Goal: Task Accomplishment & Management: Manage account settings

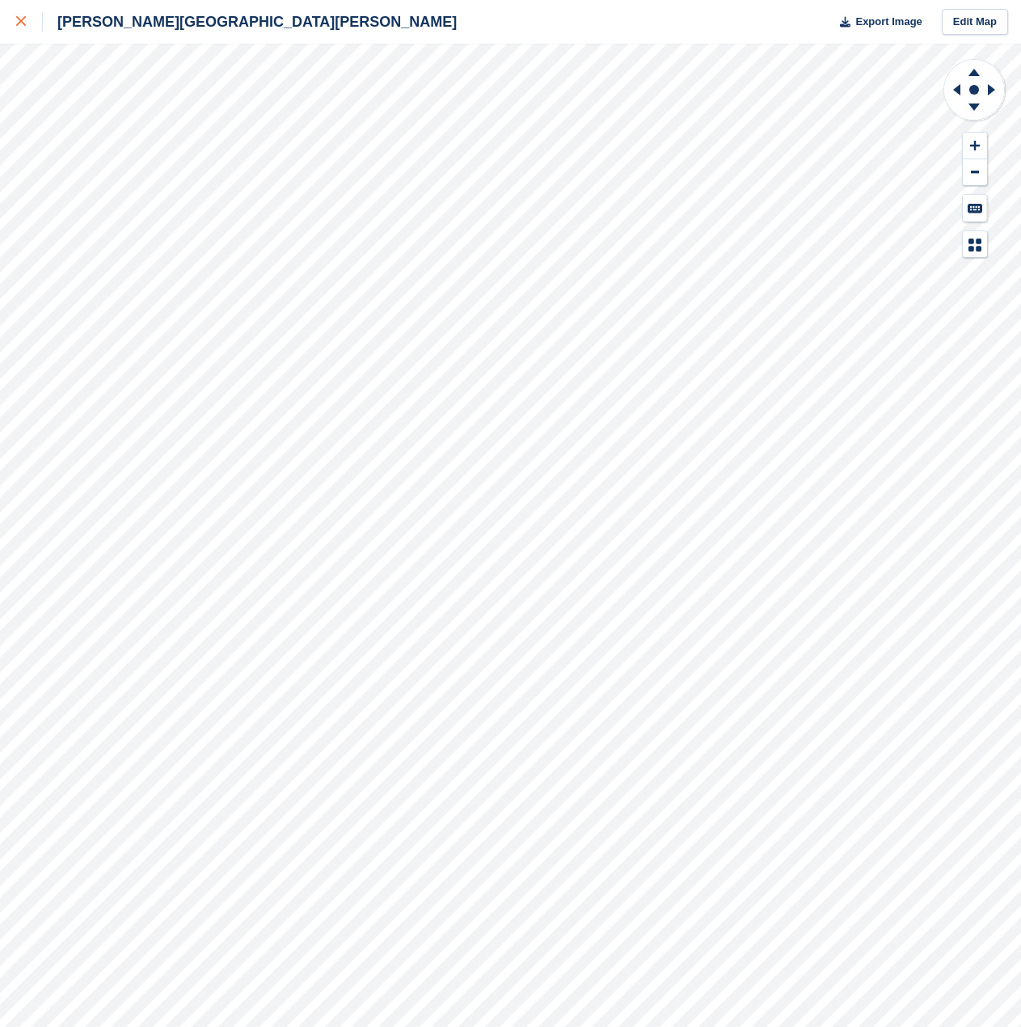
click at [19, 24] on icon at bounding box center [21, 21] width 10 height 10
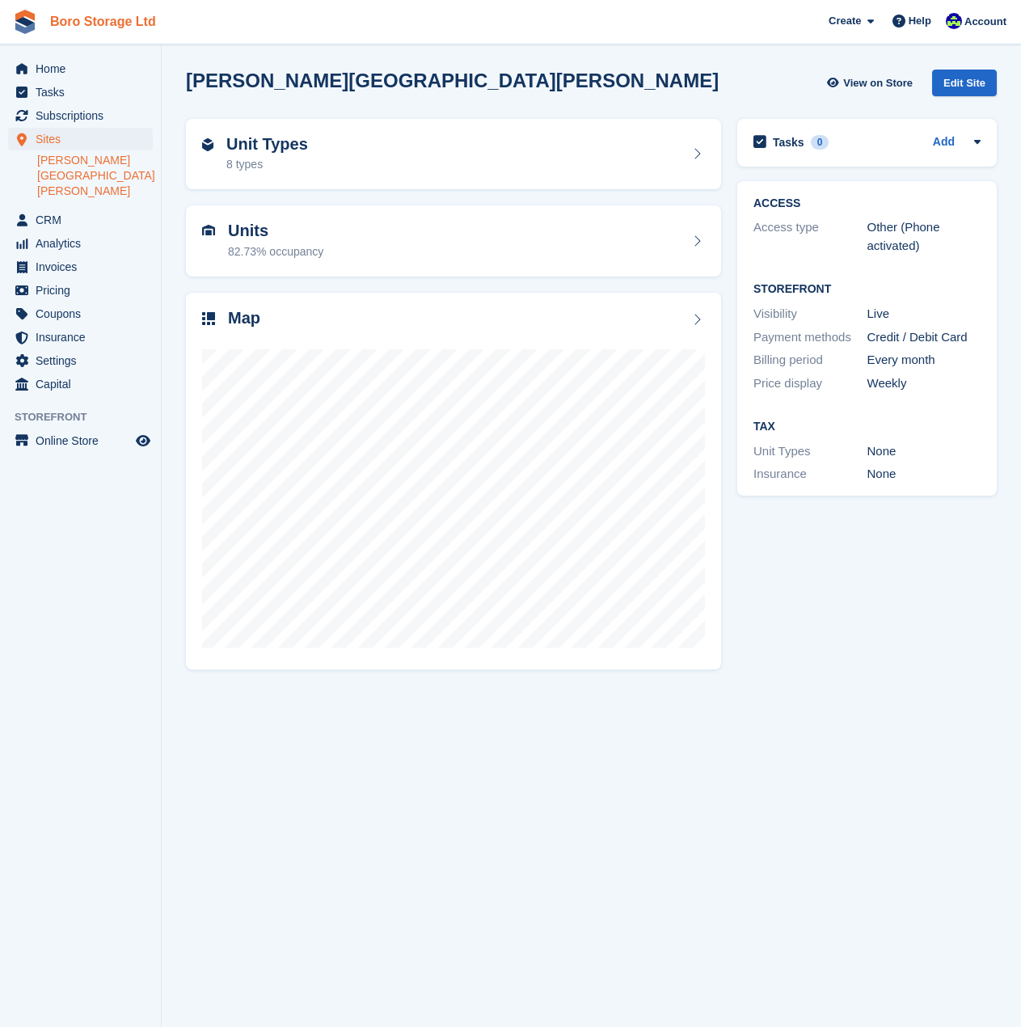
click at [94, 27] on link "Boro Storage Ltd" at bounding box center [103, 21] width 119 height 27
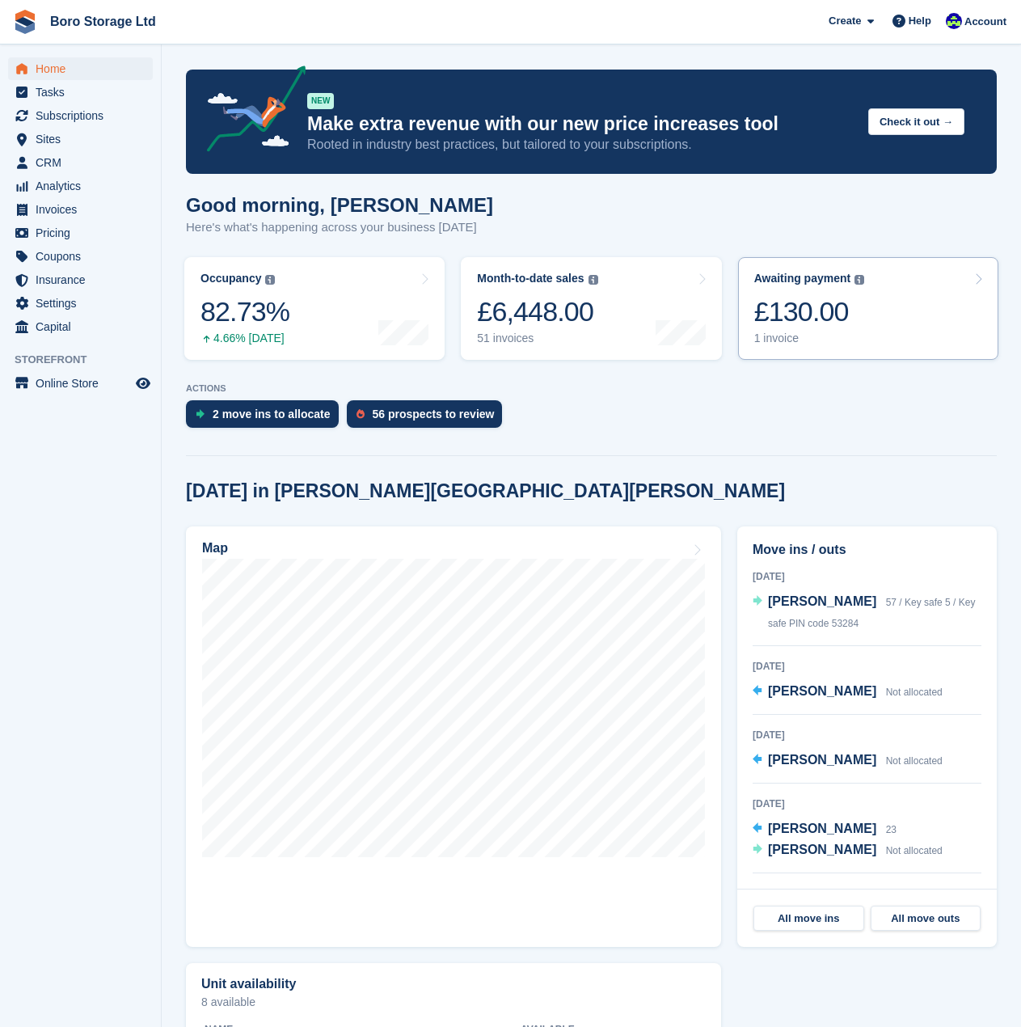
click at [795, 340] on div "1 invoice" at bounding box center [809, 338] width 111 height 14
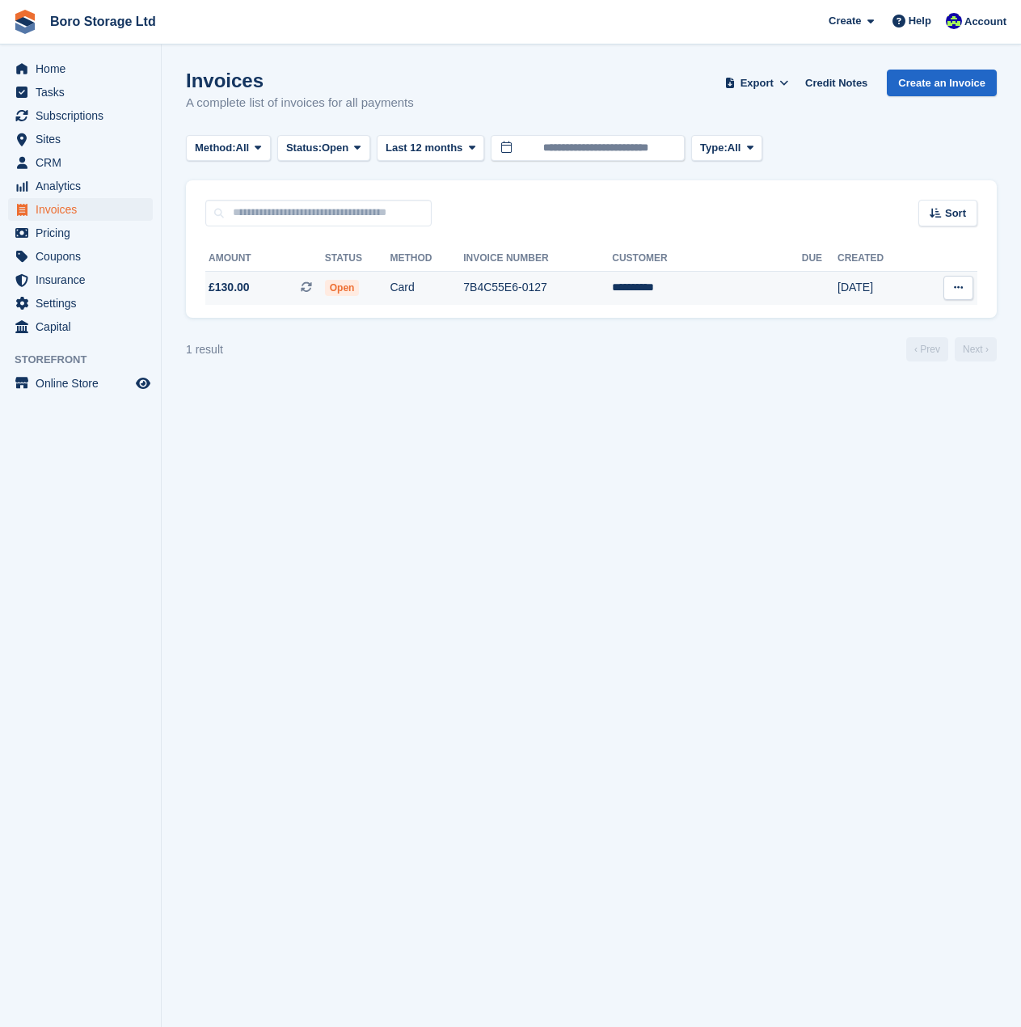
click at [578, 299] on td "7B4C55E6-0127" at bounding box center [537, 288] width 149 height 34
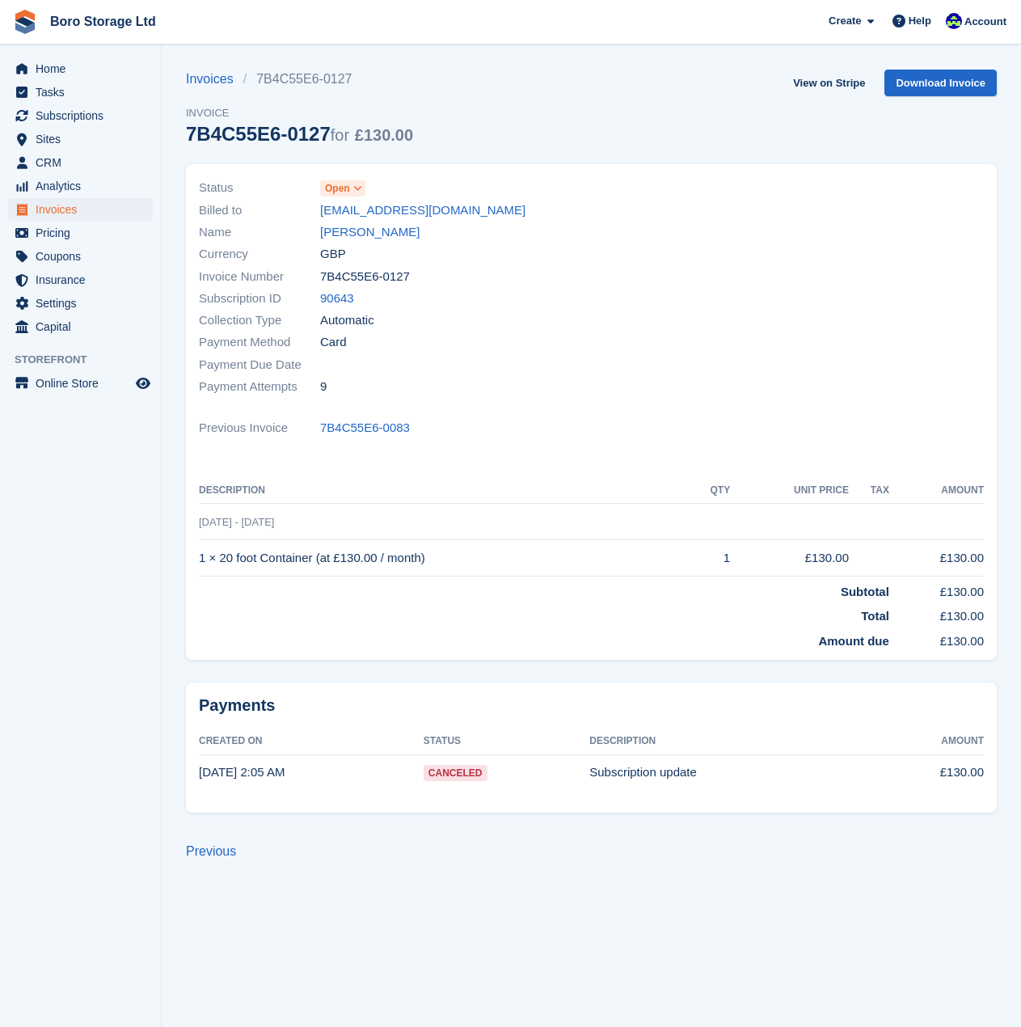
click at [357, 187] on icon at bounding box center [357, 189] width 9 height 10
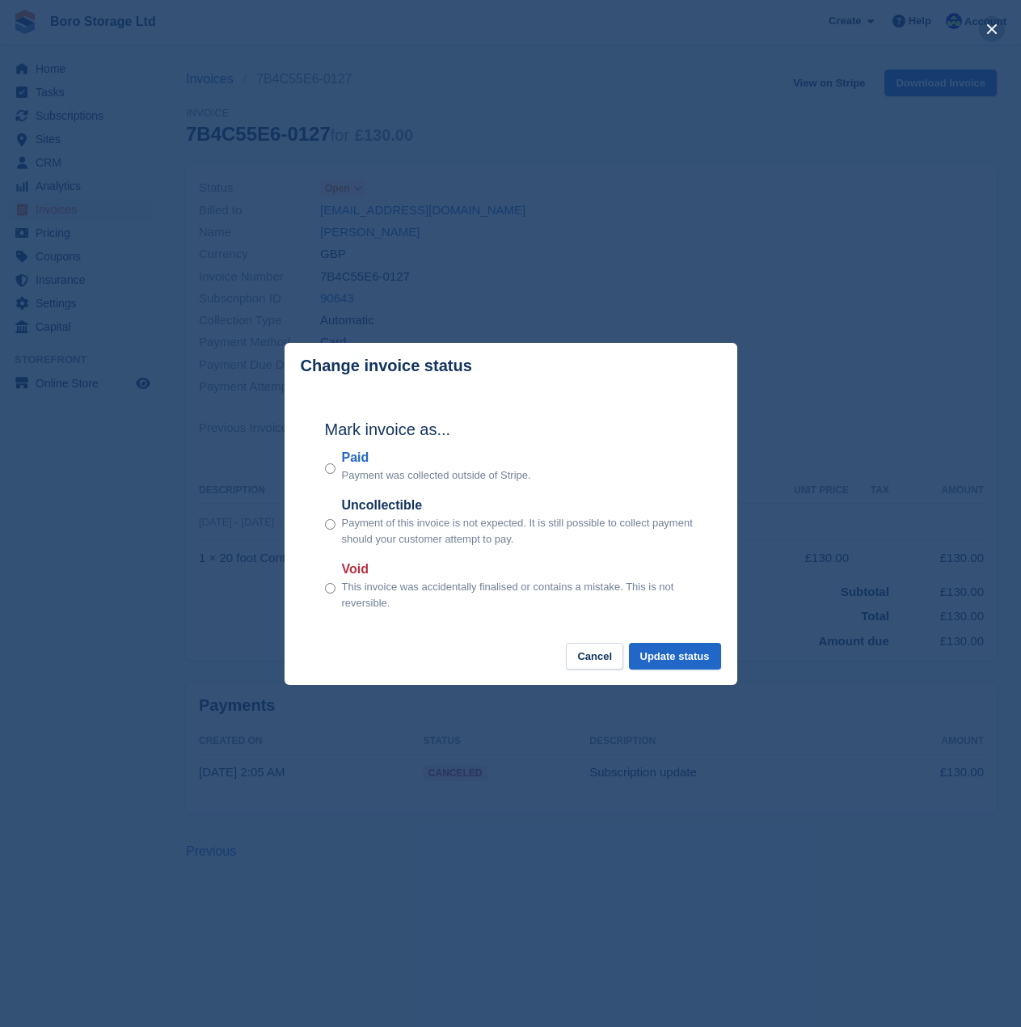
click at [988, 35] on button "close" at bounding box center [992, 29] width 26 height 26
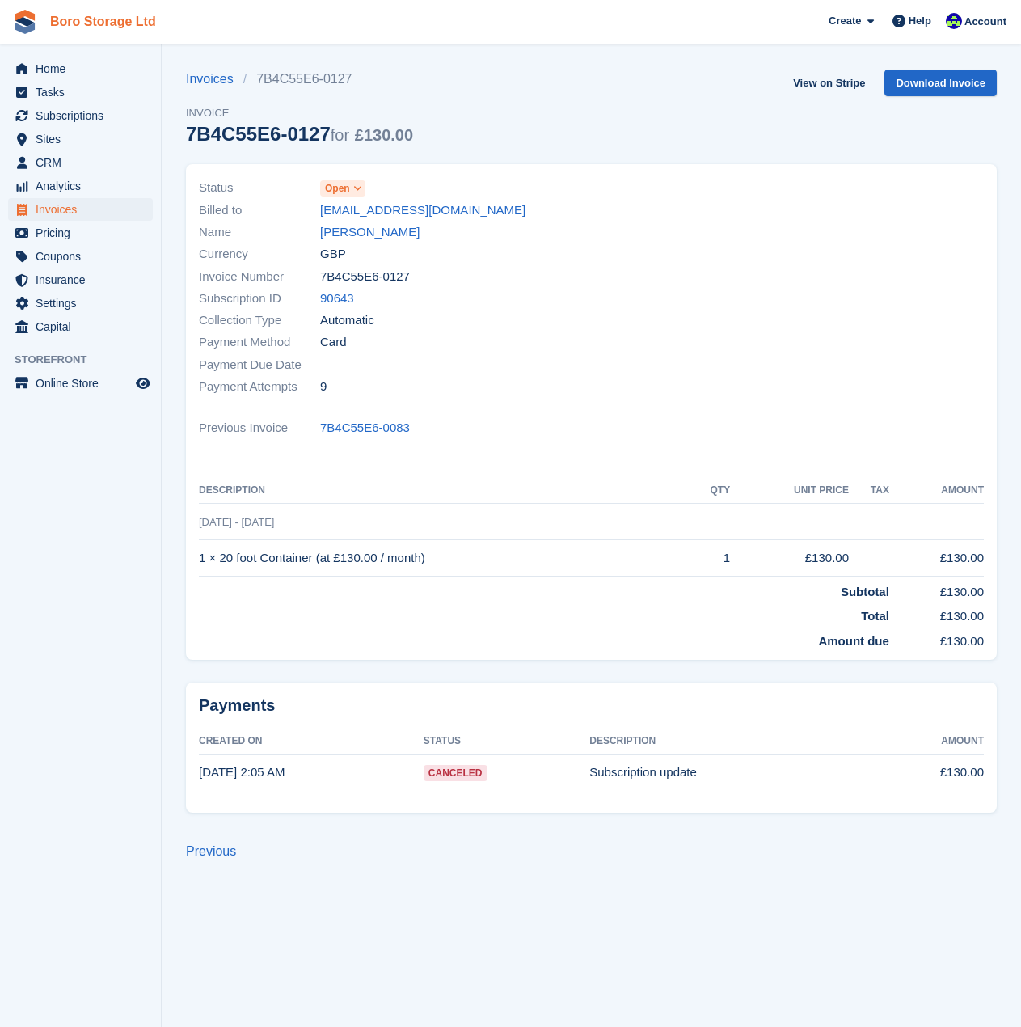
click at [78, 17] on link "Boro Storage Ltd" at bounding box center [103, 21] width 119 height 27
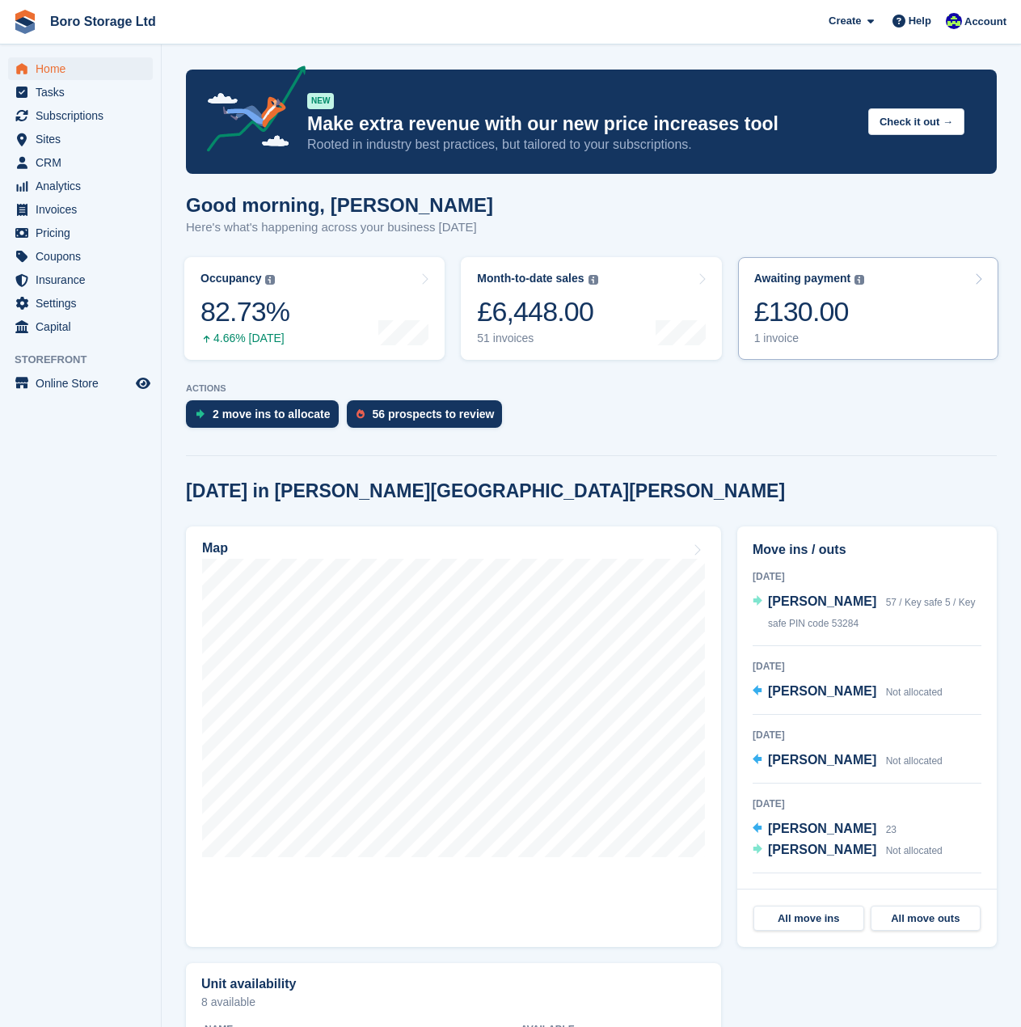
click at [762, 336] on div "1 invoice" at bounding box center [809, 338] width 111 height 14
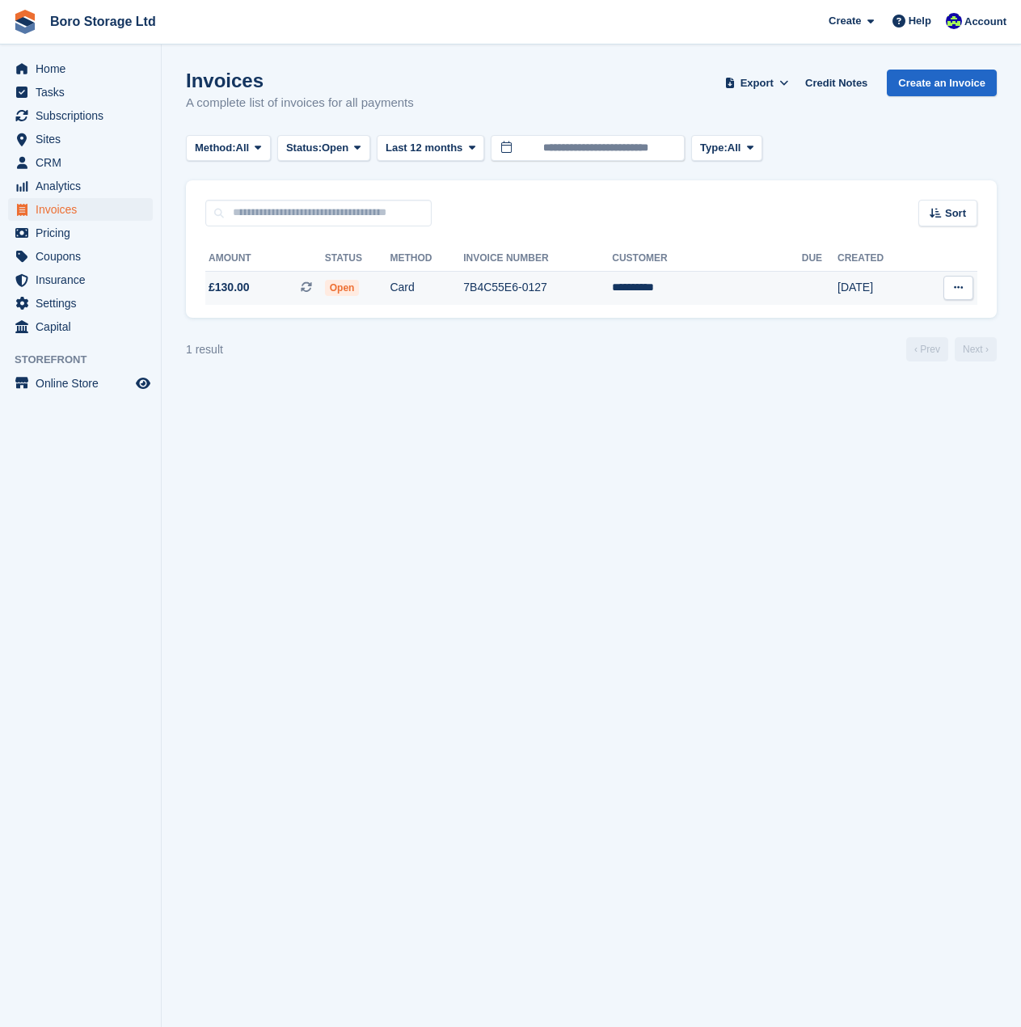
click at [960, 288] on icon at bounding box center [958, 287] width 9 height 11
click at [510, 282] on td "7B4C55E6-0127" at bounding box center [537, 288] width 149 height 34
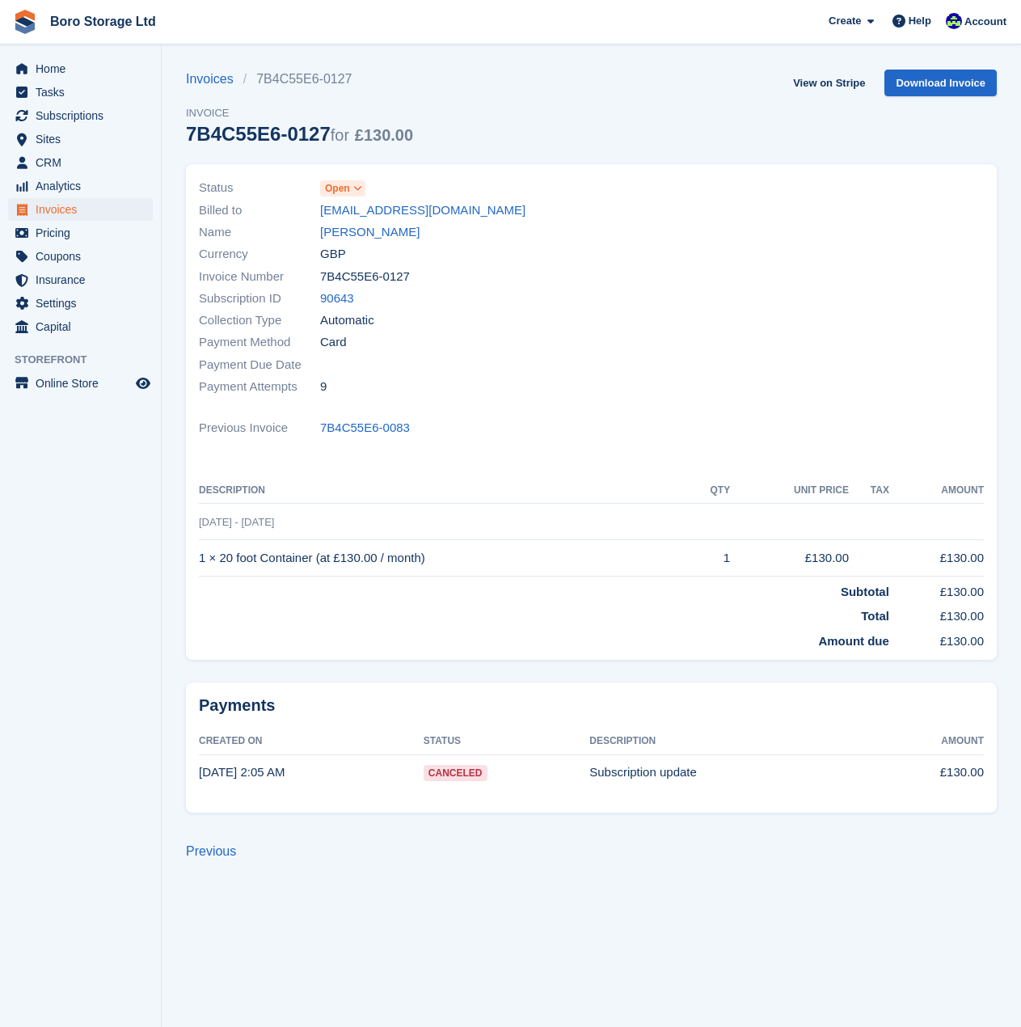
click at [359, 189] on icon at bounding box center [357, 189] width 9 height 10
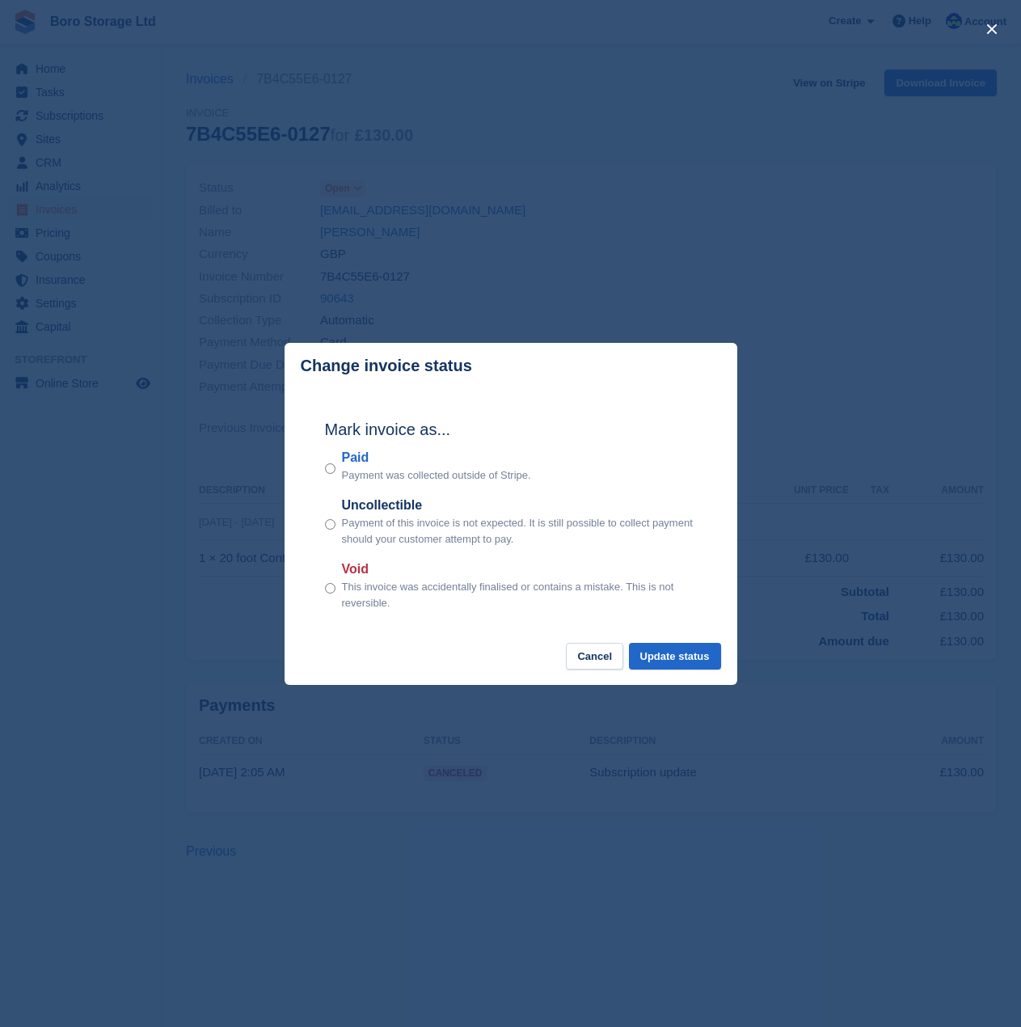
click at [486, 150] on div "close" at bounding box center [510, 513] width 1021 height 1027
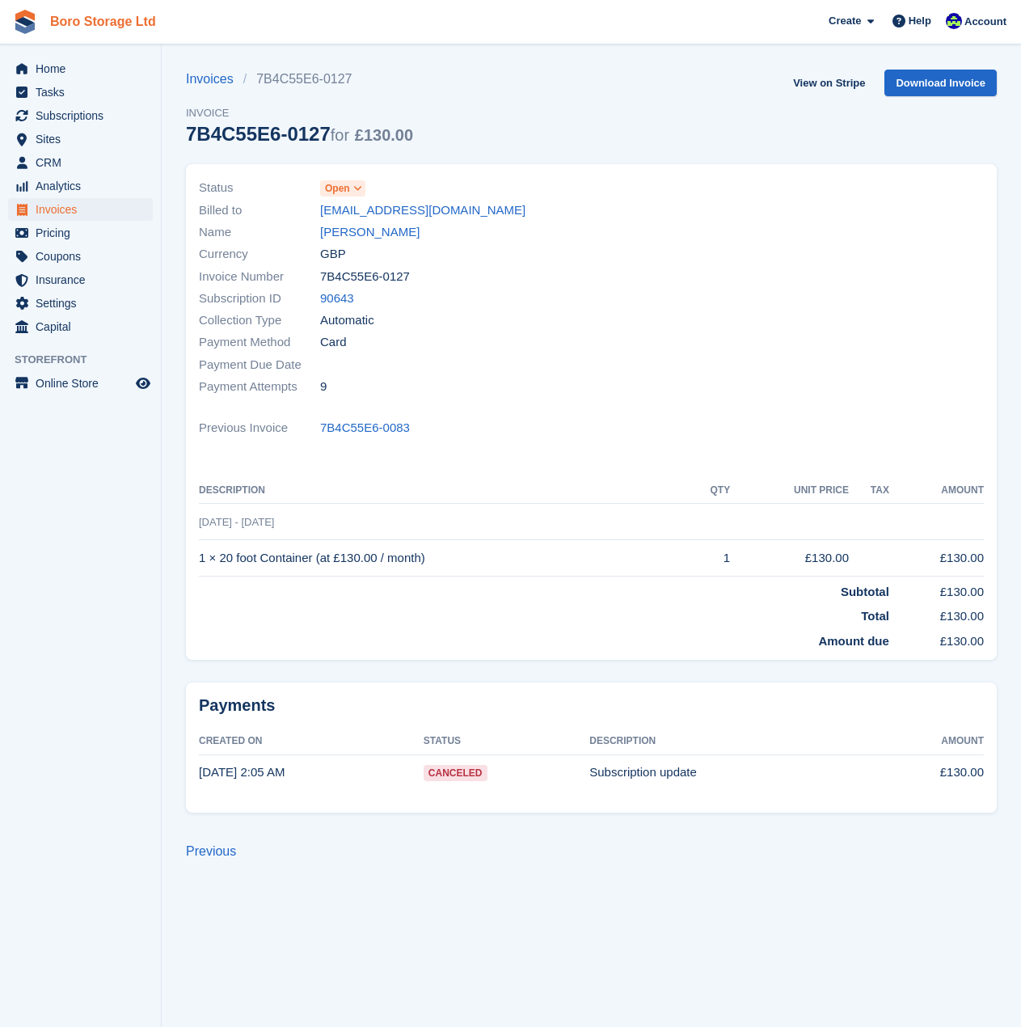
click at [113, 28] on link "Boro Storage Ltd" at bounding box center [103, 21] width 119 height 27
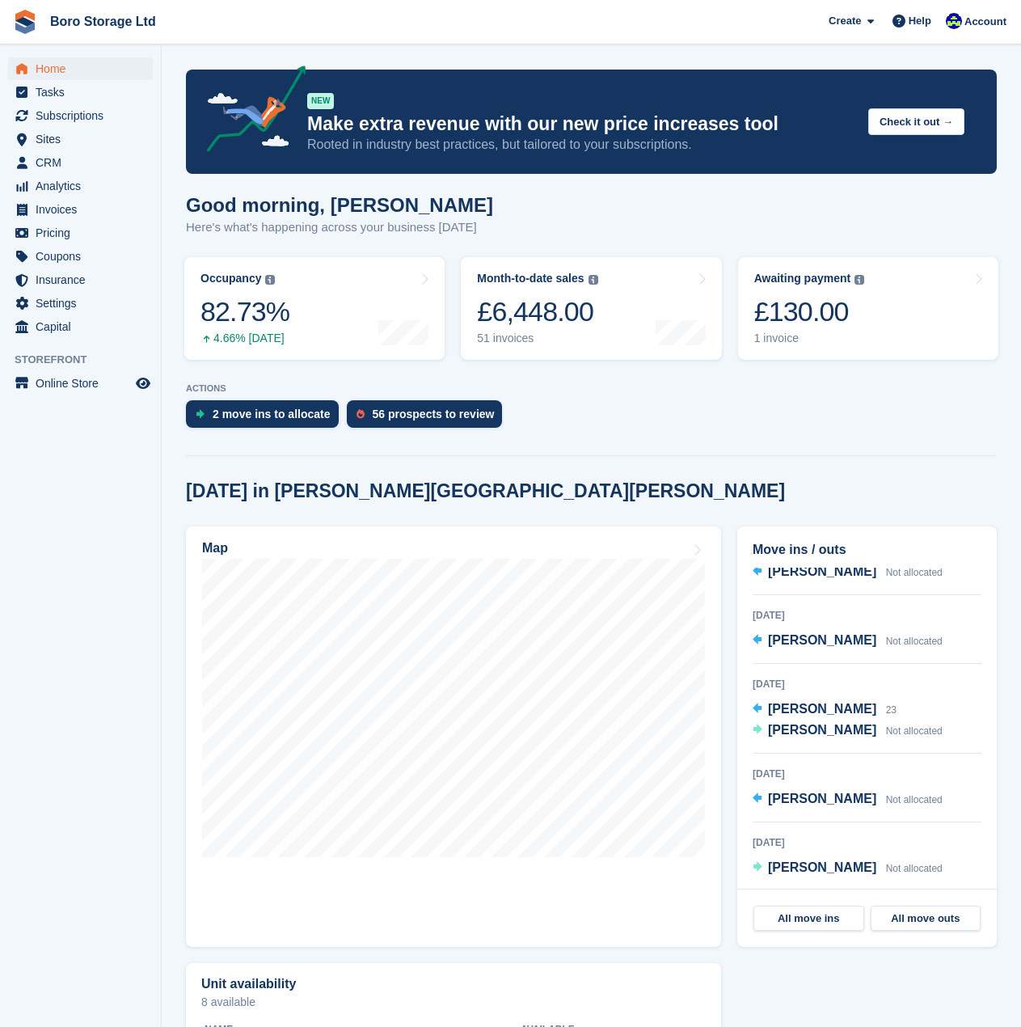
scroll to position [122, 0]
click at [60, 20] on link "Boro Storage Ltd" at bounding box center [103, 21] width 119 height 27
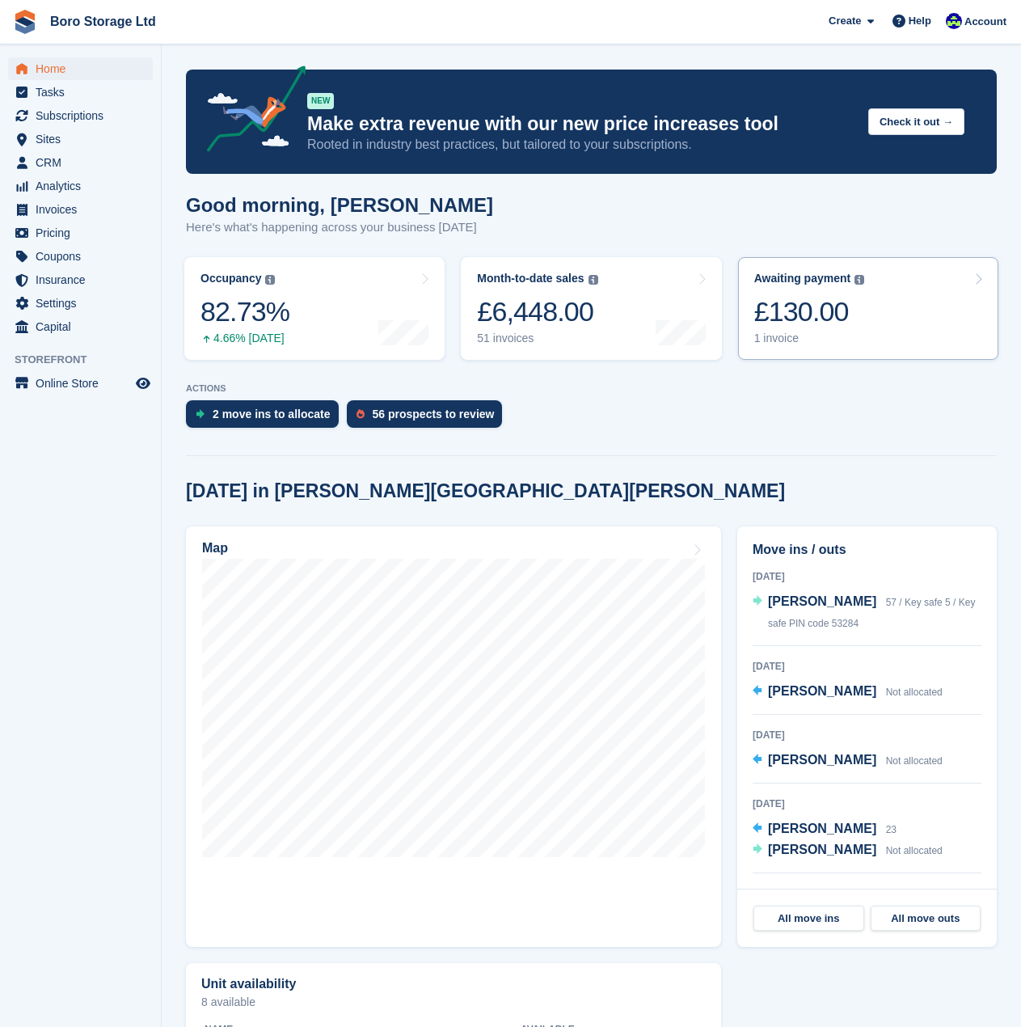
click at [787, 335] on div "1 invoice" at bounding box center [809, 338] width 111 height 14
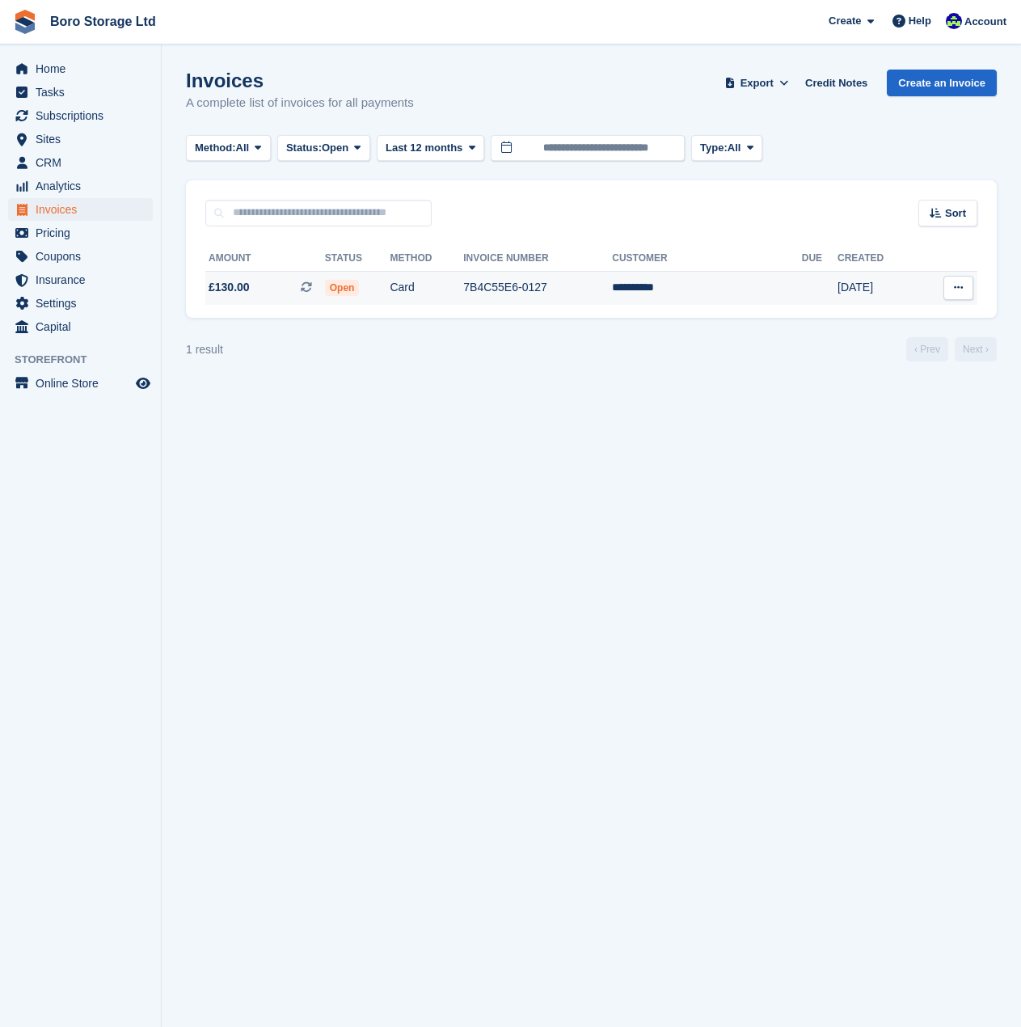
click at [438, 285] on td "Card" at bounding box center [427, 288] width 74 height 34
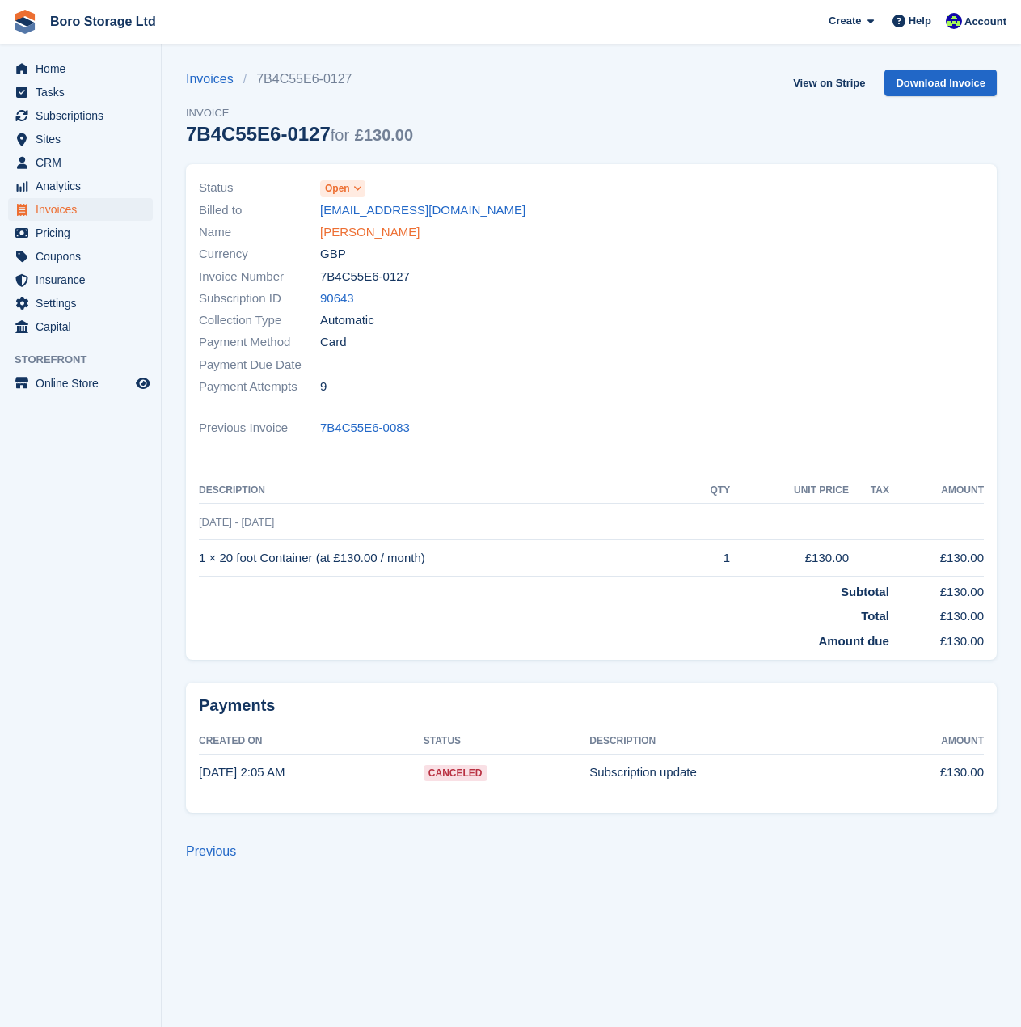
click at [358, 239] on link "[PERSON_NAME]" at bounding box center [369, 232] width 99 height 19
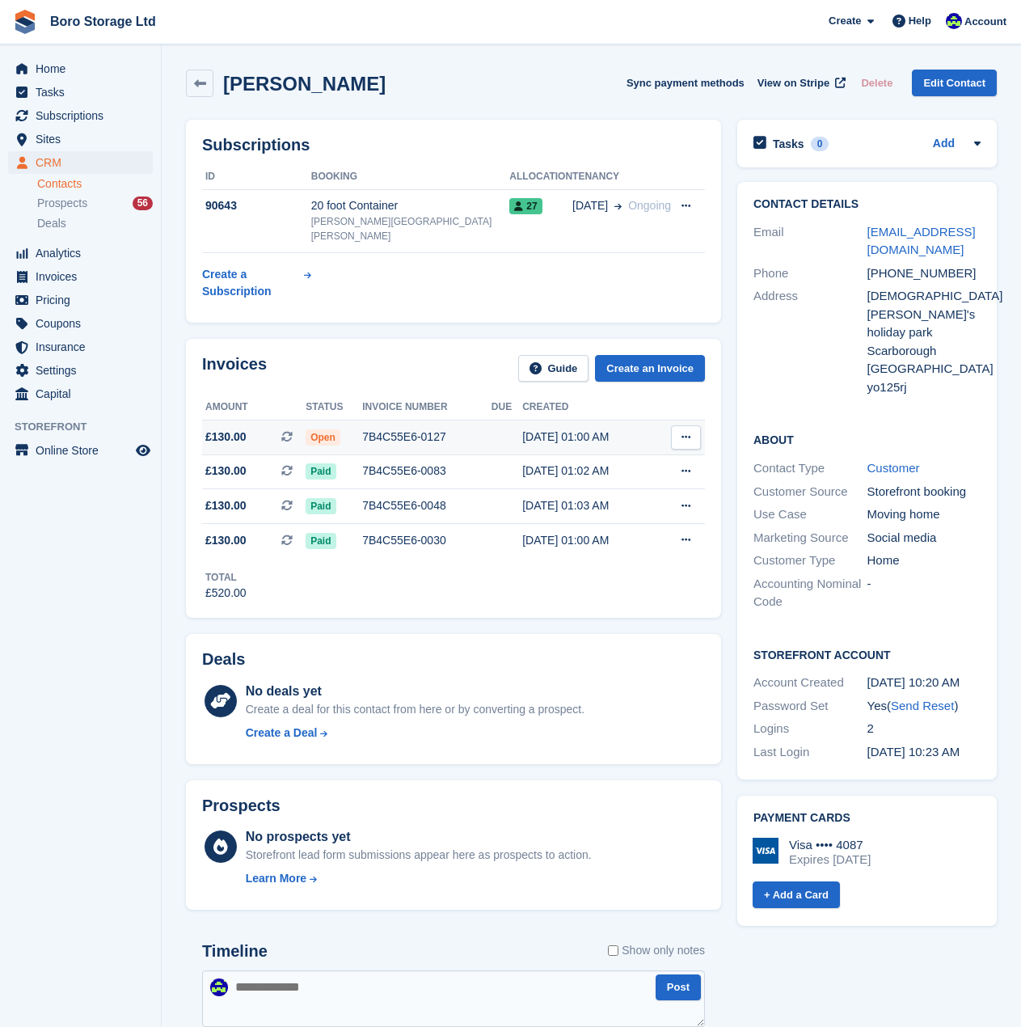
click at [673, 425] on button at bounding box center [686, 437] width 30 height 24
click at [471, 355] on div "Invoices Guide Create an Invoice" at bounding box center [453, 373] width 503 height 36
click at [578, 428] on div "14 Sep, 01:00 AM" at bounding box center [587, 436] width 131 height 17
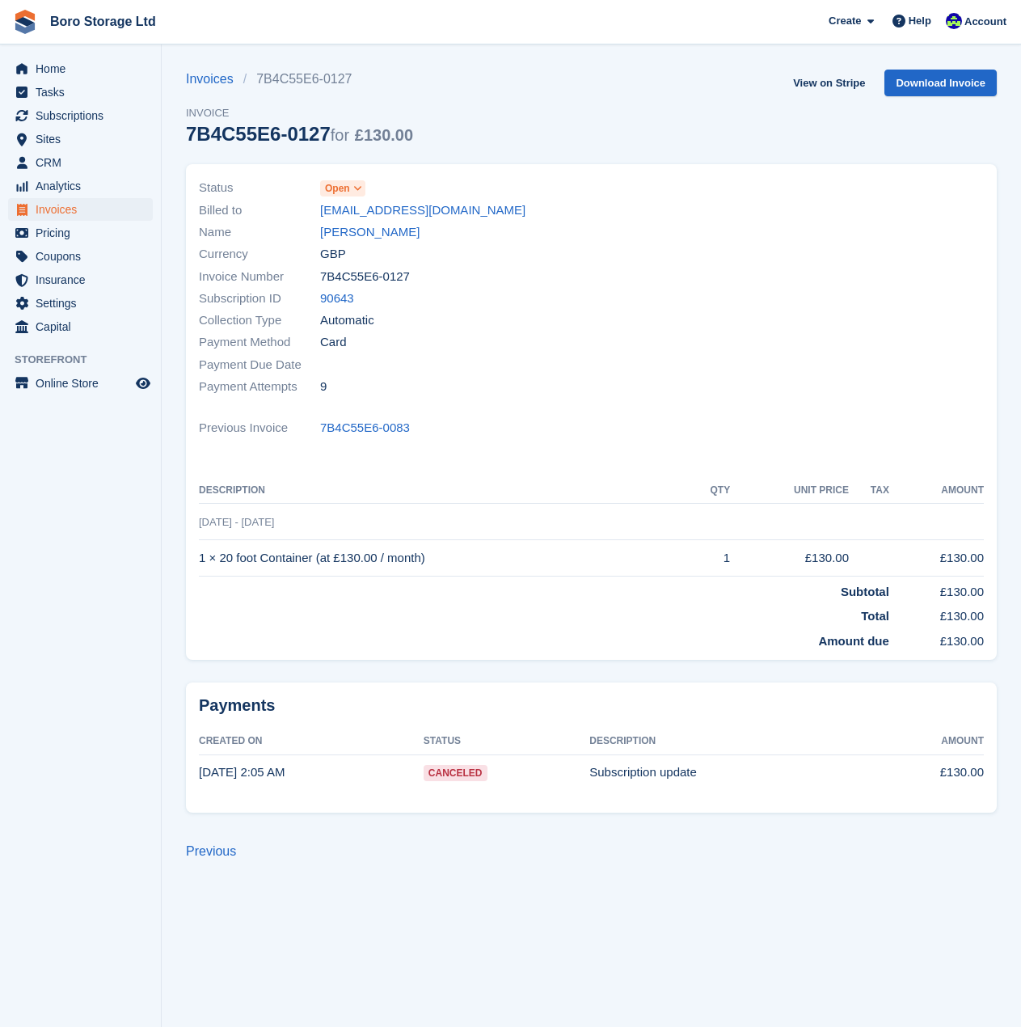
click at [468, 776] on span "Canceled" at bounding box center [456, 773] width 64 height 16
click at [353, 188] on icon at bounding box center [357, 189] width 9 height 10
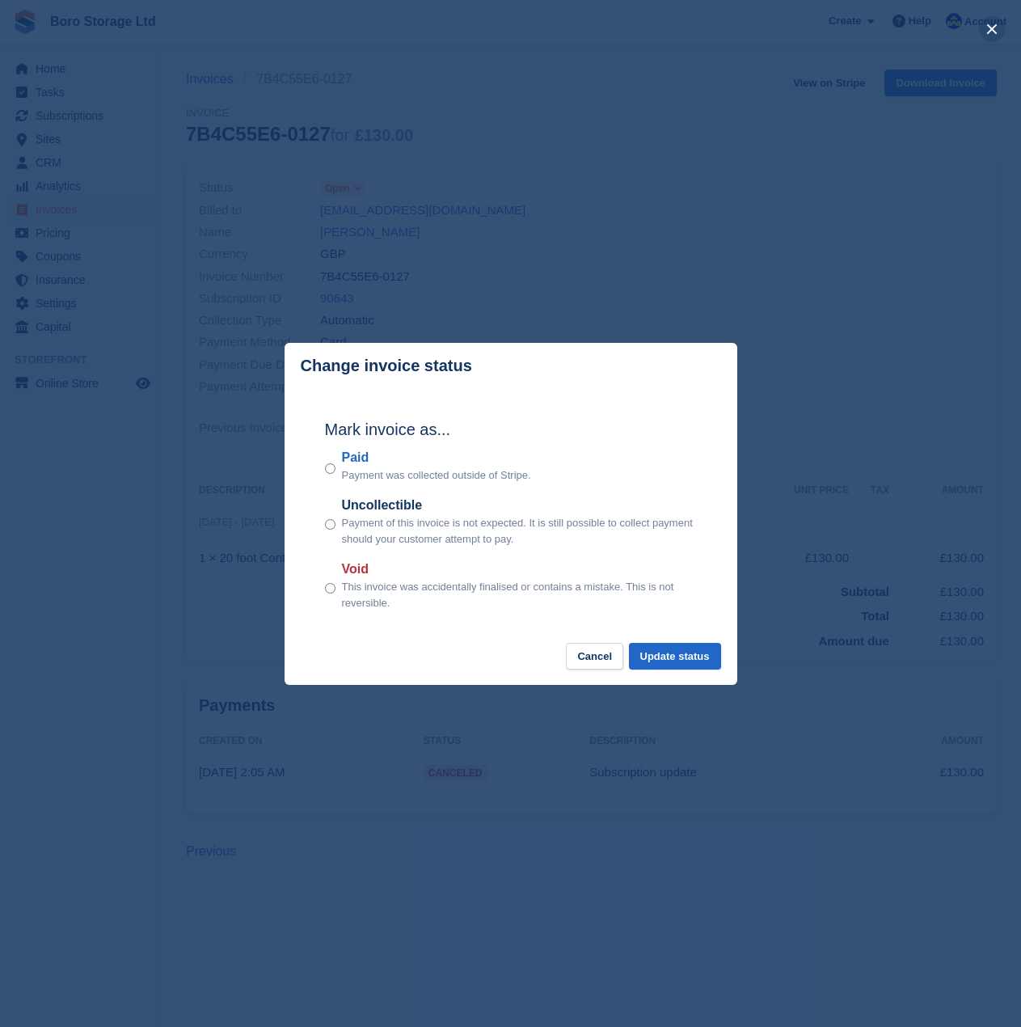
click at [1000, 26] on button "close" at bounding box center [992, 29] width 26 height 26
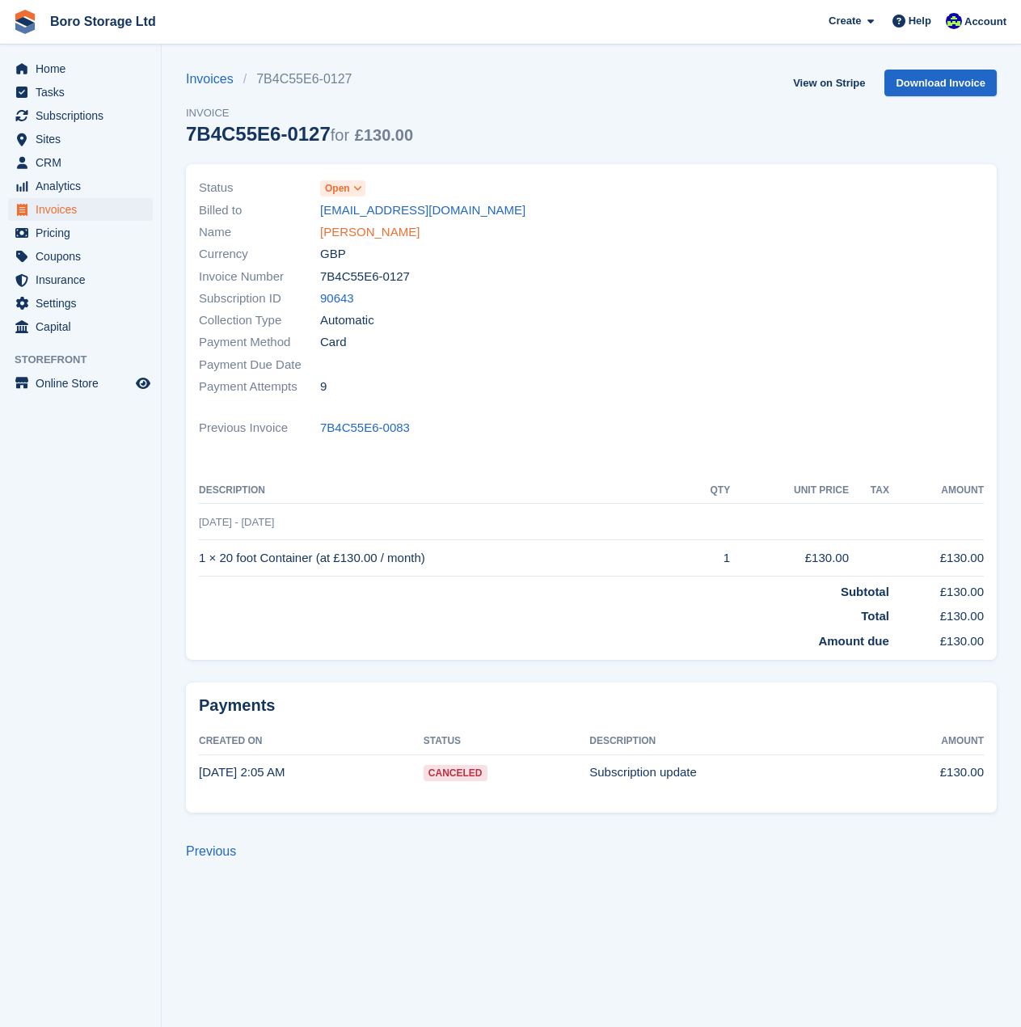
click at [351, 234] on link "[PERSON_NAME]" at bounding box center [369, 232] width 99 height 19
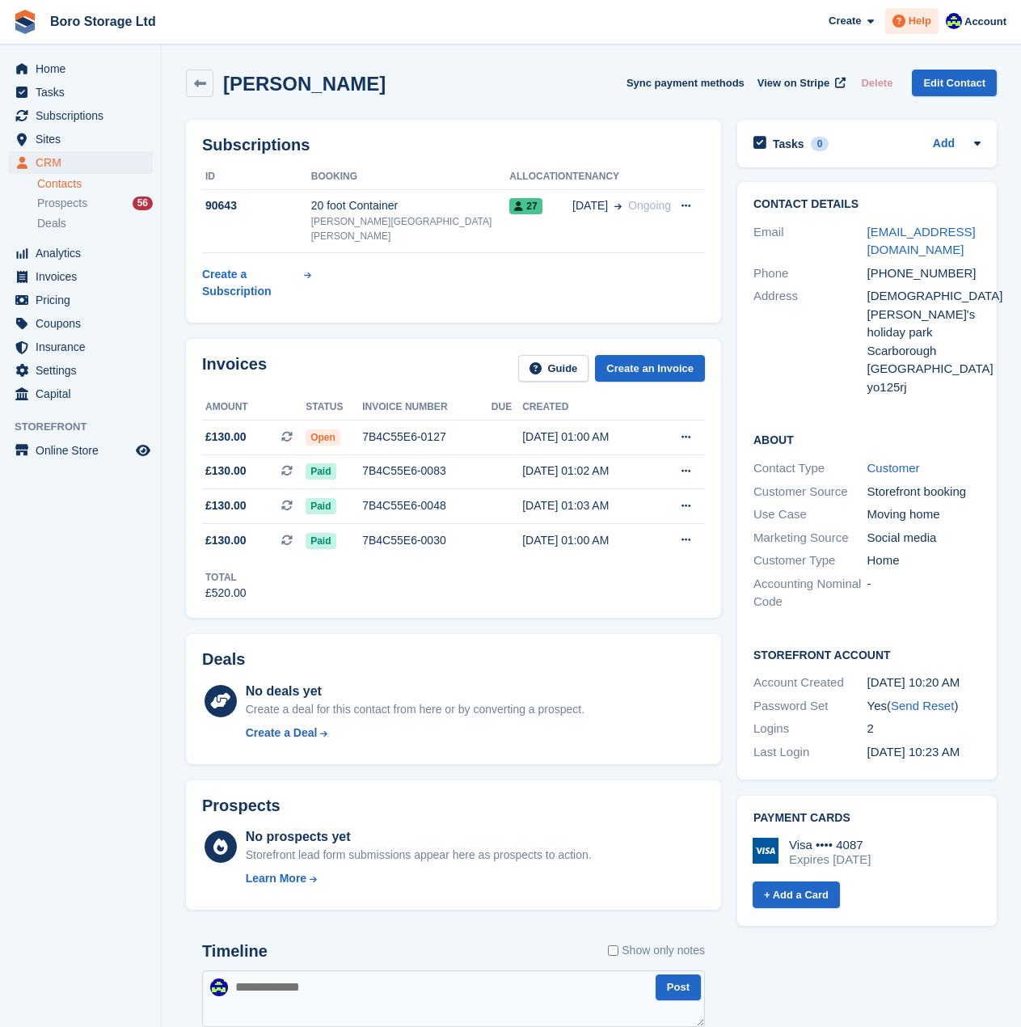
click at [914, 21] on span "Help" at bounding box center [920, 21] width 23 height 16
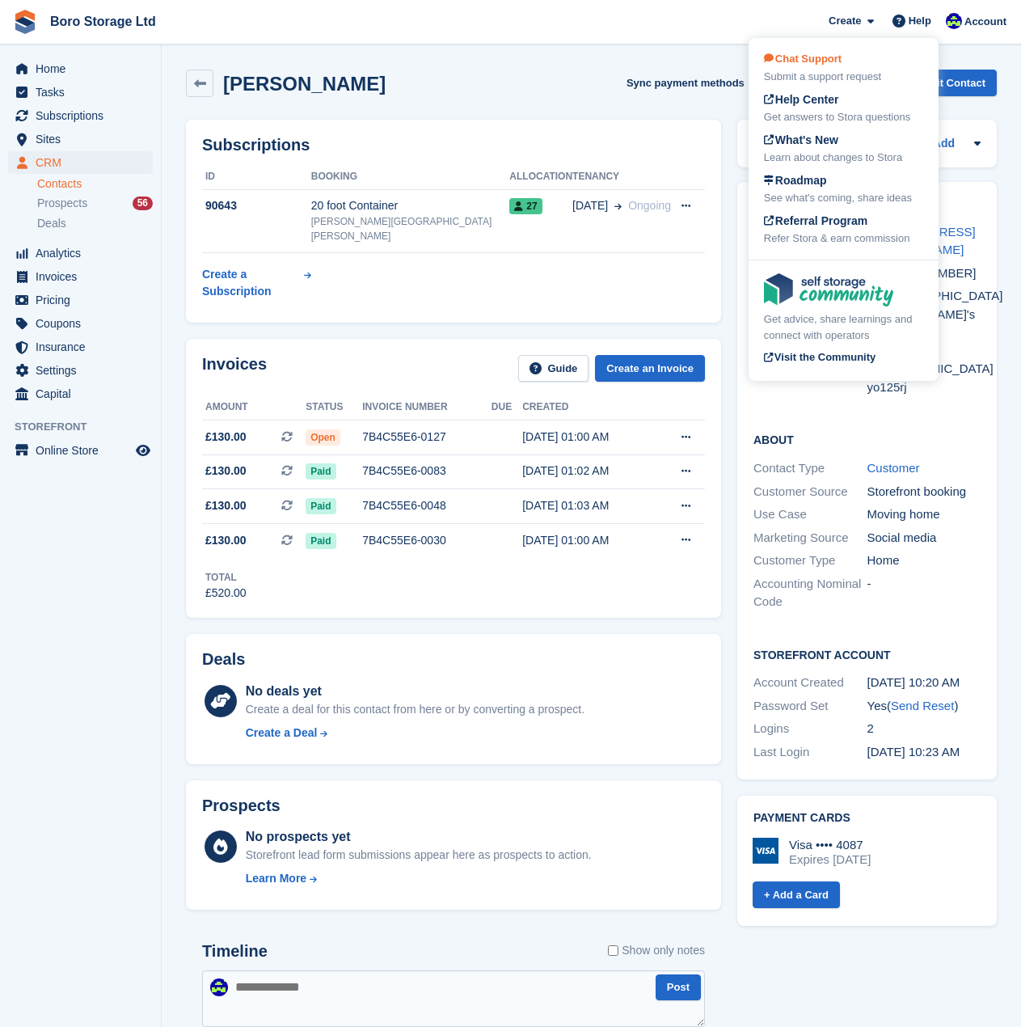
click at [835, 64] on span "Chat Support" at bounding box center [803, 59] width 78 height 12
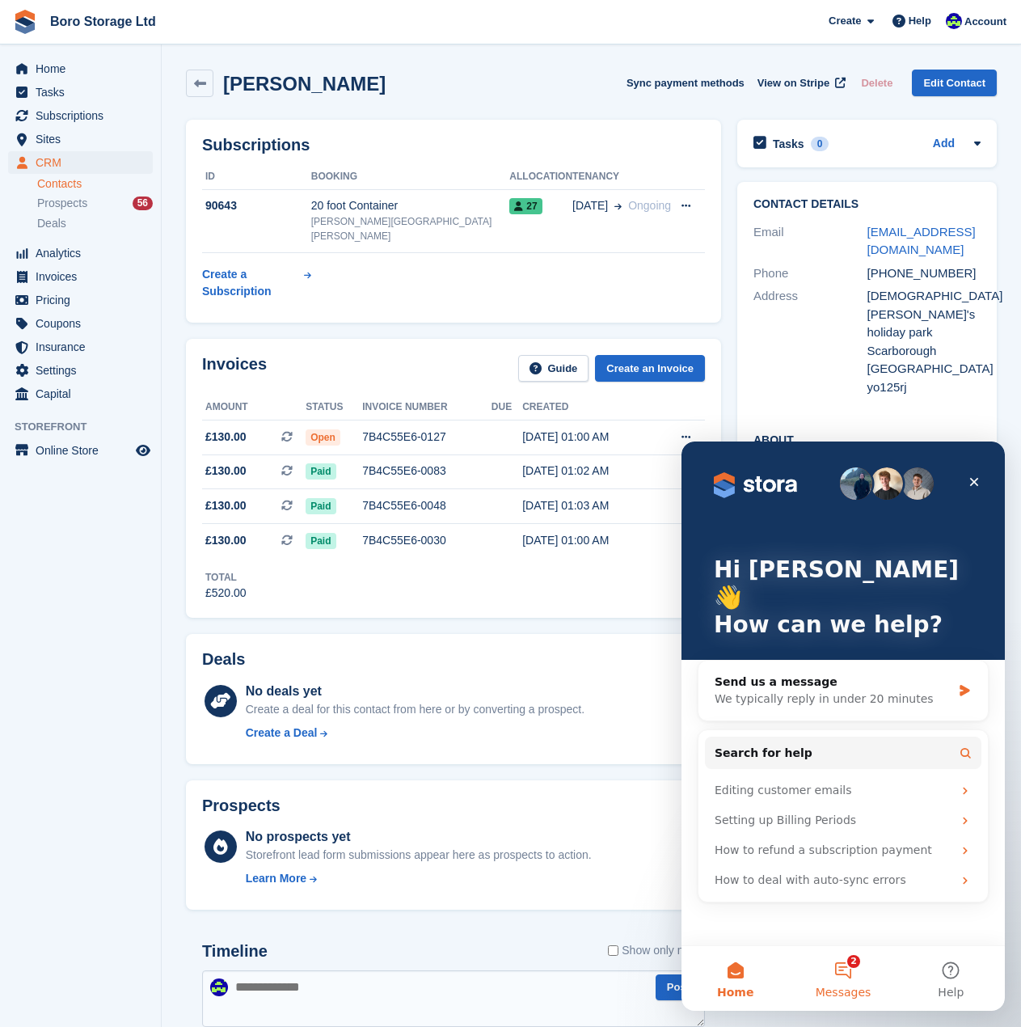
click at [849, 977] on button "2 Messages" at bounding box center [843, 978] width 108 height 65
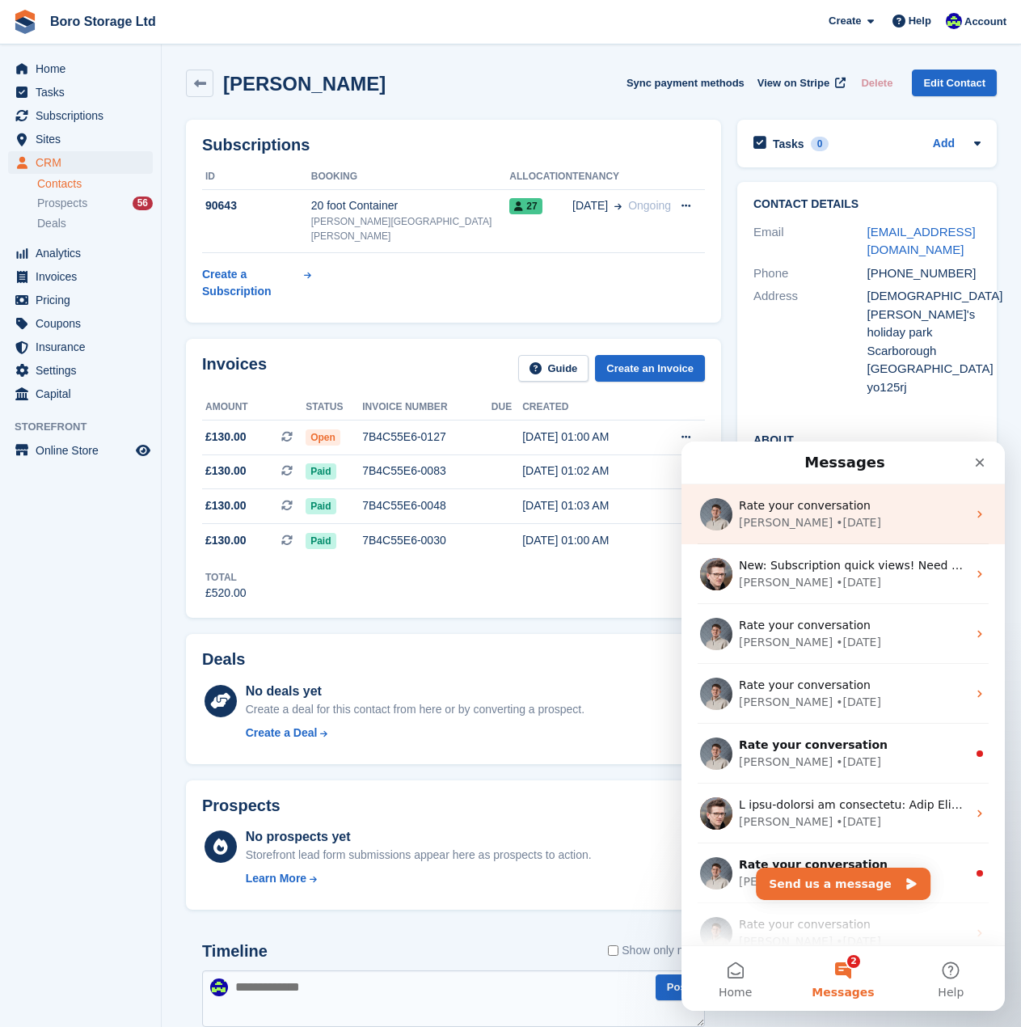
click at [848, 513] on div "Rate your conversation" at bounding box center [853, 505] width 228 height 17
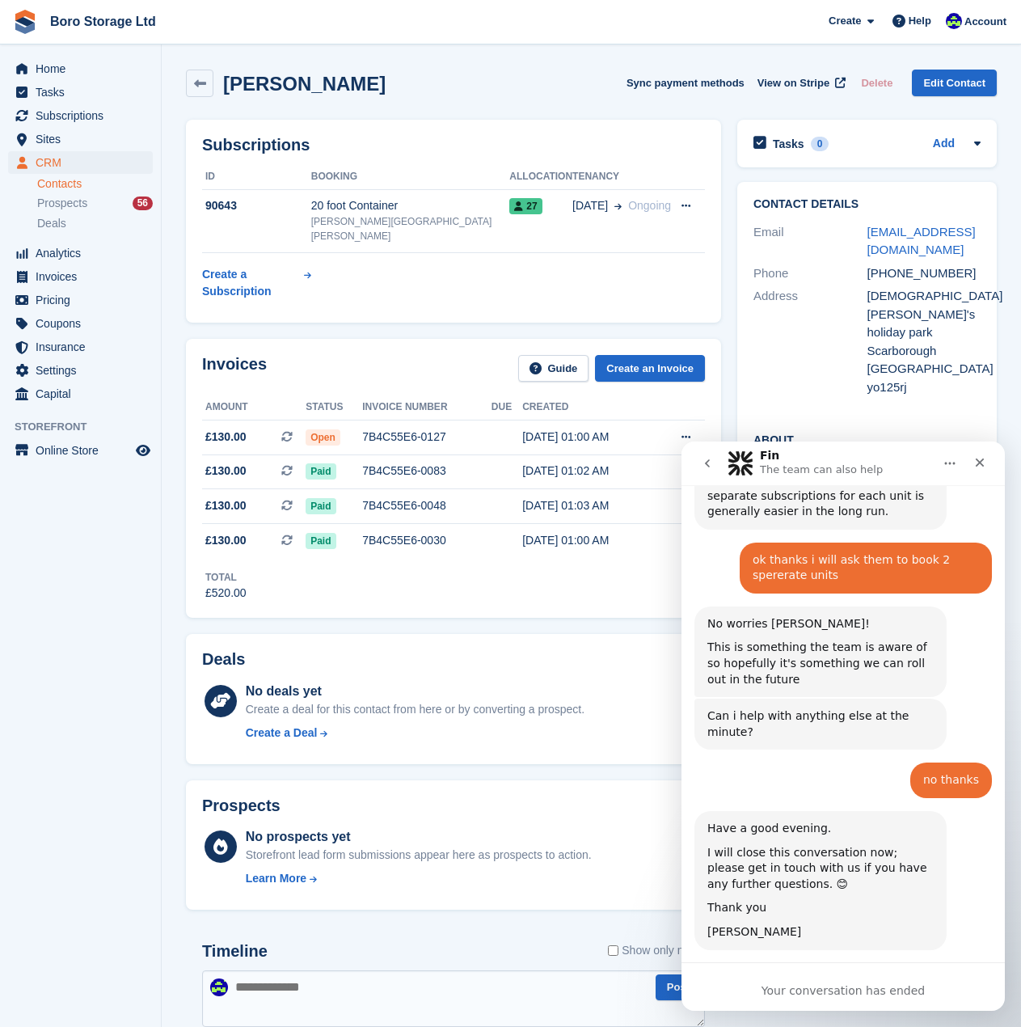
scroll to position [1301, 0]
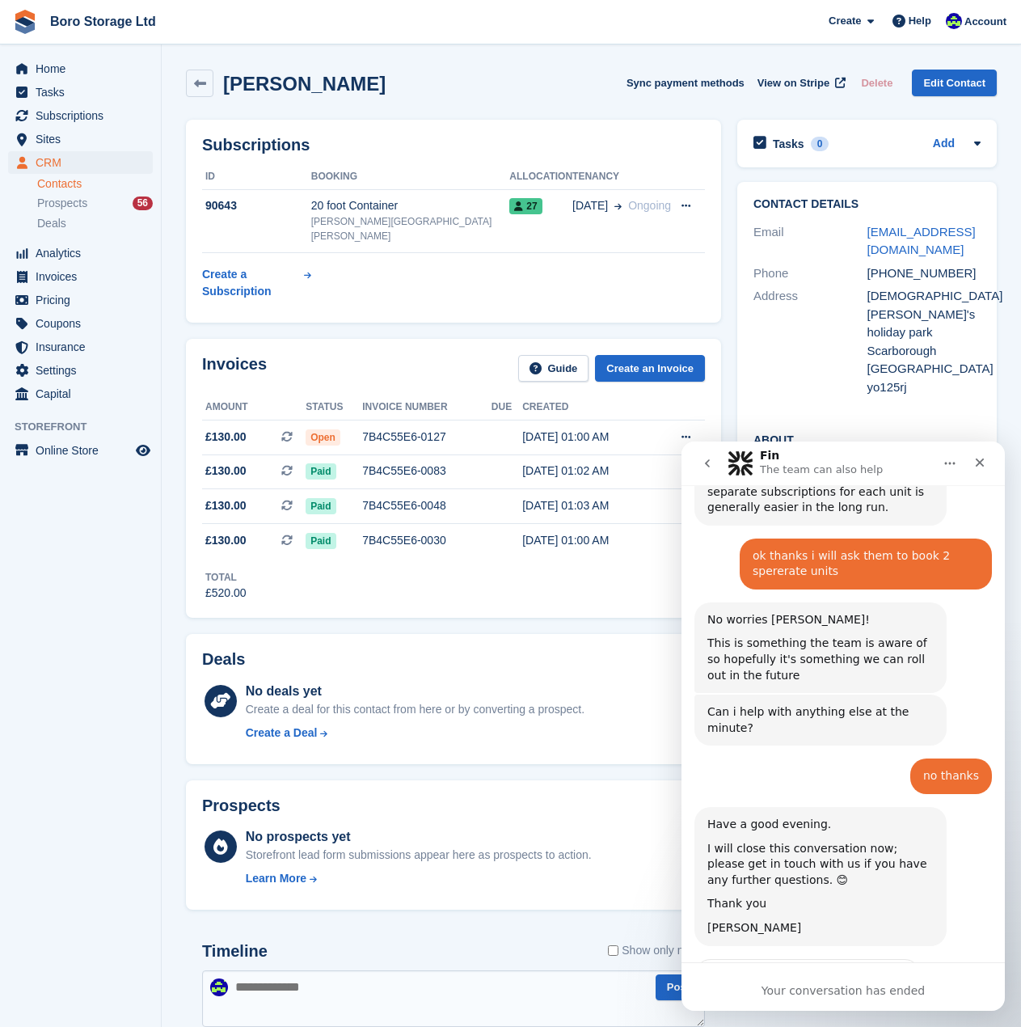
click at [787, 962] on div "Your conversation has ended" at bounding box center [843, 986] width 323 height 49
click at [888, 1007] on span "Amazing" at bounding box center [883, 1018] width 23 height 23
click at [841, 1007] on span "Great" at bounding box center [845, 1018] width 23 height 23
click at [863, 1002] on div "Fin says…" at bounding box center [808, 1026] width 176 height 49
click at [838, 976] on div "Your conversation has ended" at bounding box center [843, 986] width 323 height 49
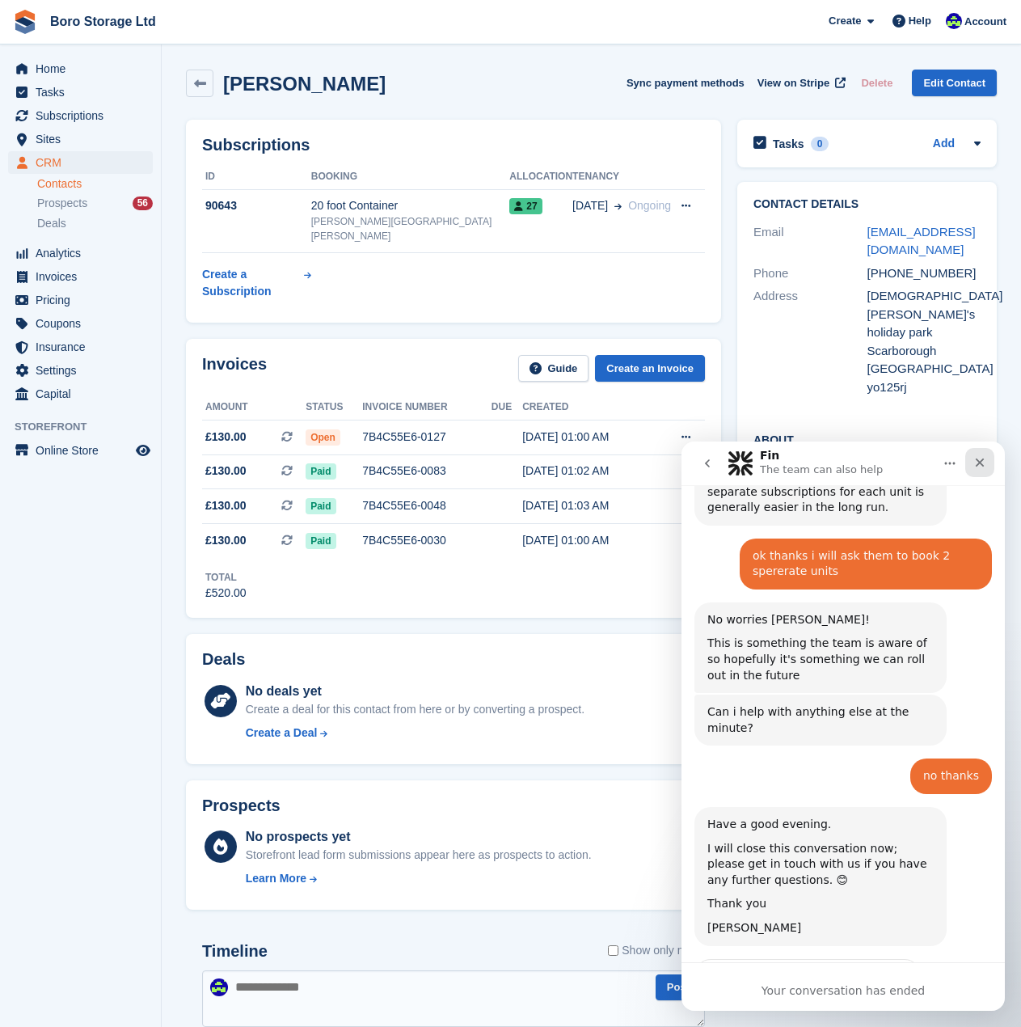
click at [977, 462] on icon "Close" at bounding box center [979, 462] width 13 height 13
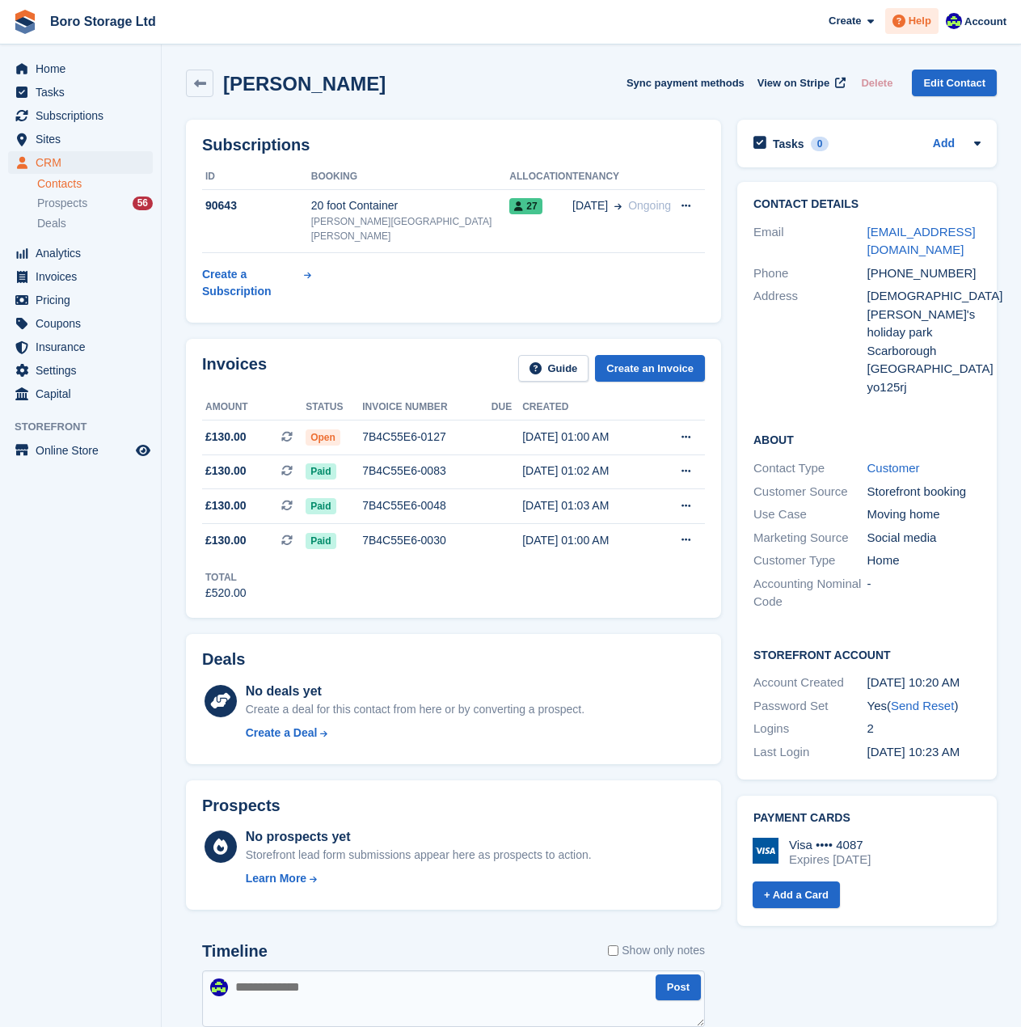
click at [905, 19] on icon at bounding box center [899, 21] width 13 height 13
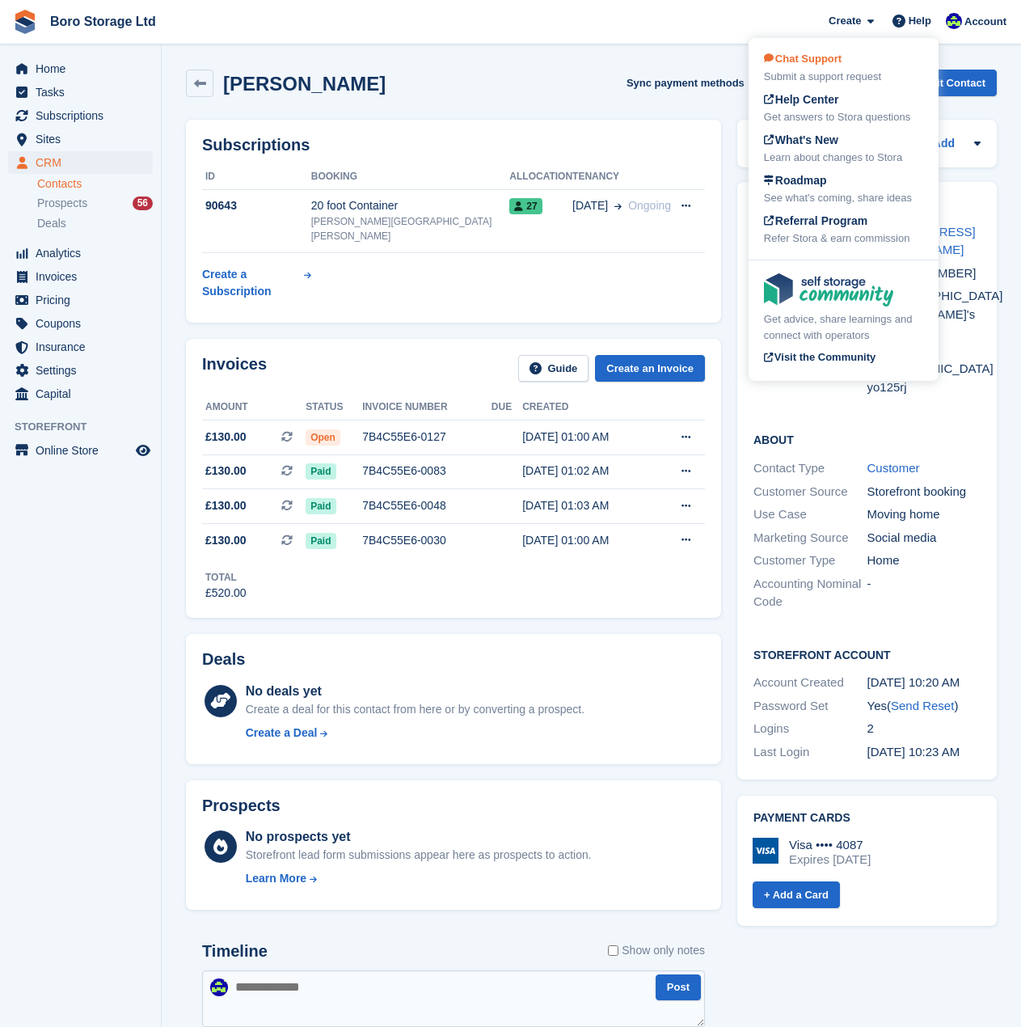
click at [829, 69] on div "Submit a support request" at bounding box center [843, 77] width 159 height 16
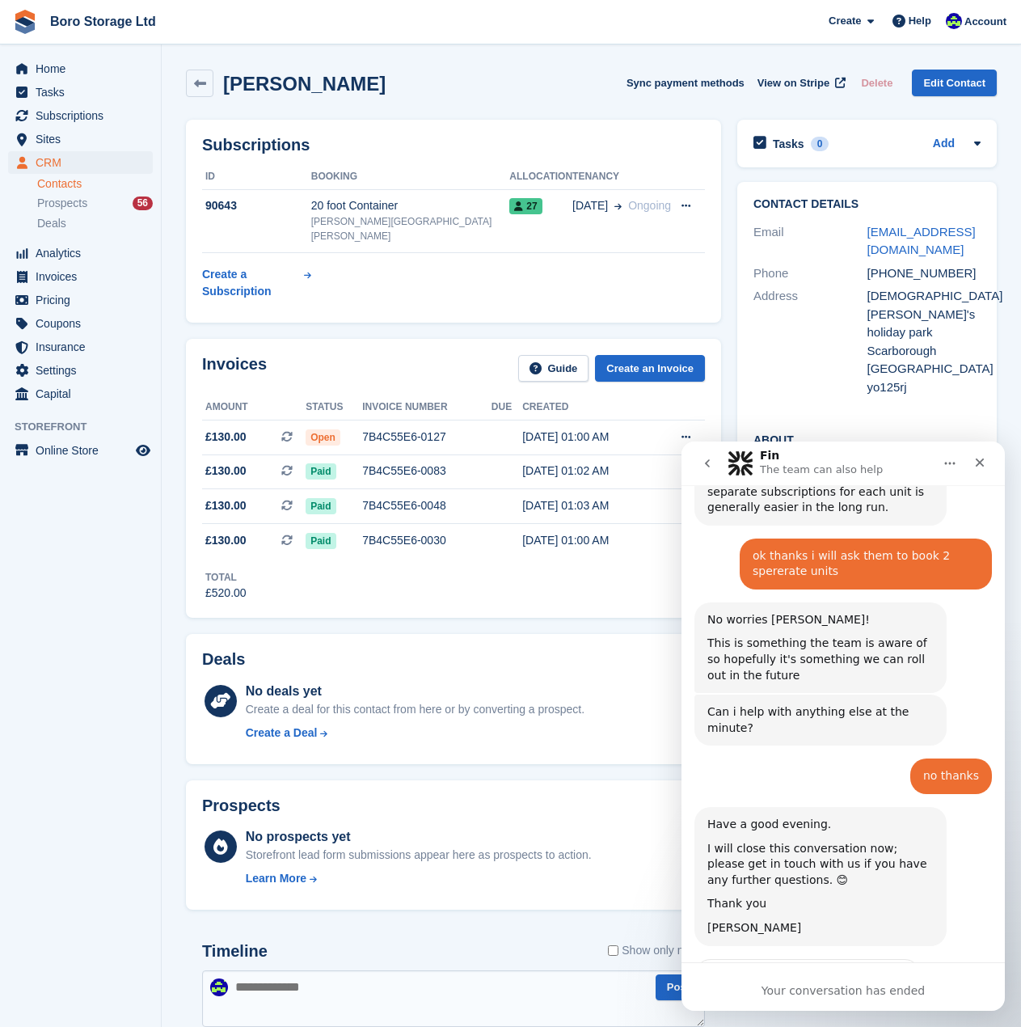
click at [814, 988] on div "Your conversation has ended" at bounding box center [843, 990] width 323 height 17
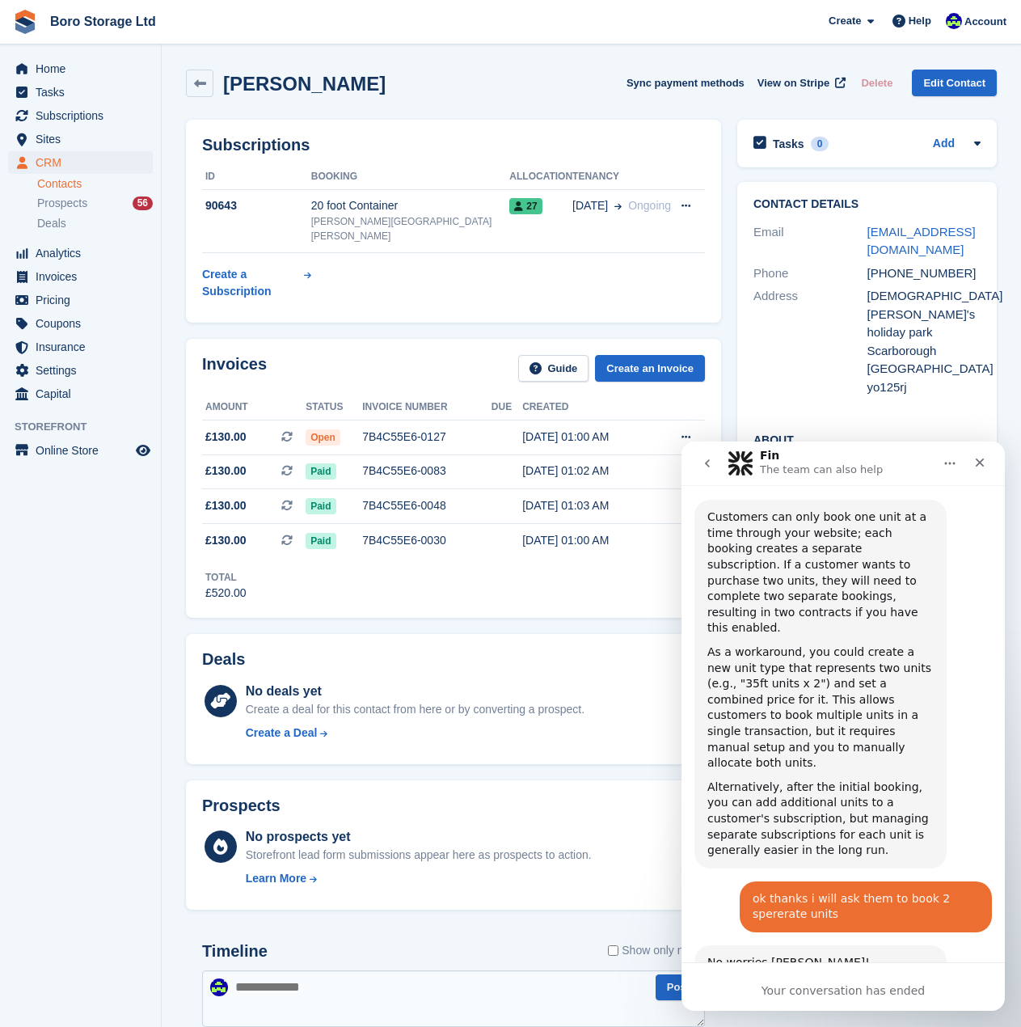
scroll to position [816, 0]
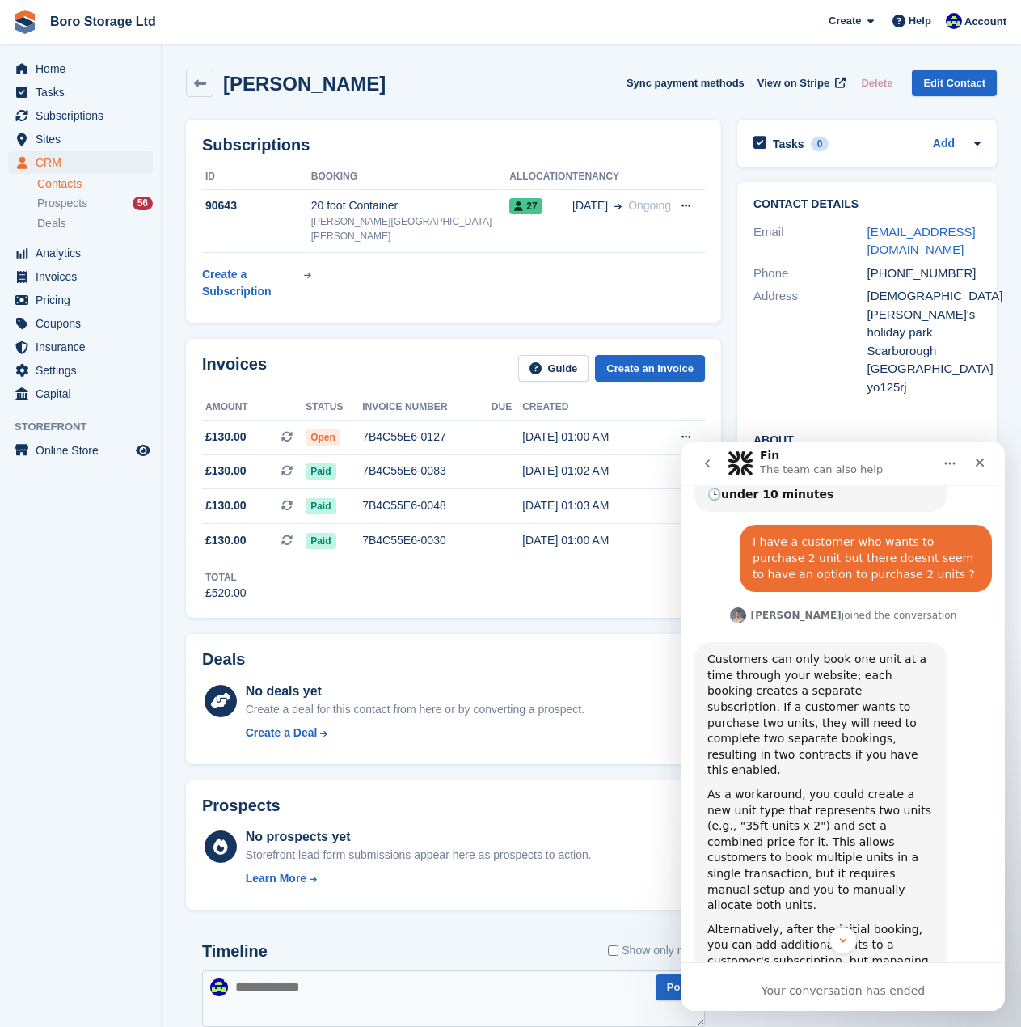
click at [955, 459] on icon "Home" at bounding box center [949, 463] width 13 height 13
click at [985, 459] on icon "Close" at bounding box center [979, 462] width 13 height 13
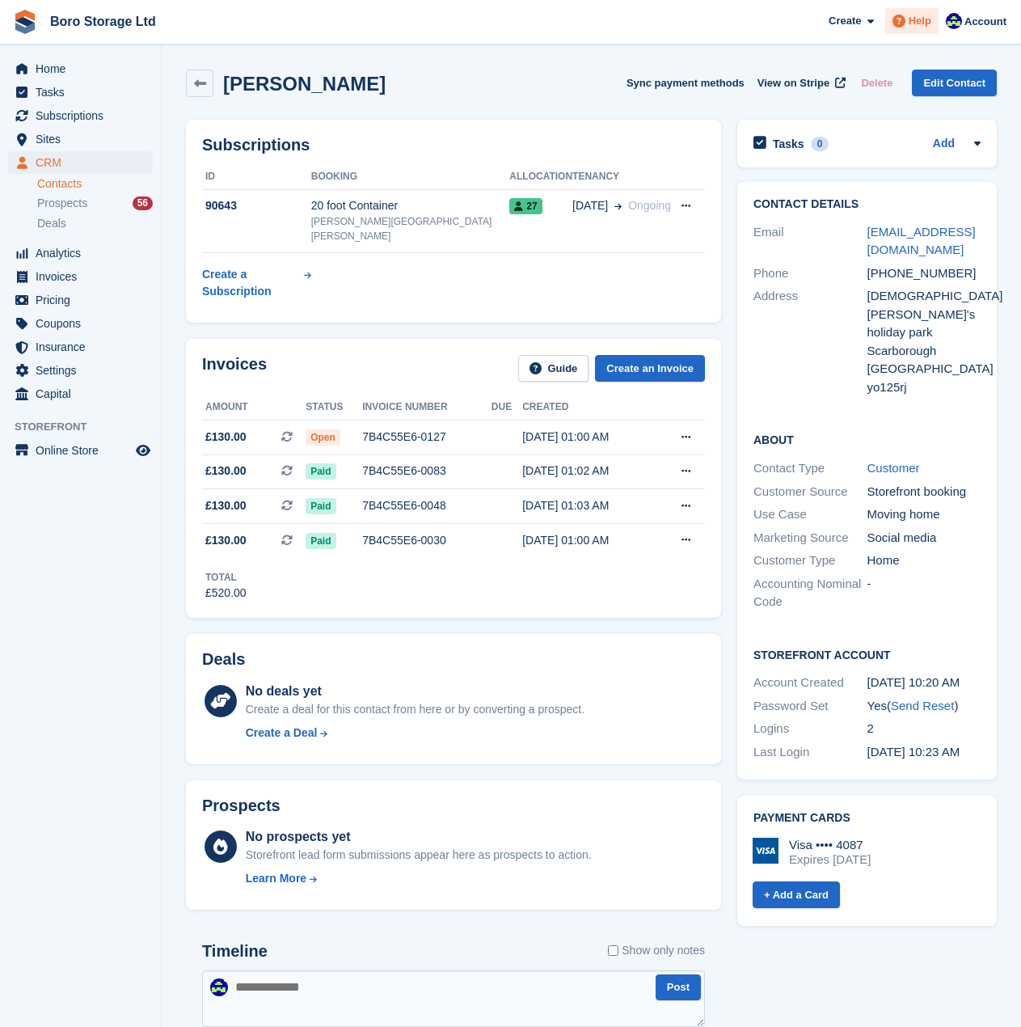
click at [926, 20] on span "Help" at bounding box center [920, 21] width 23 height 16
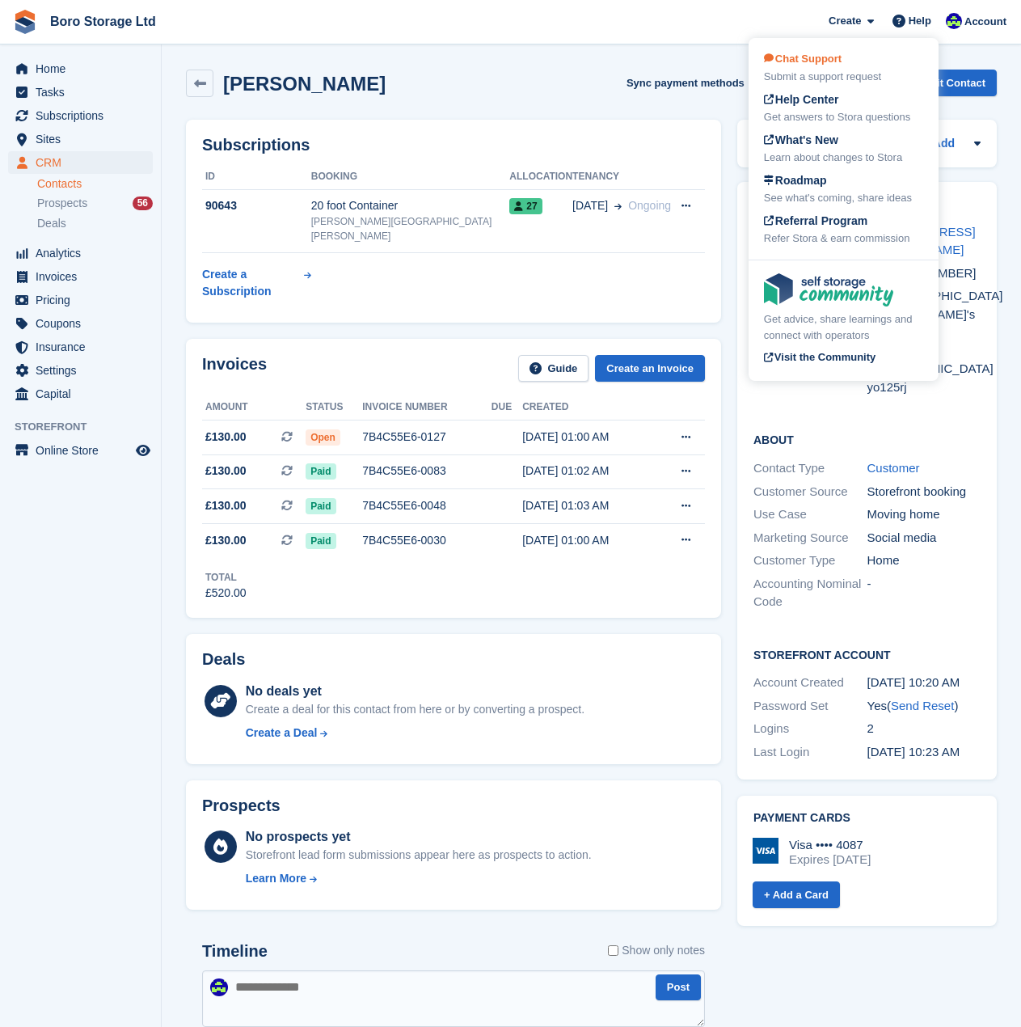
click at [801, 61] on span "Chat Support" at bounding box center [803, 59] width 78 height 12
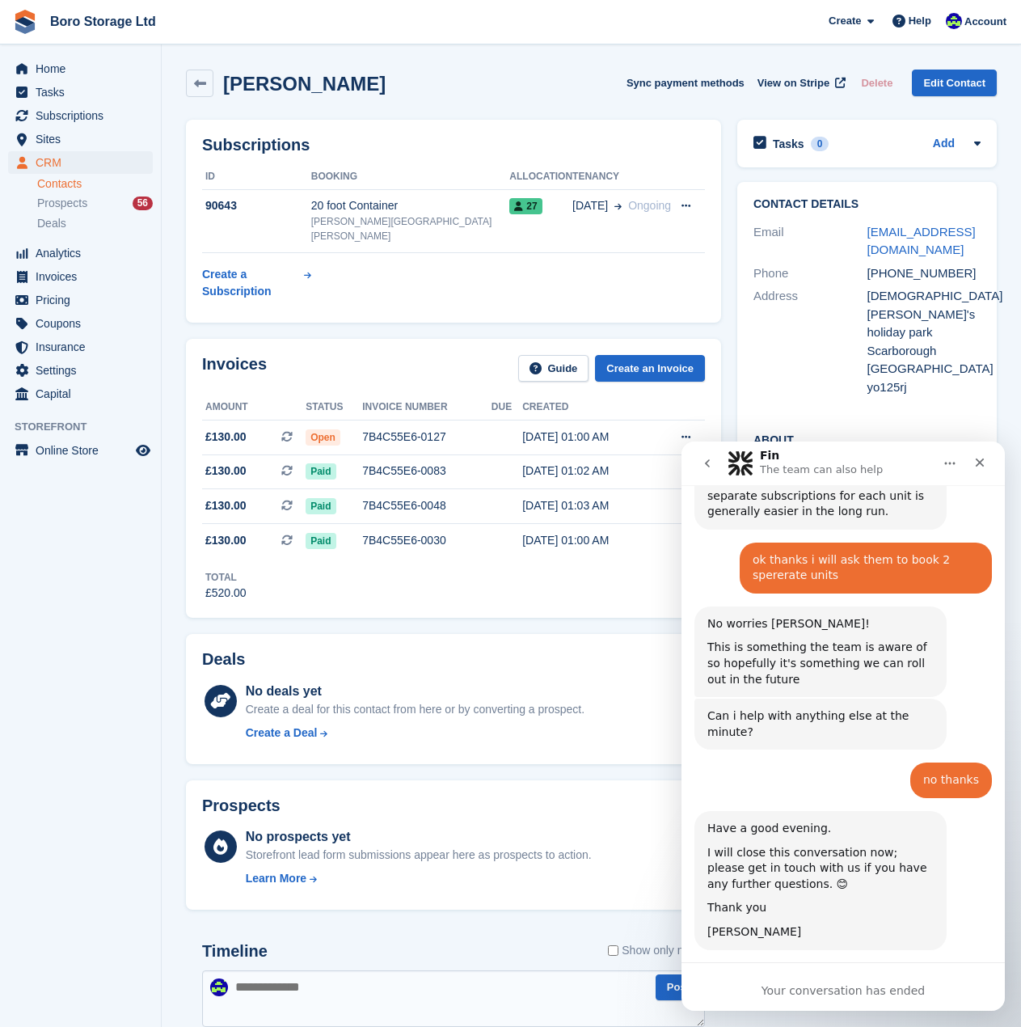
scroll to position [1301, 0]
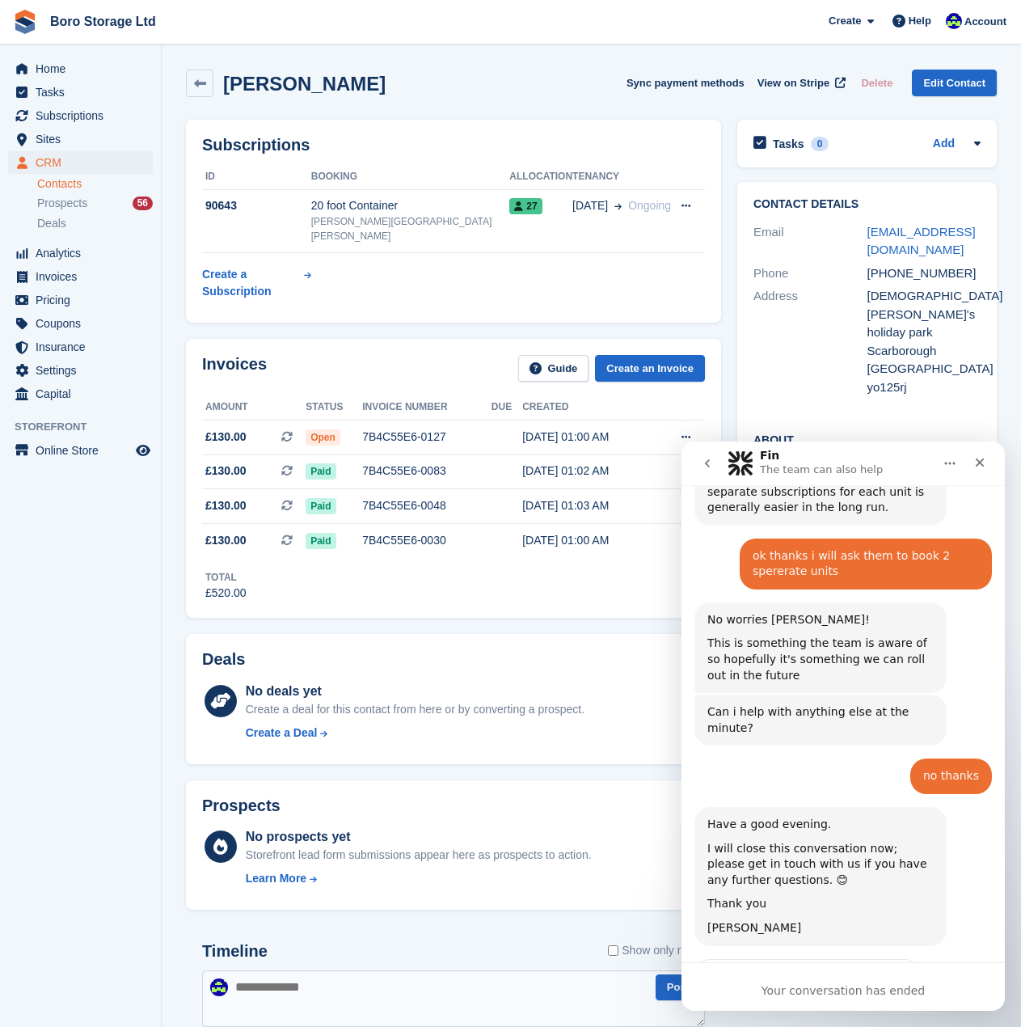
click at [800, 990] on div "Your conversation has ended" at bounding box center [843, 990] width 323 height 17
click at [759, 841] on div "I will close this conversation now; please get in touch with us if you have any…" at bounding box center [820, 865] width 226 height 48
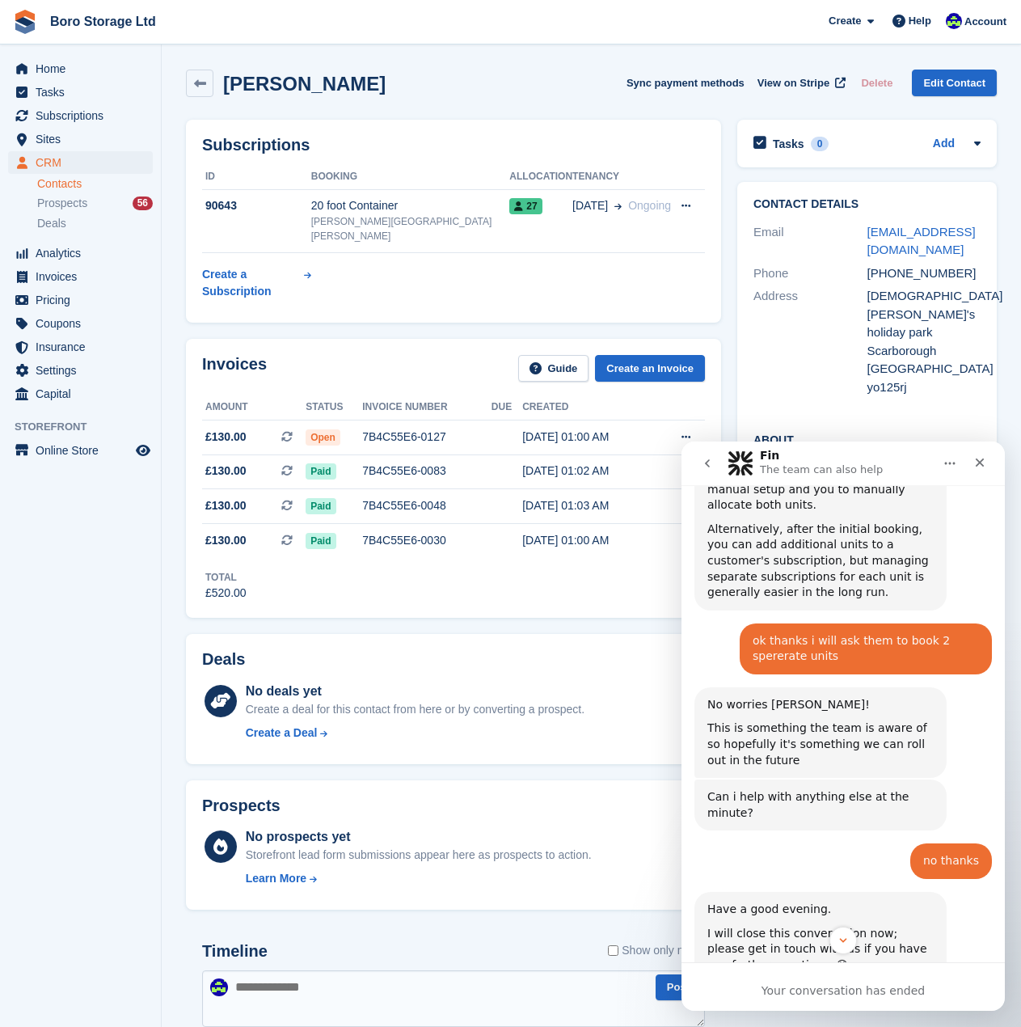
scroll to position [1317, 0]
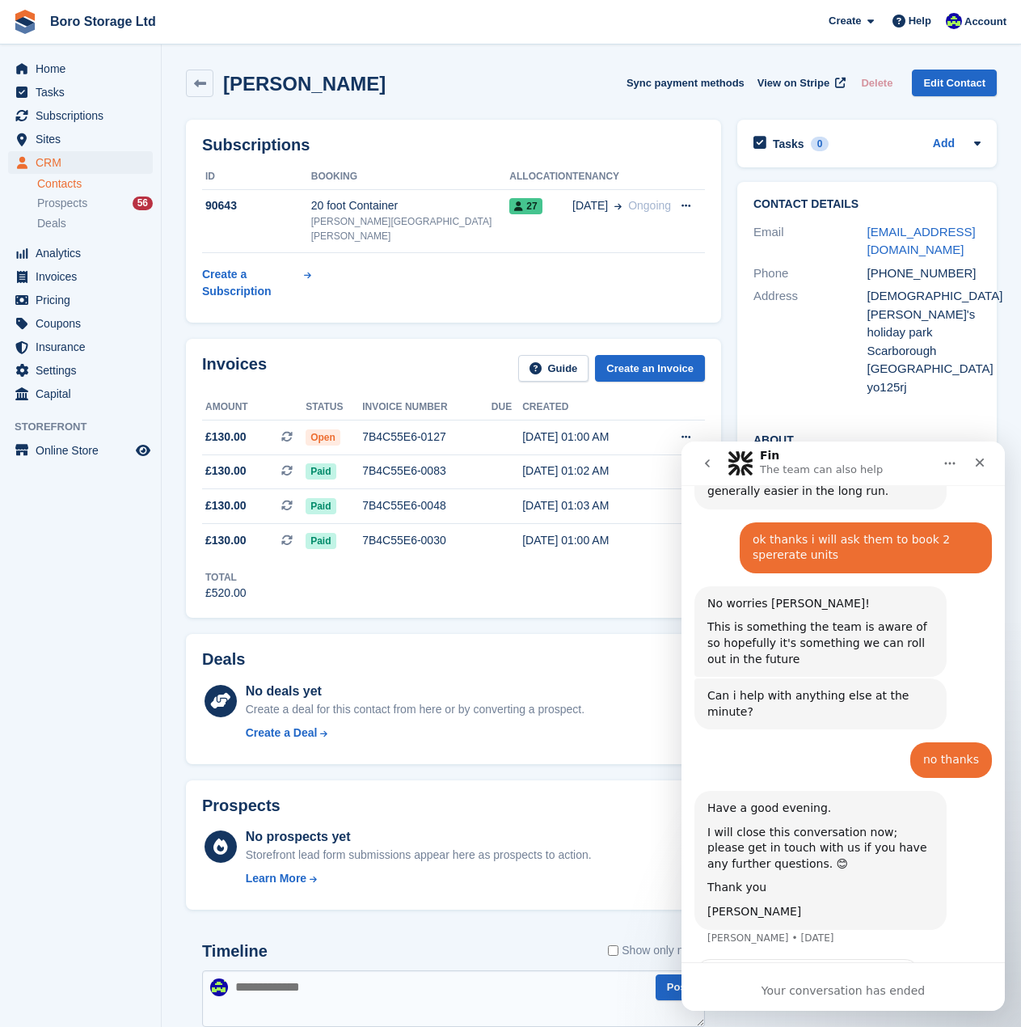
click at [809, 1007] on span "OK" at bounding box center [807, 1018] width 23 height 23
click at [805, 802] on div "Have a good evening. I will close this conversation now; please get in touch wi…" at bounding box center [843, 875] width 298 height 168
drag, startPoint x: 803, startPoint y: 784, endPoint x: 818, endPoint y: 655, distance: 130.3
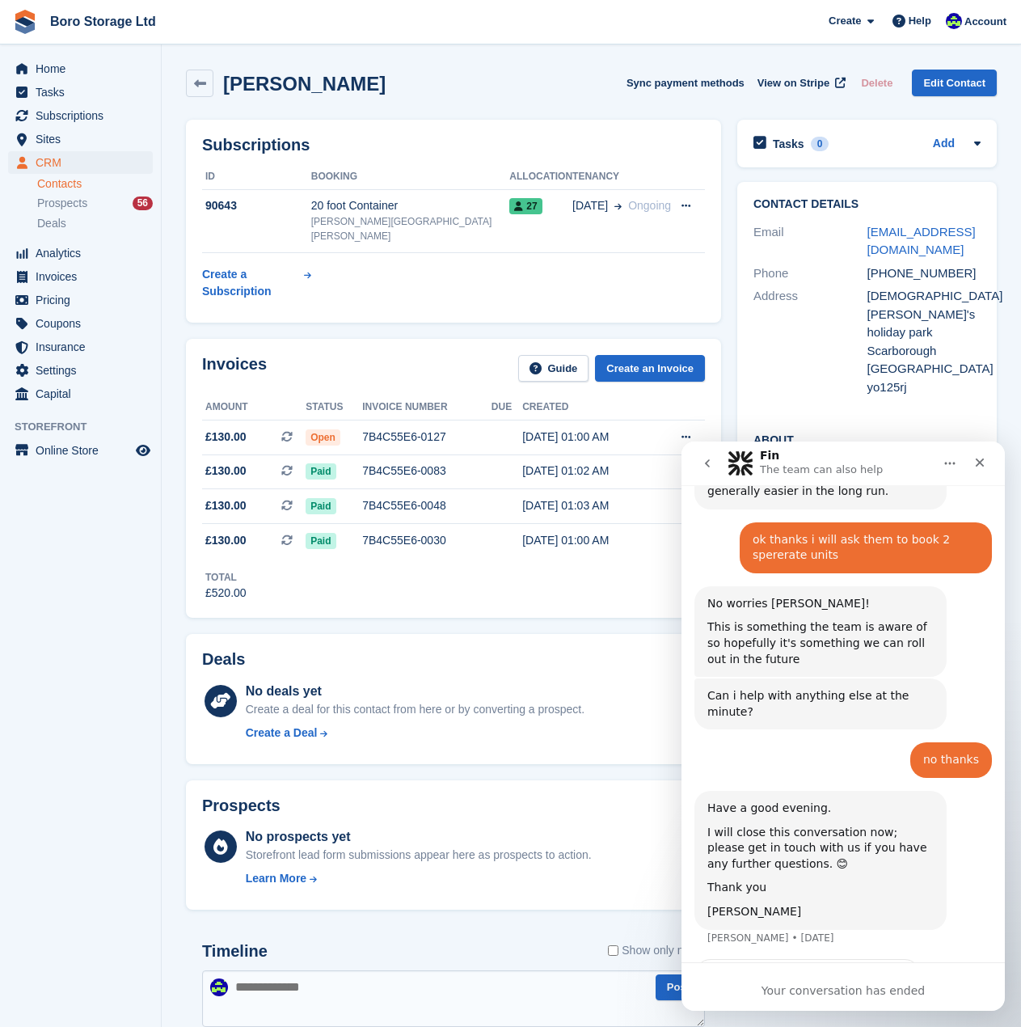
click at [803, 904] on div "[PERSON_NAME]" at bounding box center [820, 912] width 226 height 16
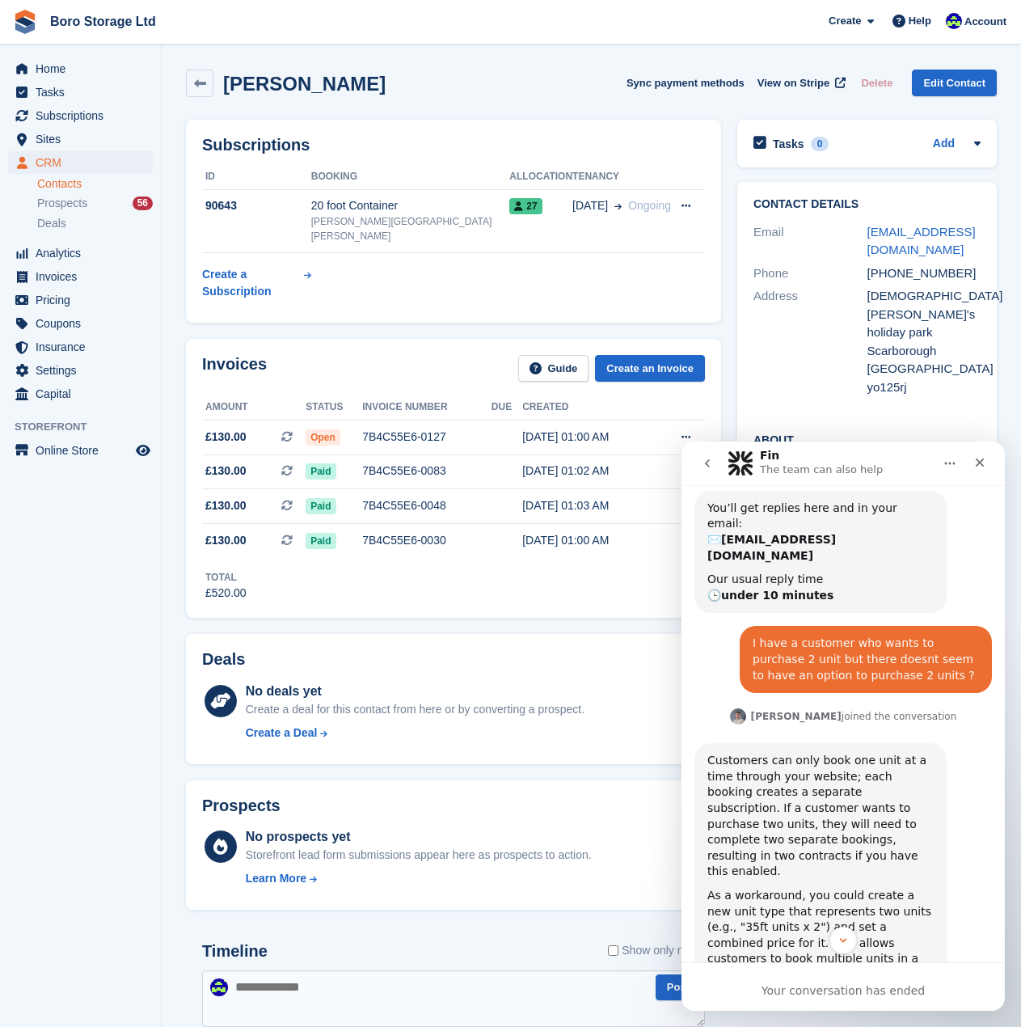
scroll to position [1301, 0]
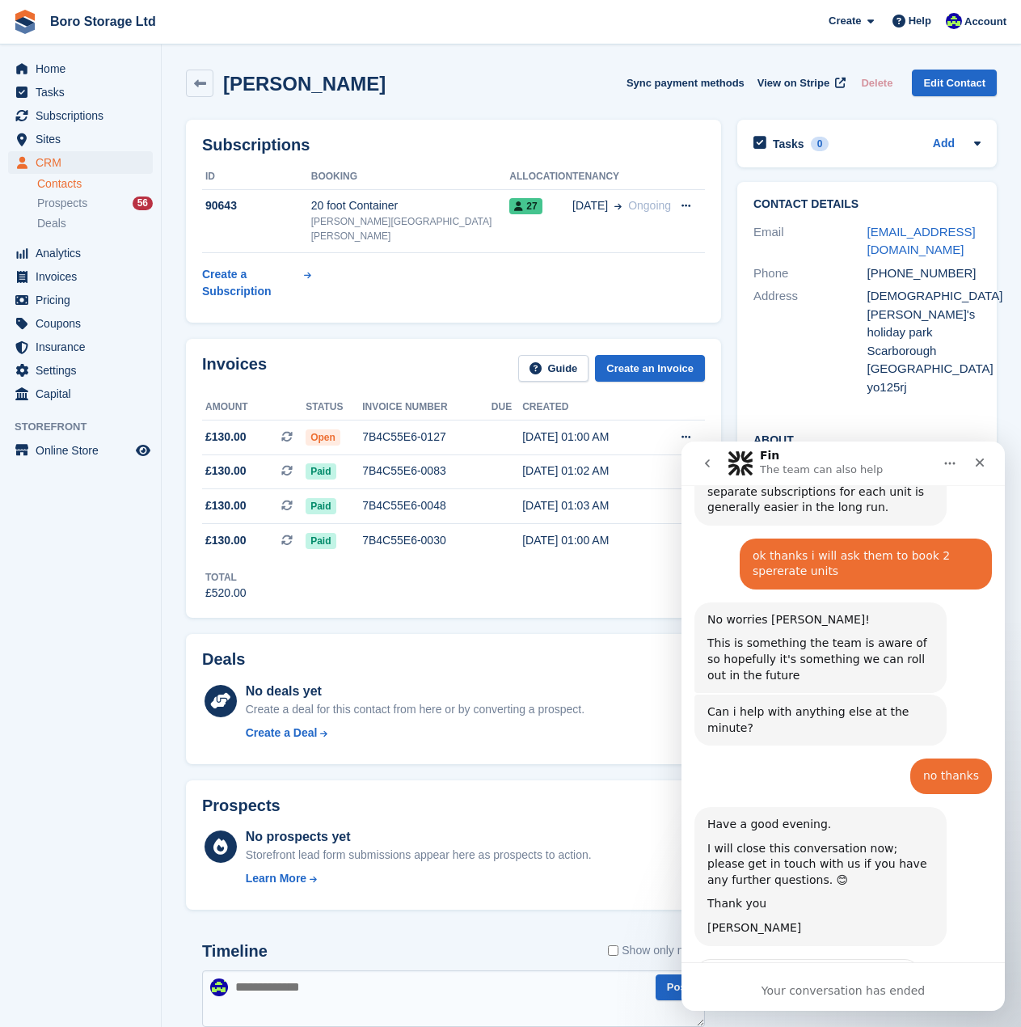
click at [818, 988] on div "Your conversation has ended" at bounding box center [843, 990] width 323 height 17
click at [945, 458] on icon "Home" at bounding box center [949, 463] width 13 height 13
click at [977, 466] on icon "Close" at bounding box center [980, 462] width 9 height 9
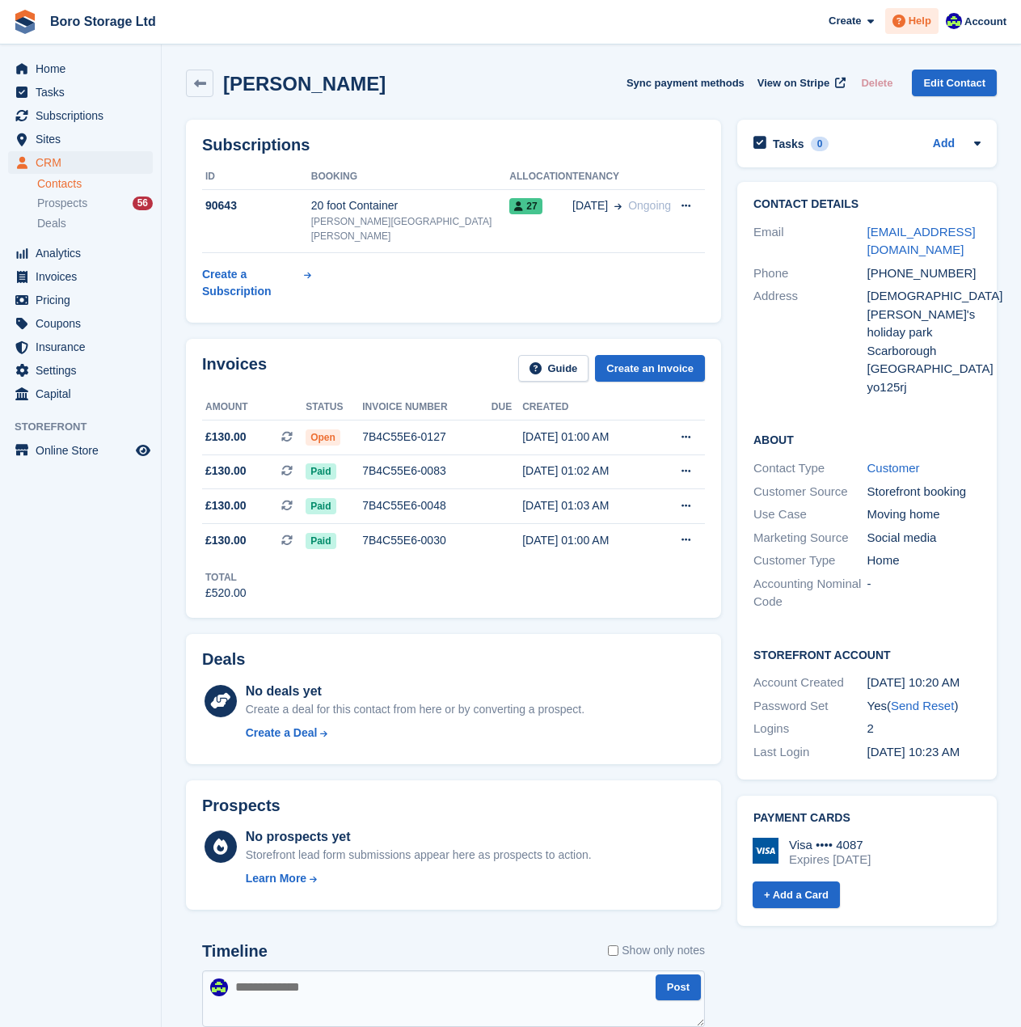
click at [892, 28] on span at bounding box center [898, 20] width 19 height 19
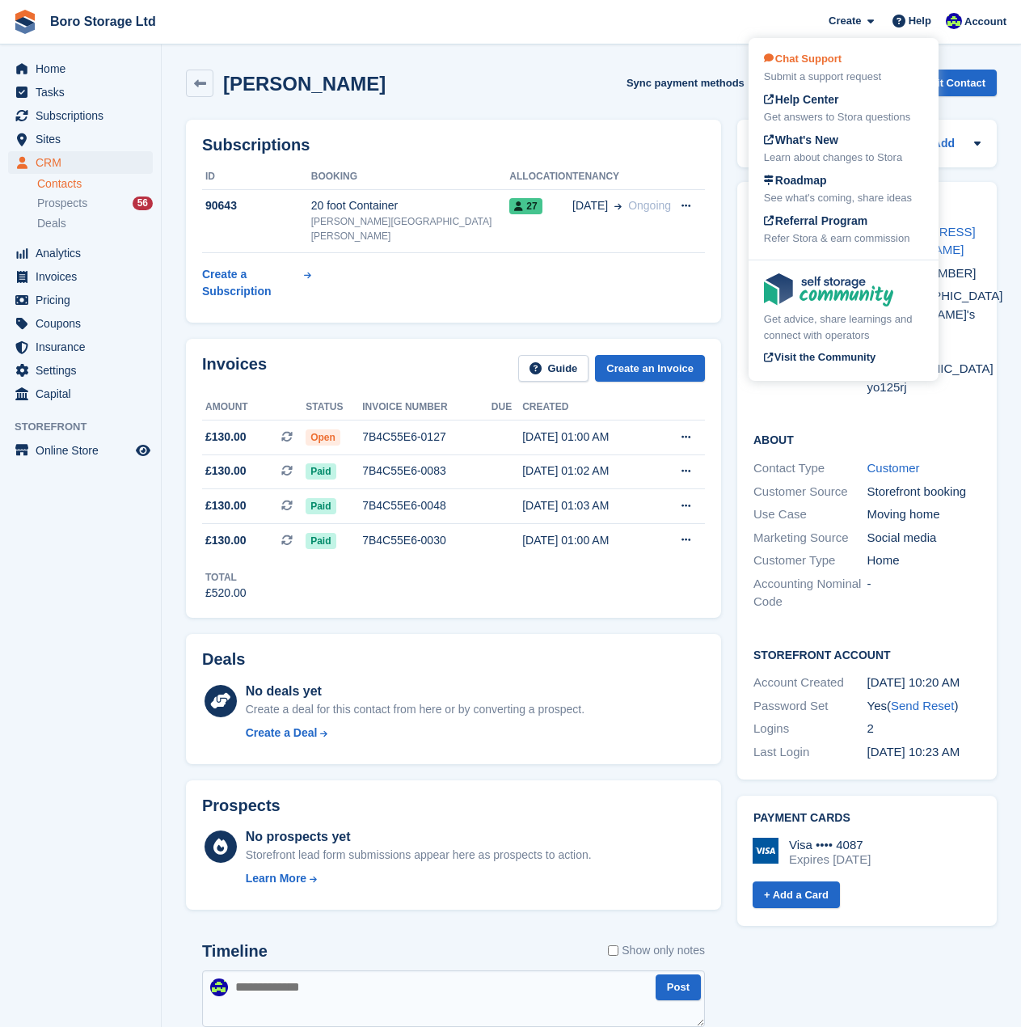
click at [806, 74] on div "Submit a support request" at bounding box center [843, 77] width 159 height 16
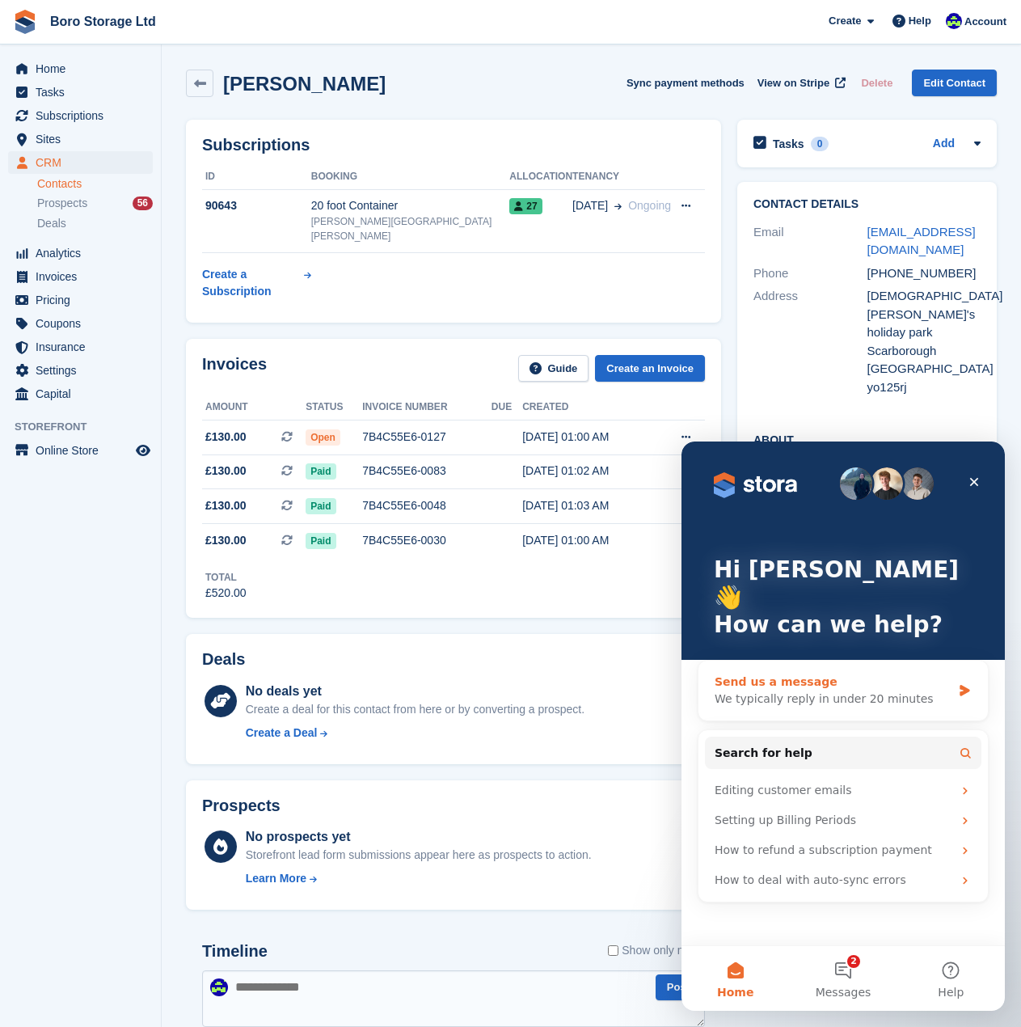
click at [771, 673] on div "Send us a message" at bounding box center [833, 681] width 237 height 17
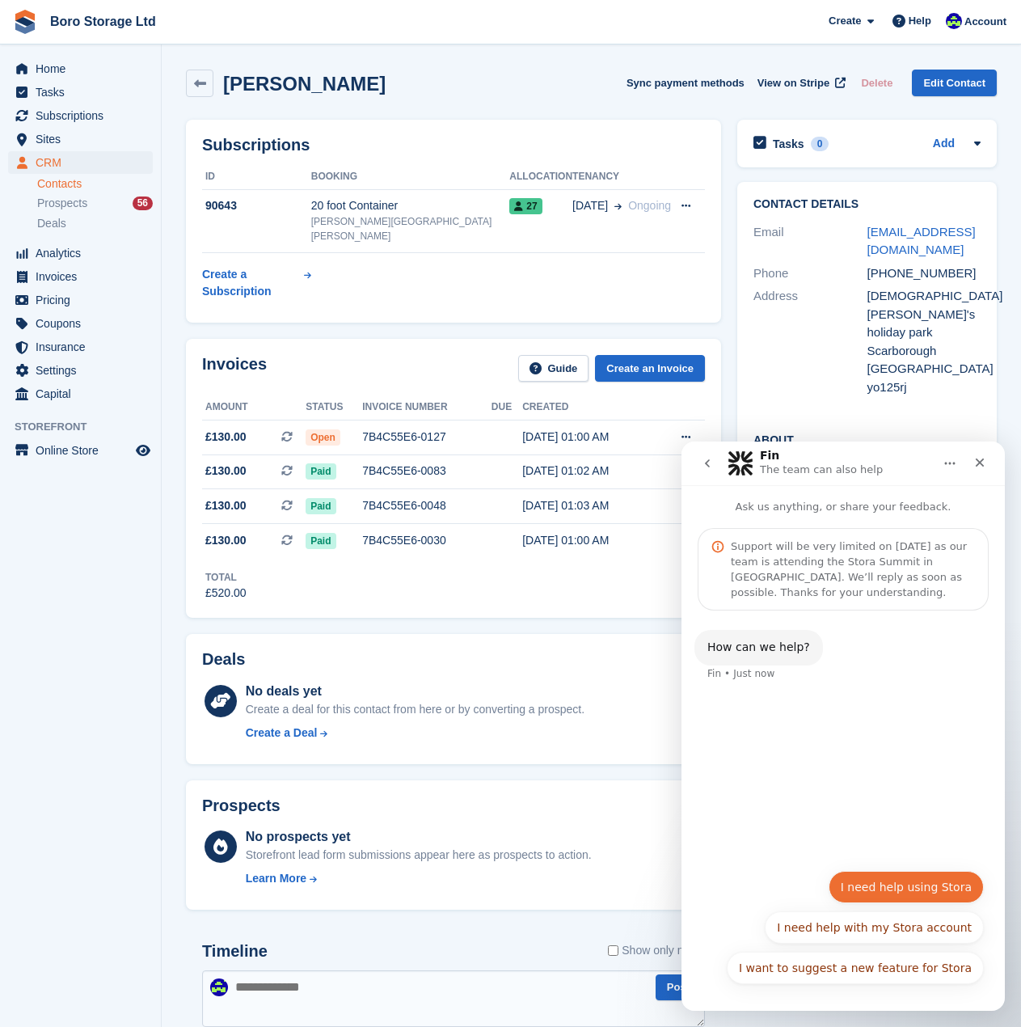
click at [935, 886] on button "I need help using Stora" at bounding box center [906, 887] width 155 height 32
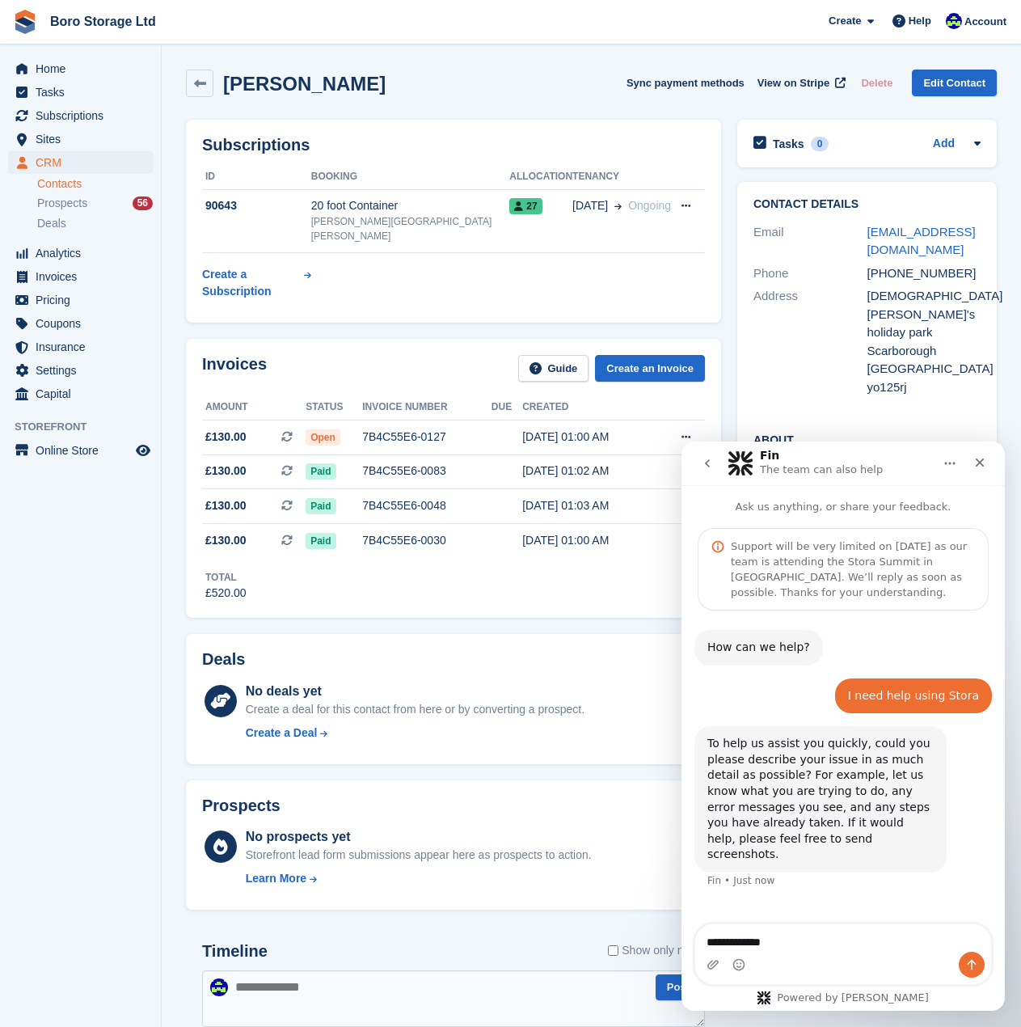
type textarea "**********"
drag, startPoint x: 783, startPoint y: 945, endPoint x: 690, endPoint y: 949, distance: 93.1
click at [690, 949] on div "**********" at bounding box center [843, 953] width 323 height 61
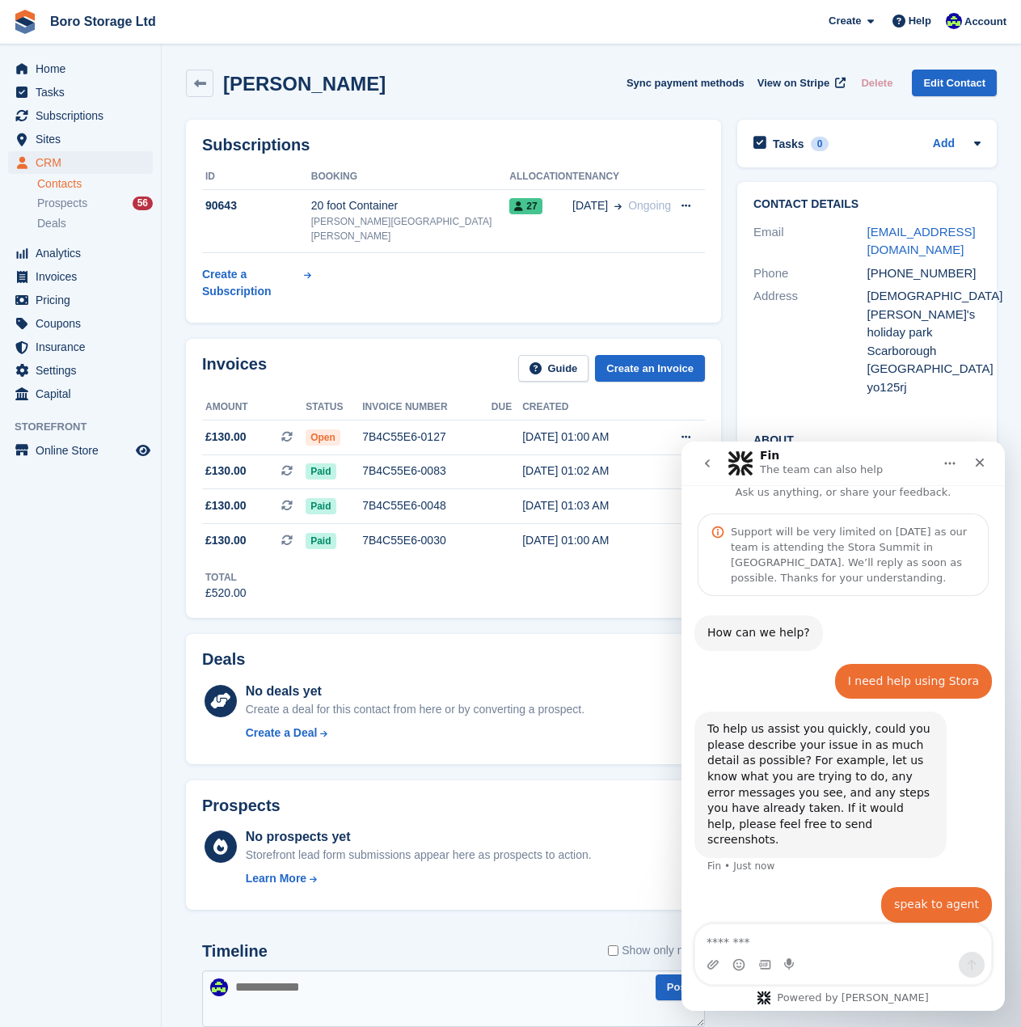
scroll to position [67, 0]
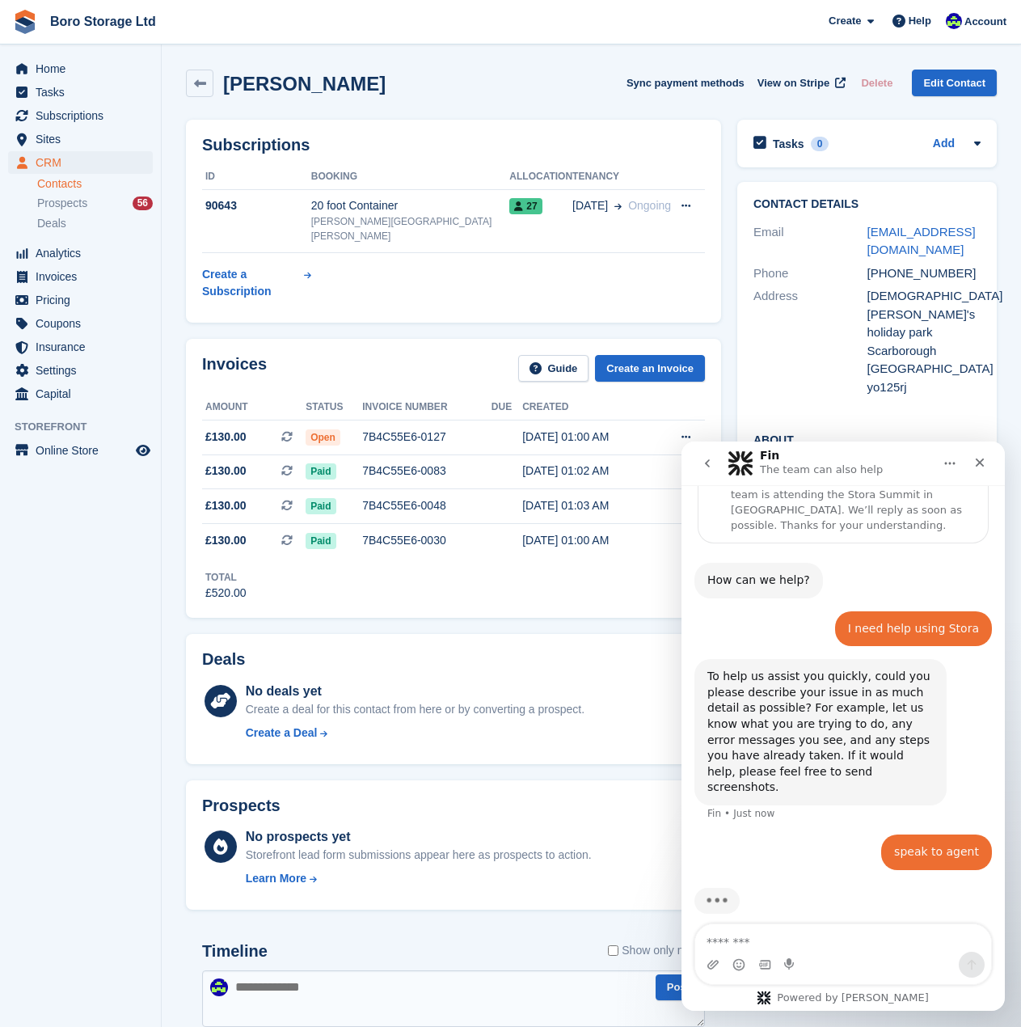
type textarea "**********"
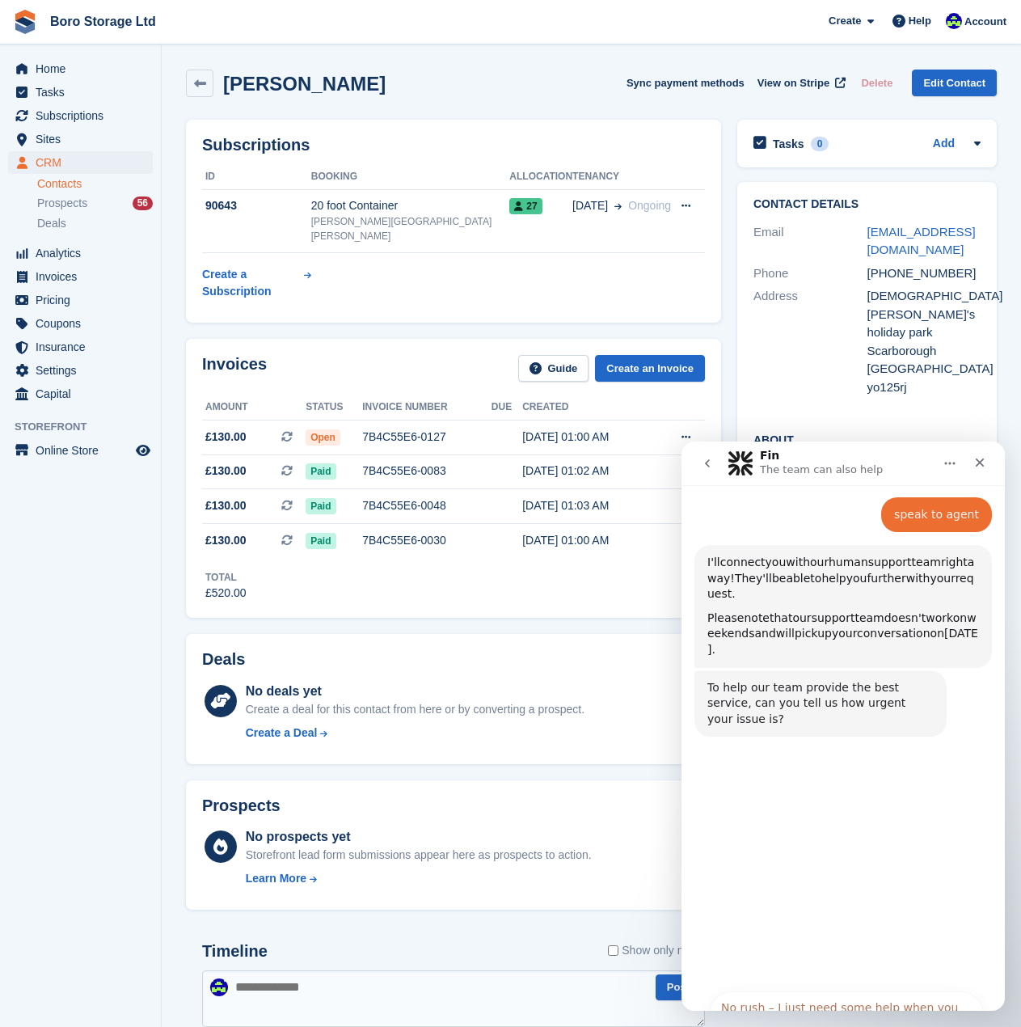
scroll to position [585, 0]
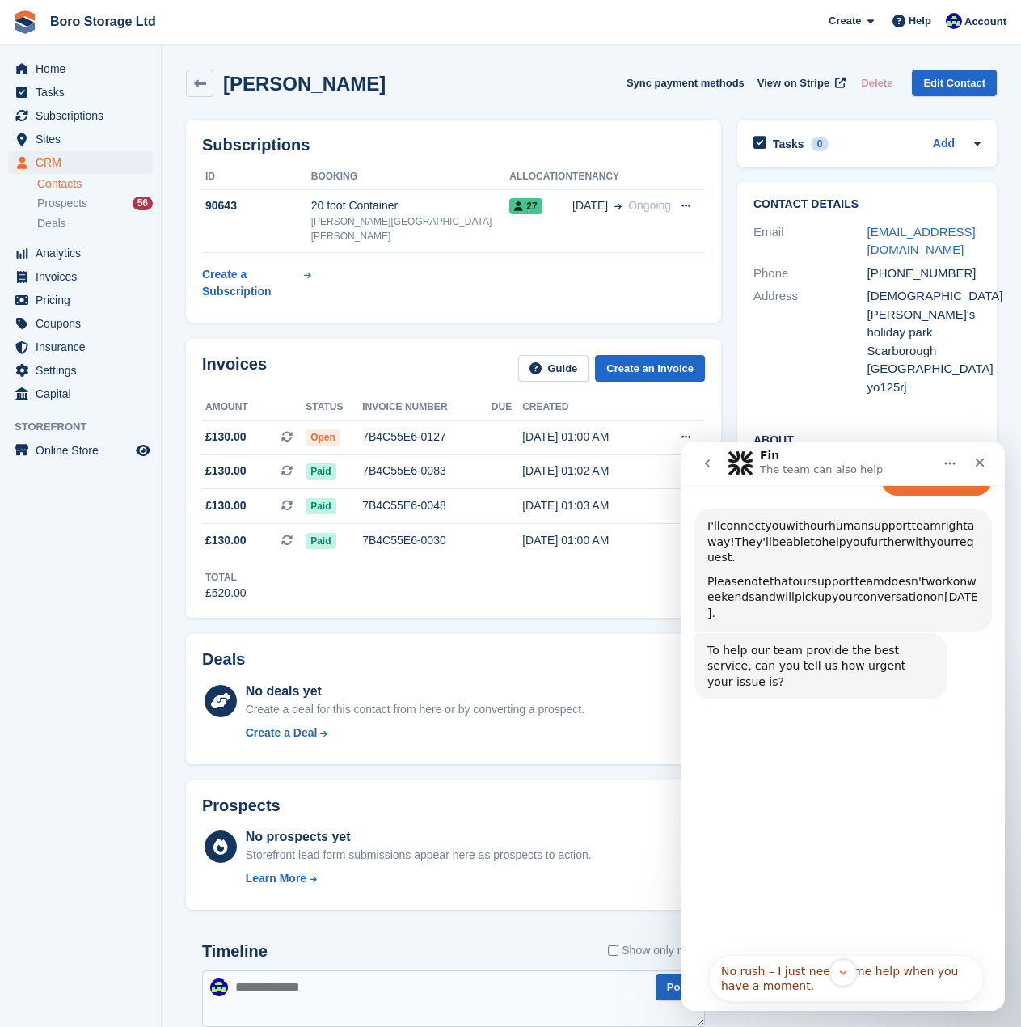
click at [826, 841] on div "How can we help? Fin • Just now I need help using Stora Tobie • Just now To hel…" at bounding box center [843, 485] width 323 height 918
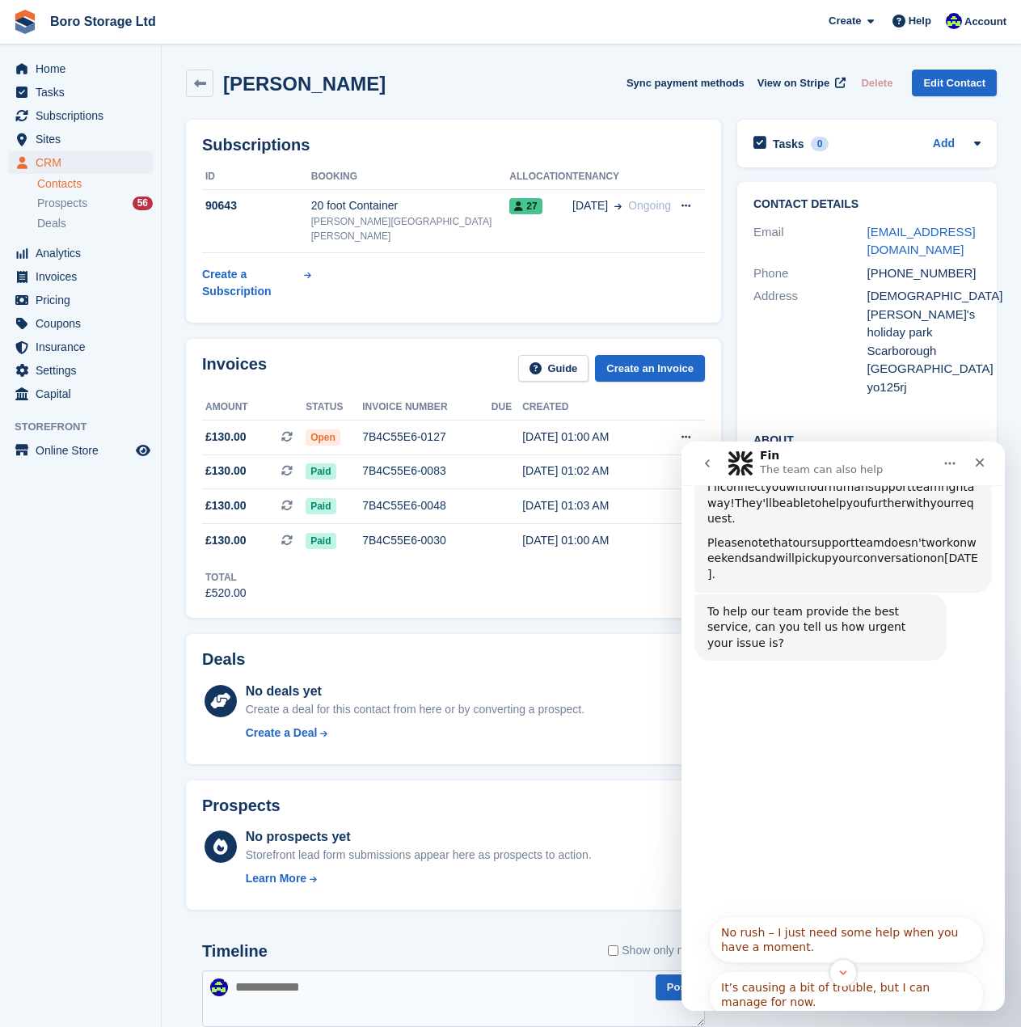
scroll to position [698, 0]
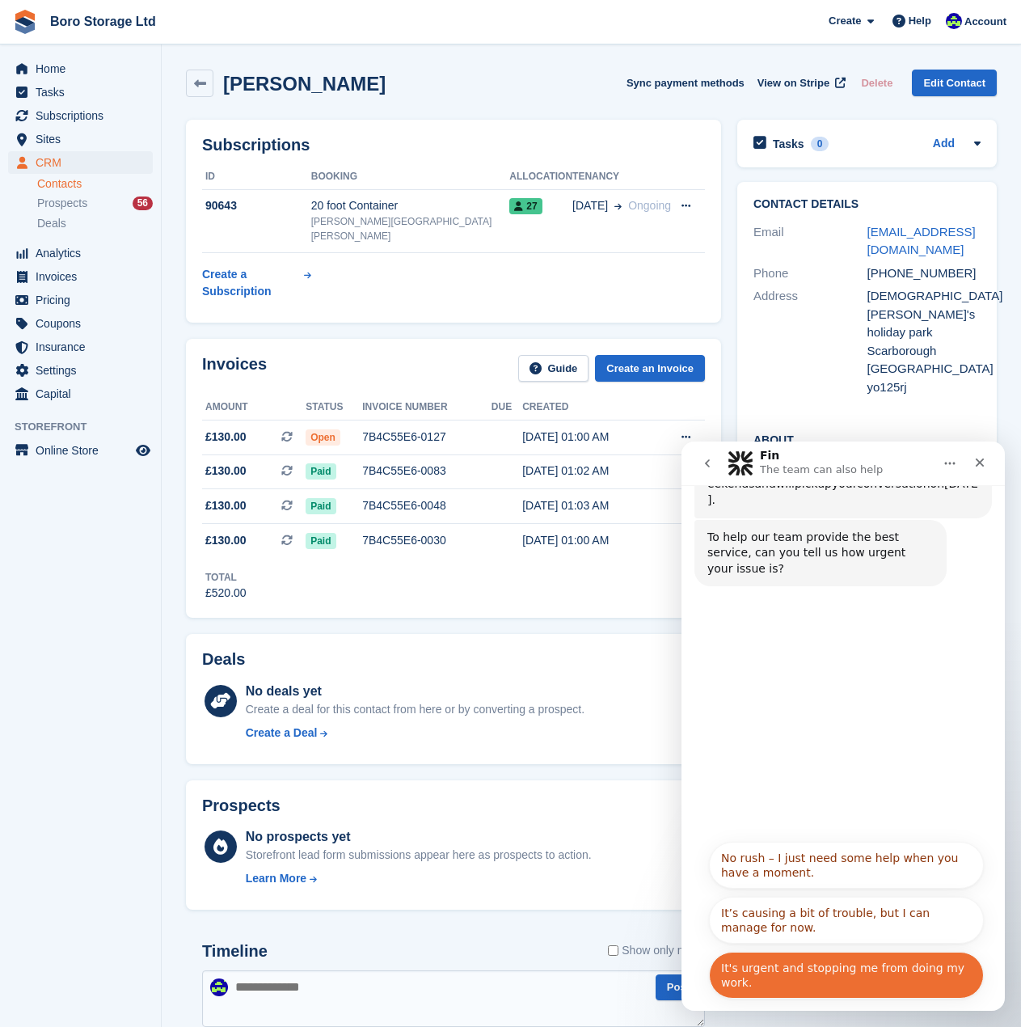
click at [898, 983] on button "It's urgent and stopping me from doing my work." at bounding box center [846, 975] width 275 height 47
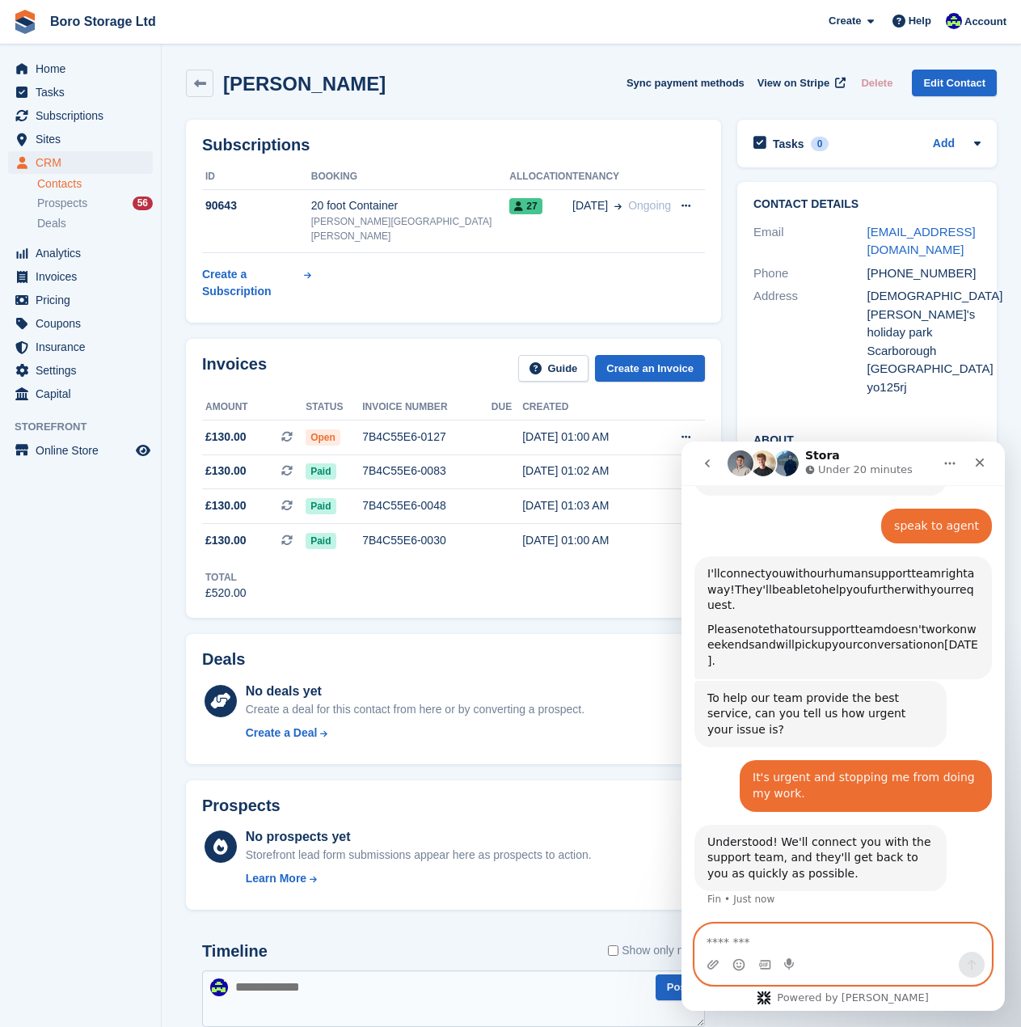
scroll to position [577, 0]
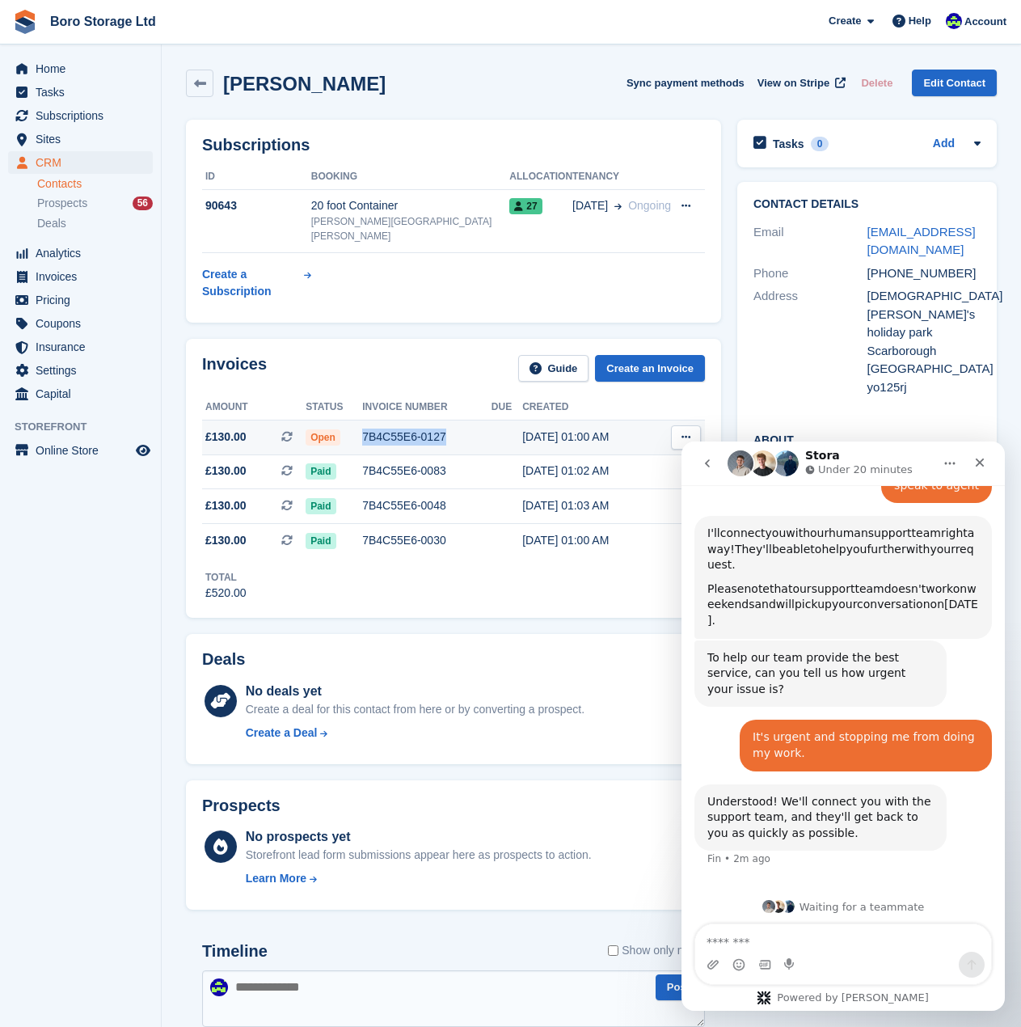
drag, startPoint x: 454, startPoint y: 405, endPoint x: 361, endPoint y: 407, distance: 93.0
click at [362, 428] on div "7B4C55E6-0127" at bounding box center [426, 436] width 129 height 17
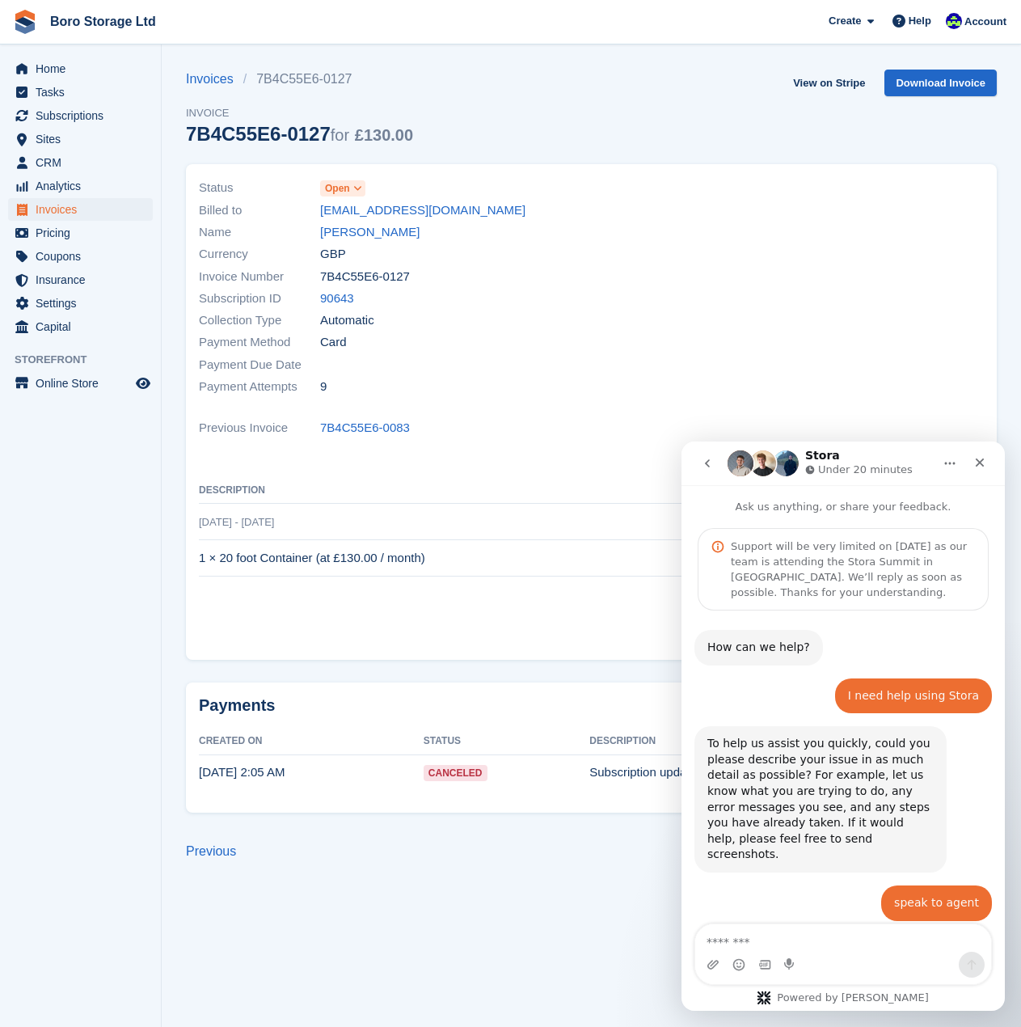
scroll to position [428, 0]
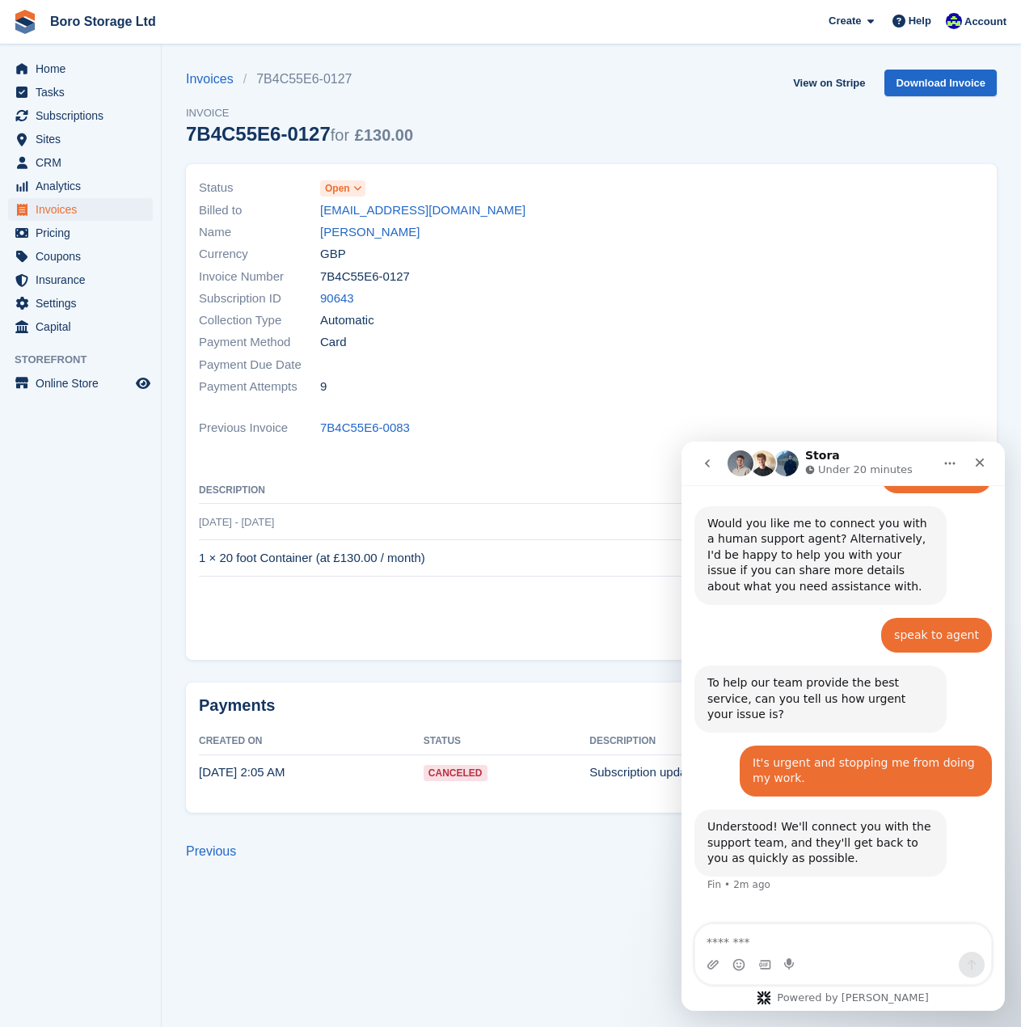
drag, startPoint x: 327, startPoint y: 137, endPoint x: 185, endPoint y: 146, distance: 142.6
click at [185, 146] on section "Invoices 7B4C55E6-0127 Invoice 7B4C55E6-0127 for £130.00 View on Stripe Downloa…" at bounding box center [591, 513] width 859 height 1027
copy div "7B4C55E6-0127"
click at [845, 949] on textarea "Message…" at bounding box center [843, 937] width 296 height 27
paste textarea "**********"
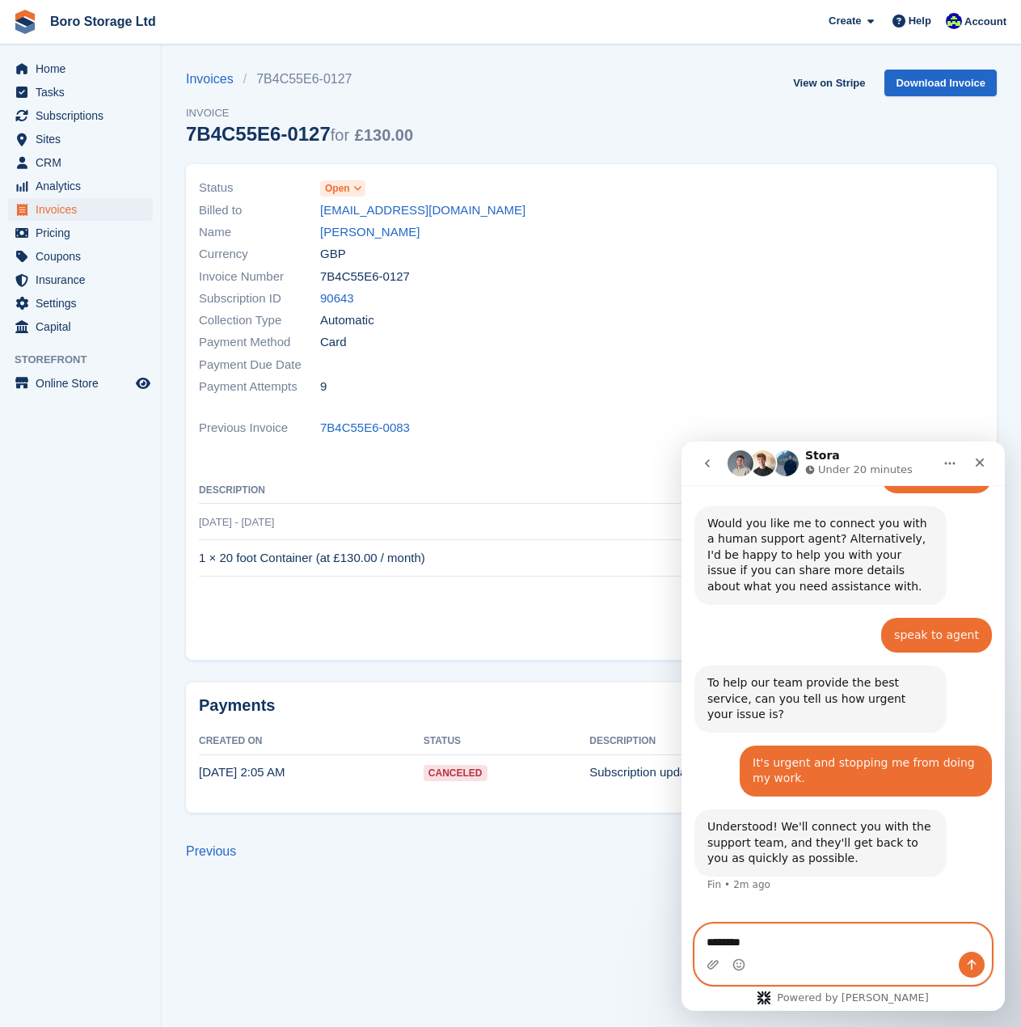
type textarea "**********"
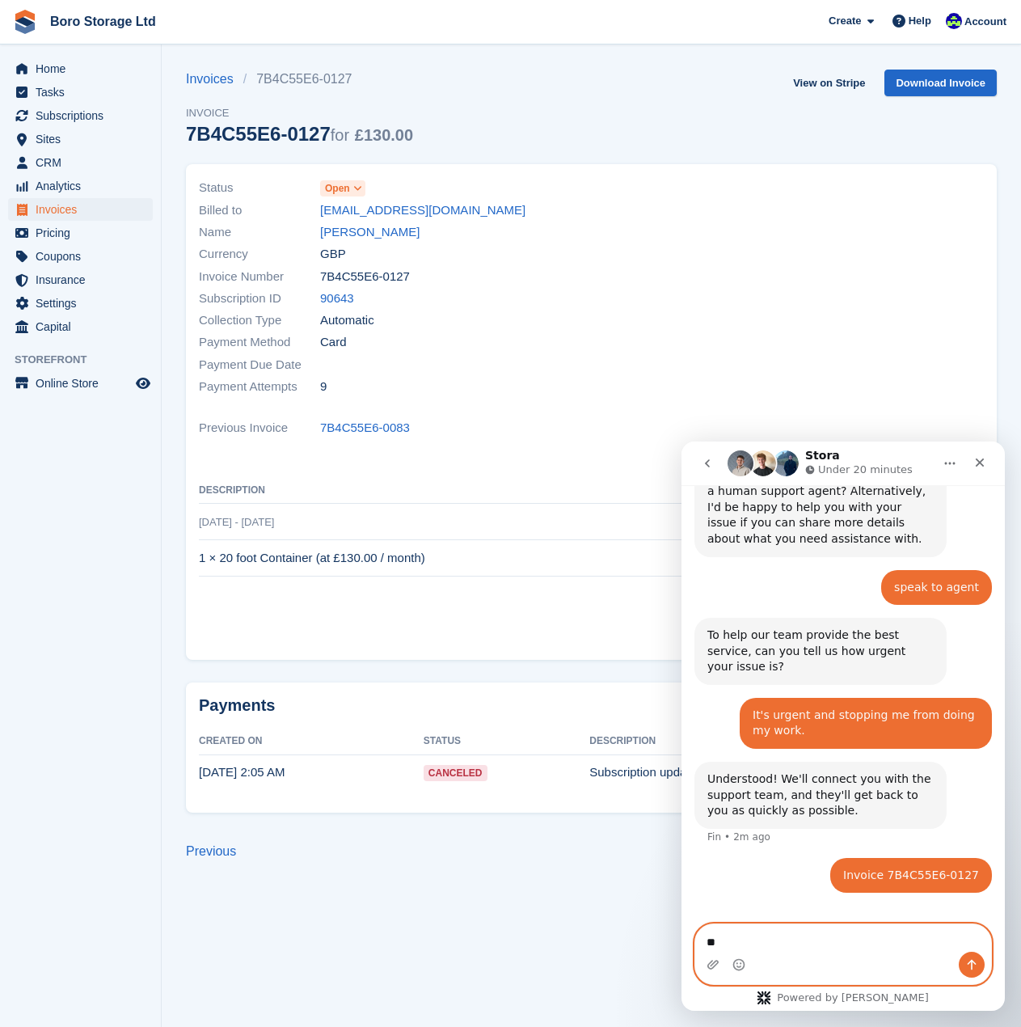
type textarea "*"
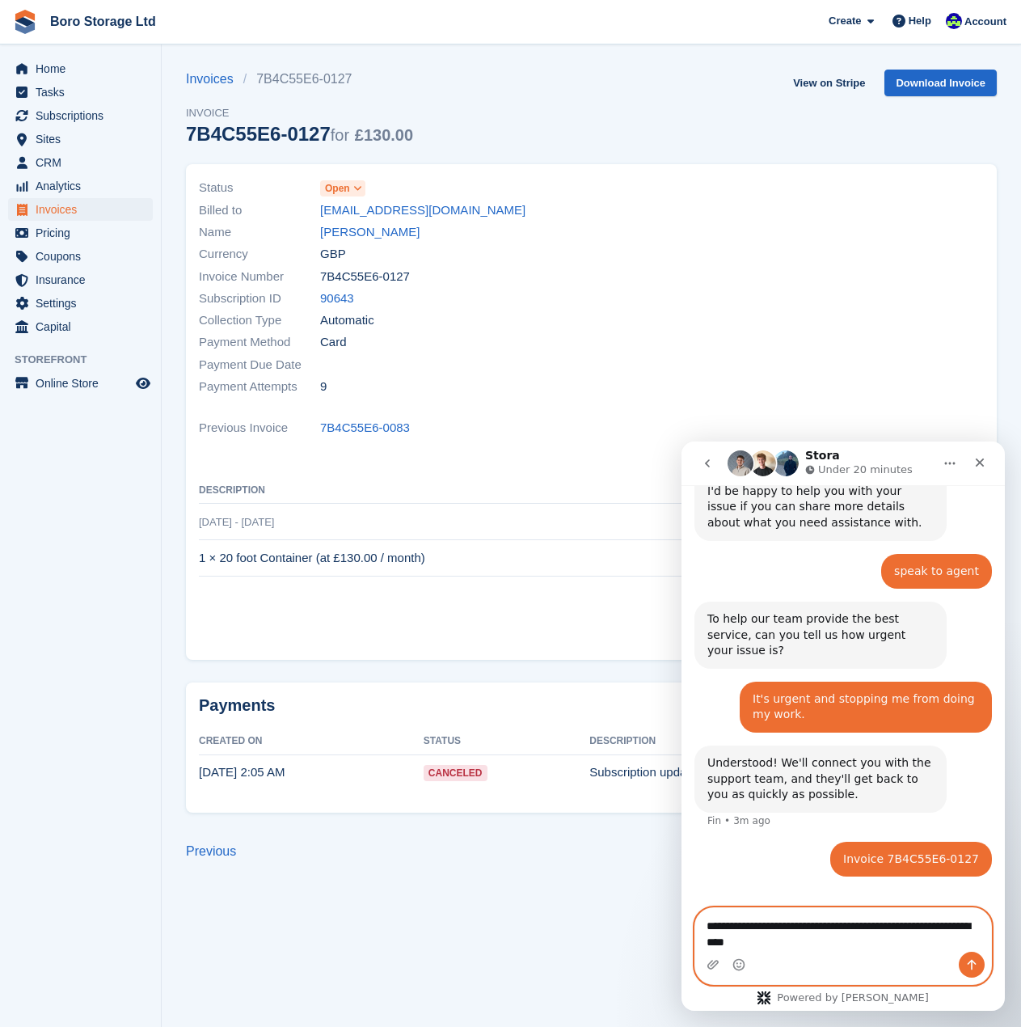
type textarea "**********"
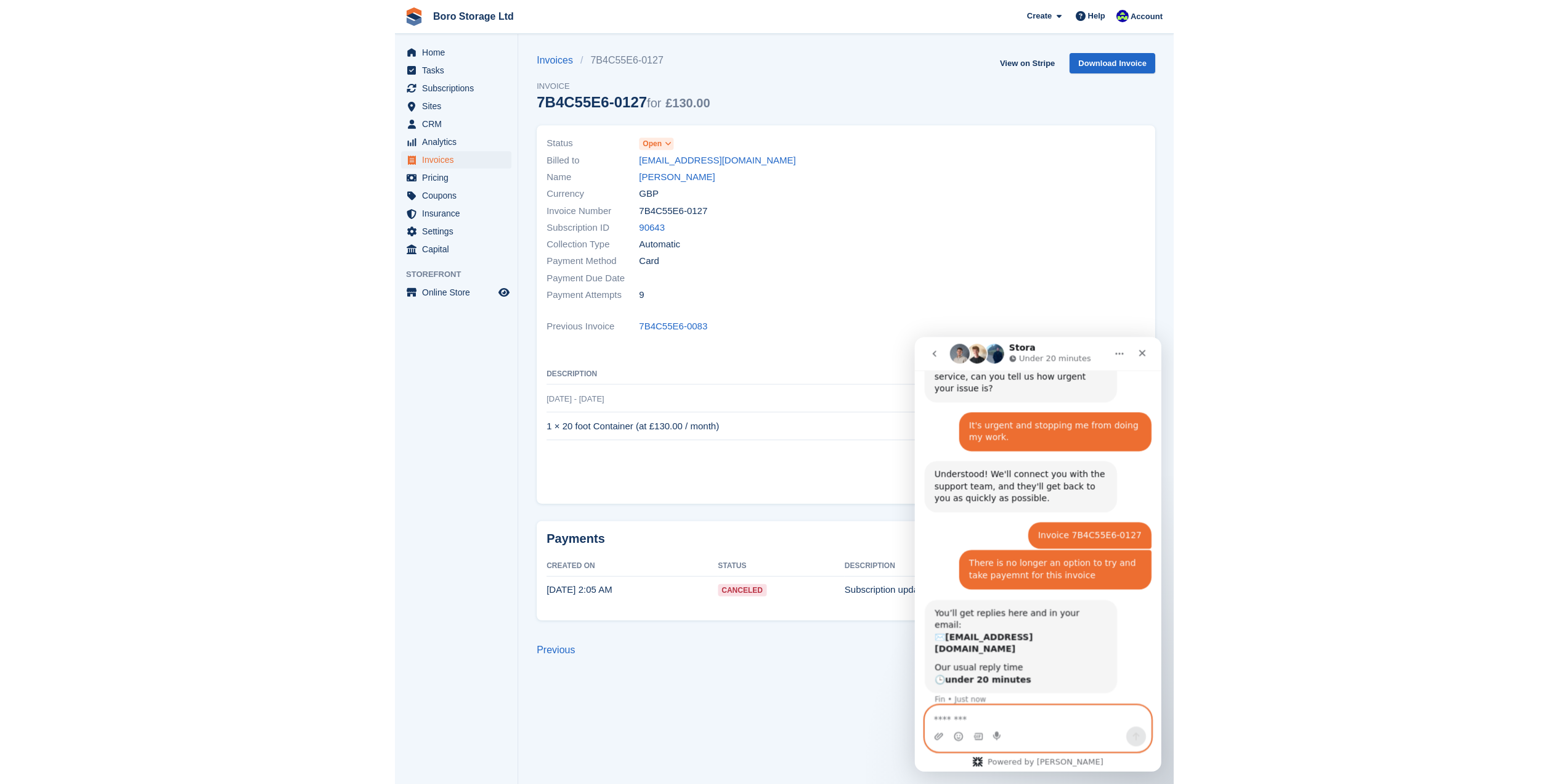
scroll to position [482, 0]
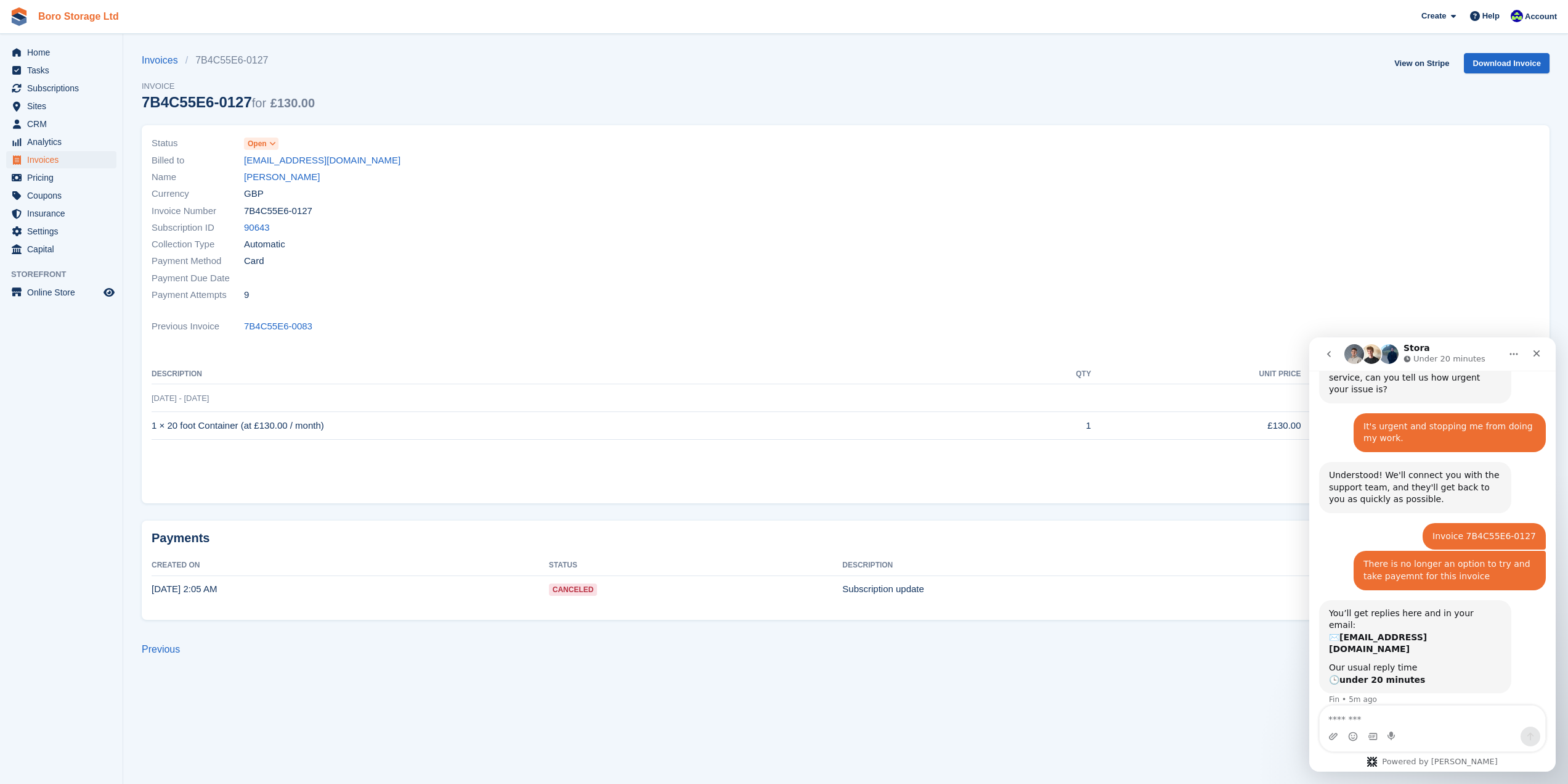
click at [80, 17] on link "Boro Storage Ltd" at bounding box center [79, 16] width 91 height 21
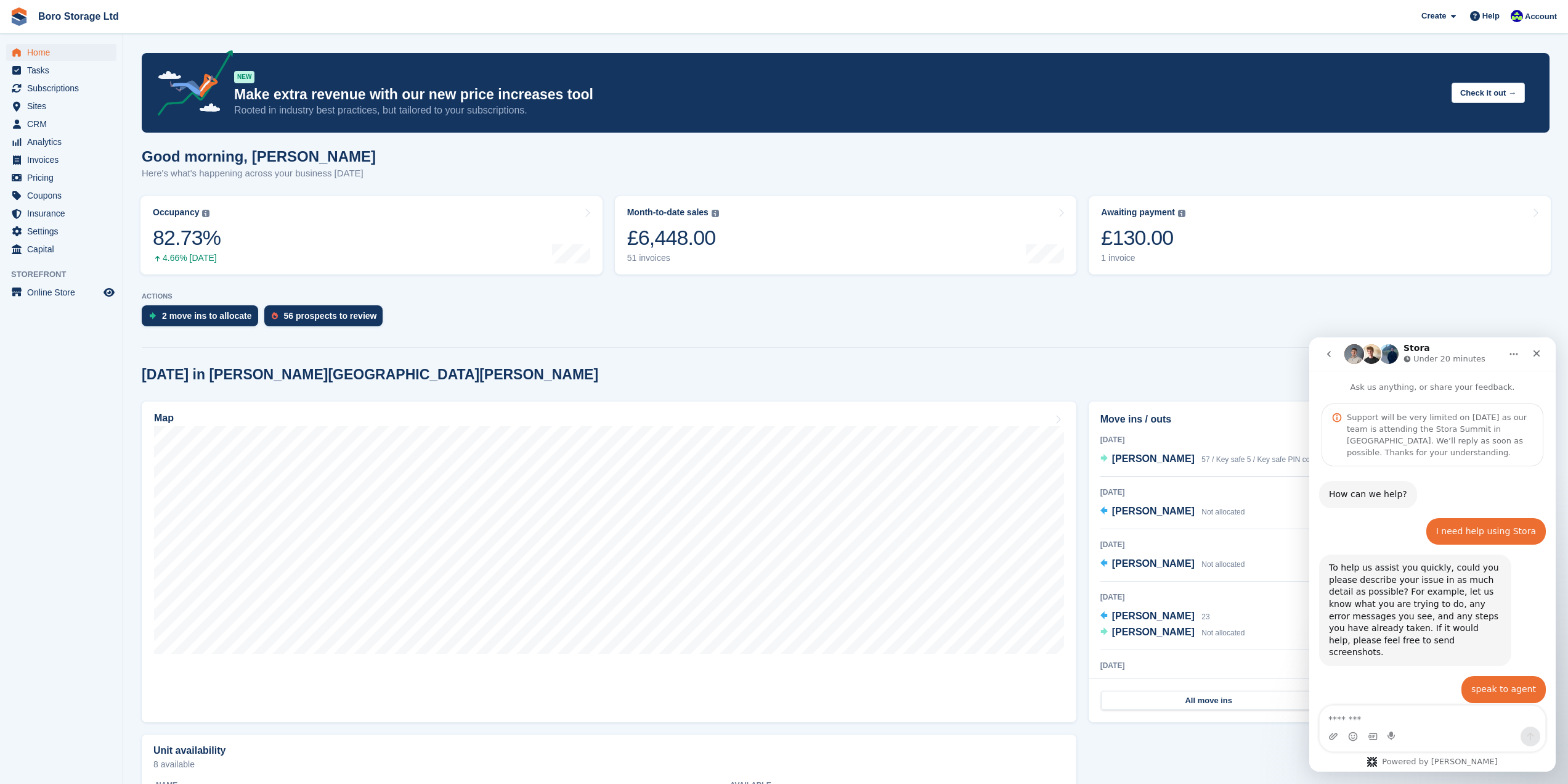
scroll to position [482, 0]
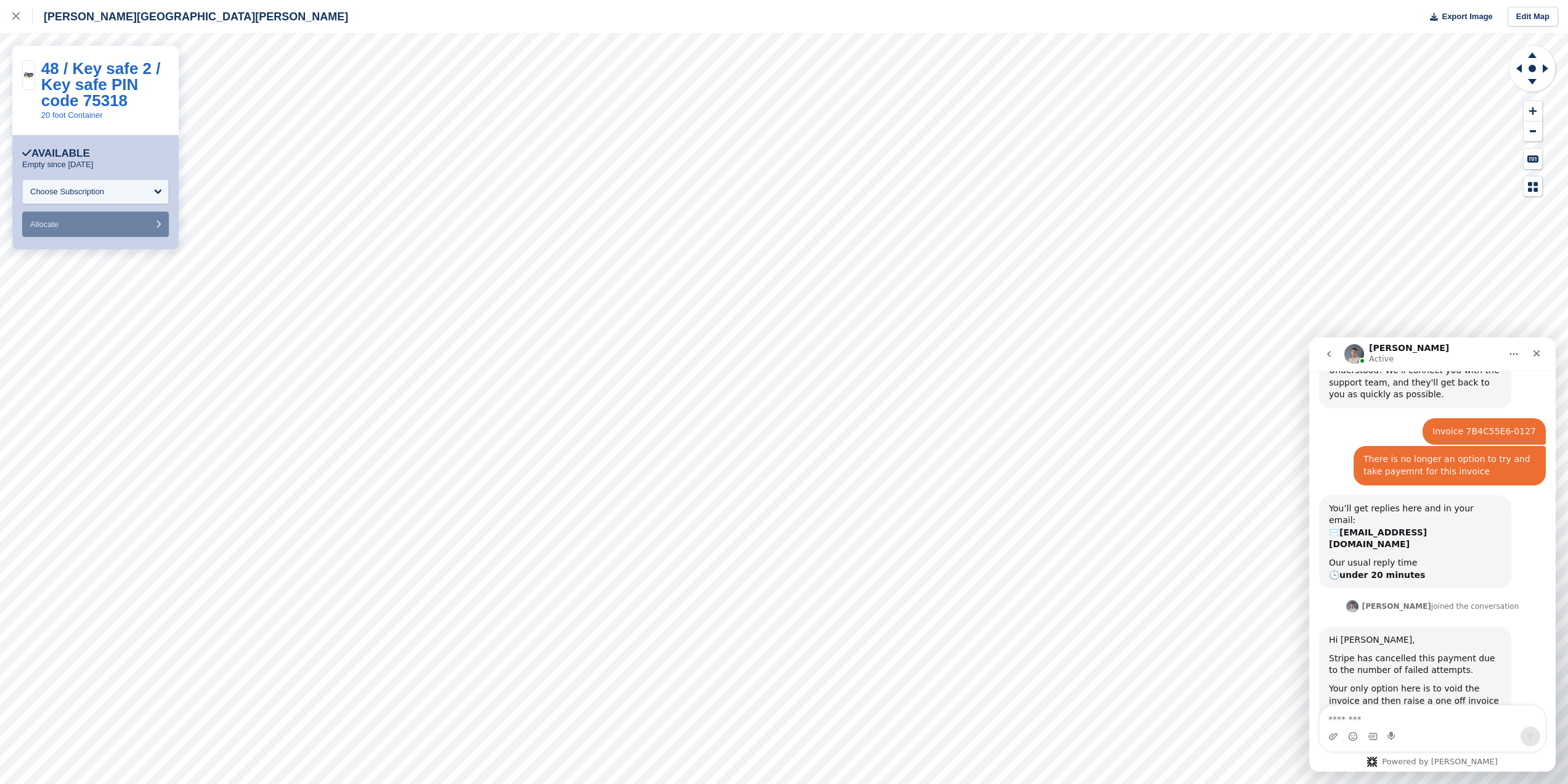
scroll to position [603, 0]
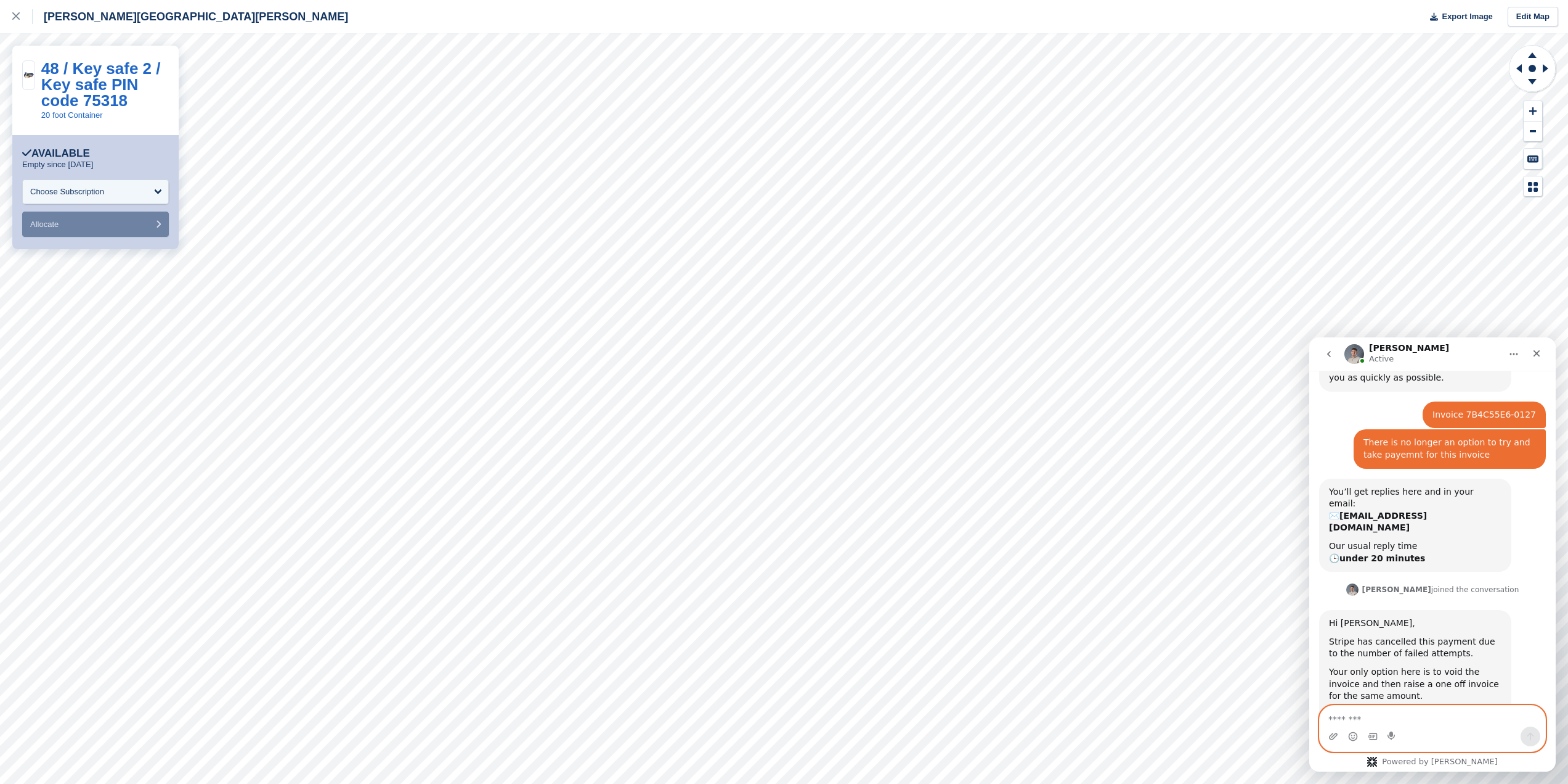
click at [1359, 718] on textarea "Message…" at bounding box center [1433, 715] width 226 height 21
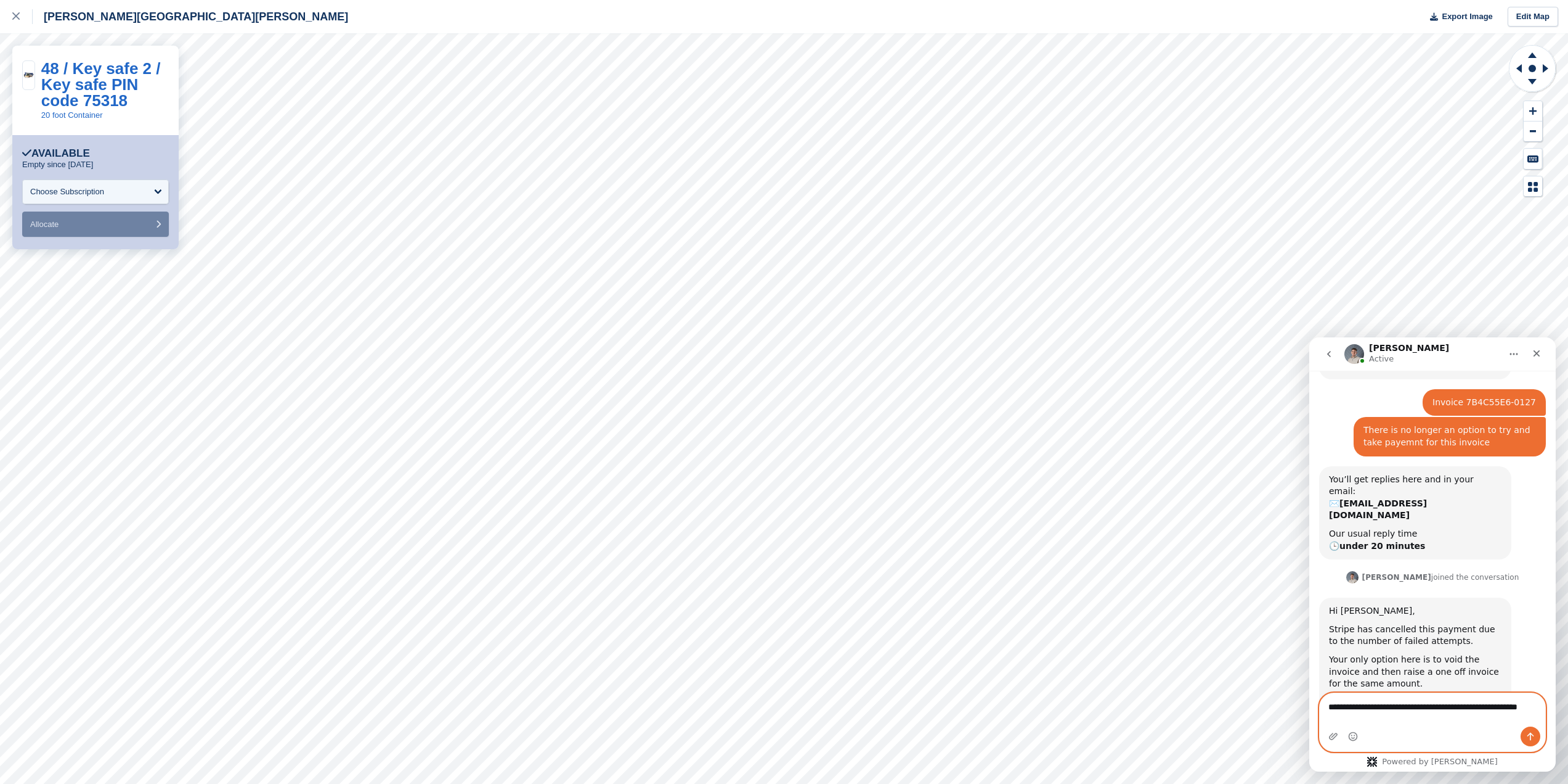
type textarea "**********"
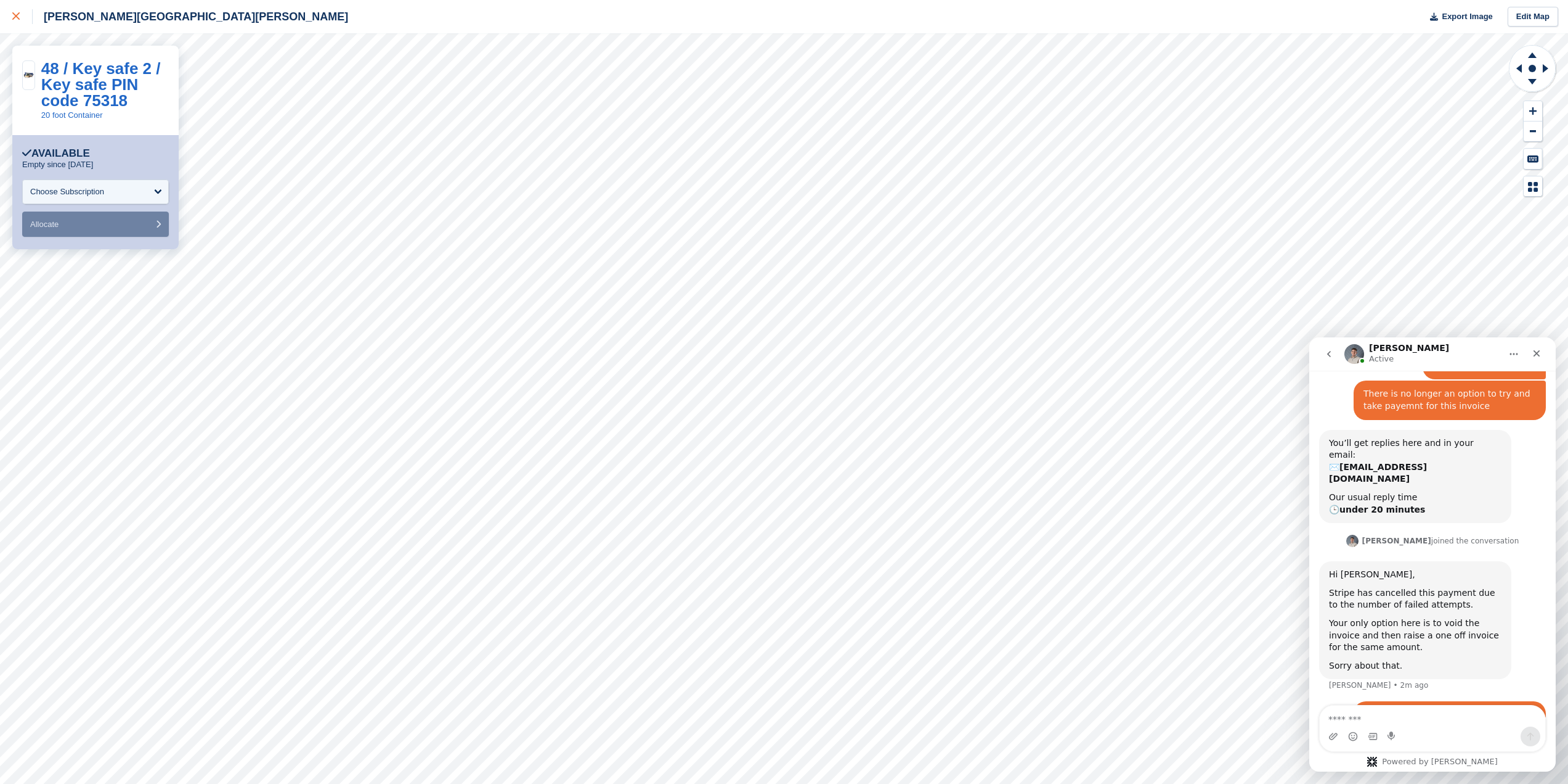
click at [14, 18] on icon at bounding box center [16, 16] width 8 height 8
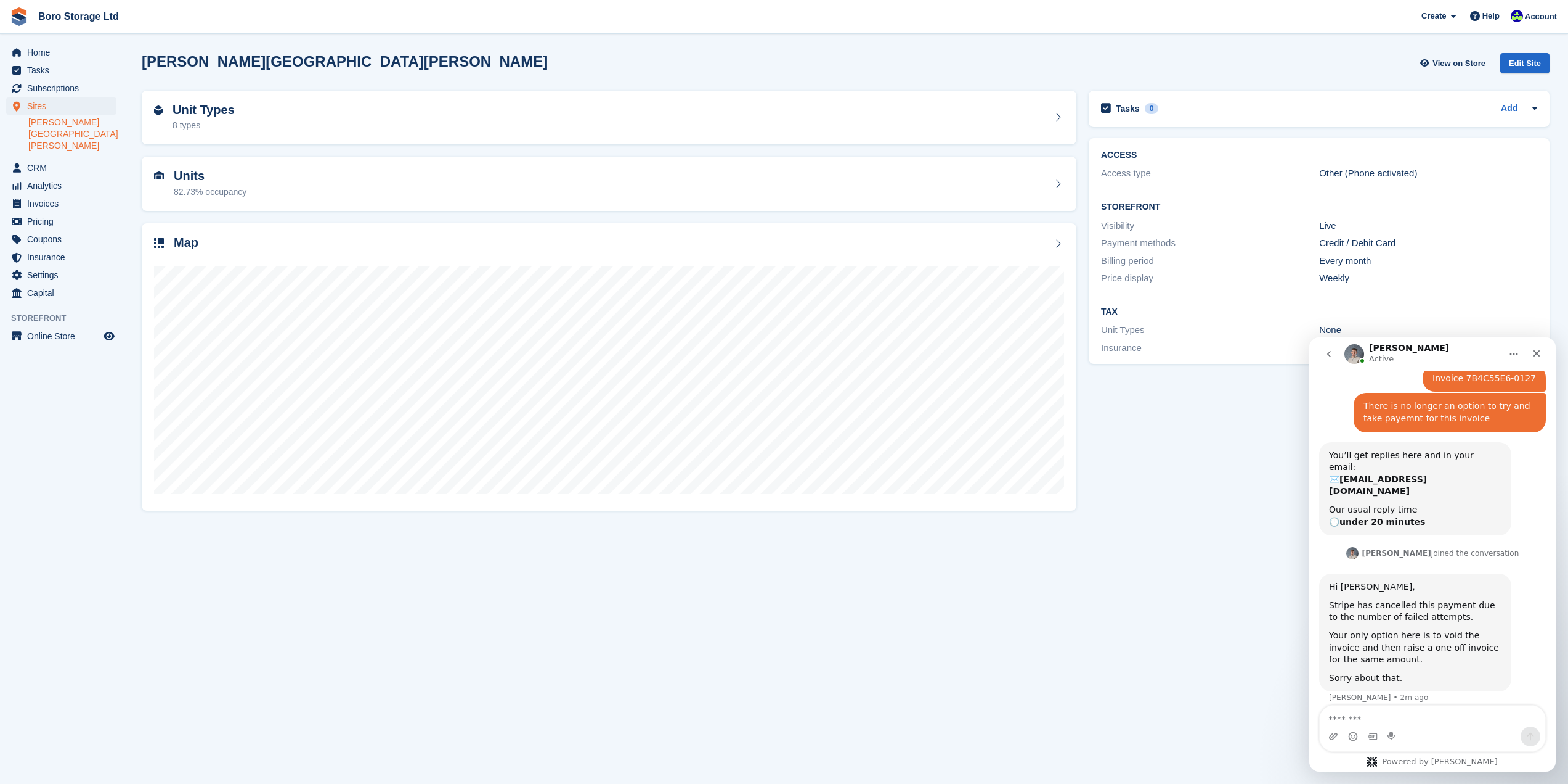
scroll to position [652, 0]
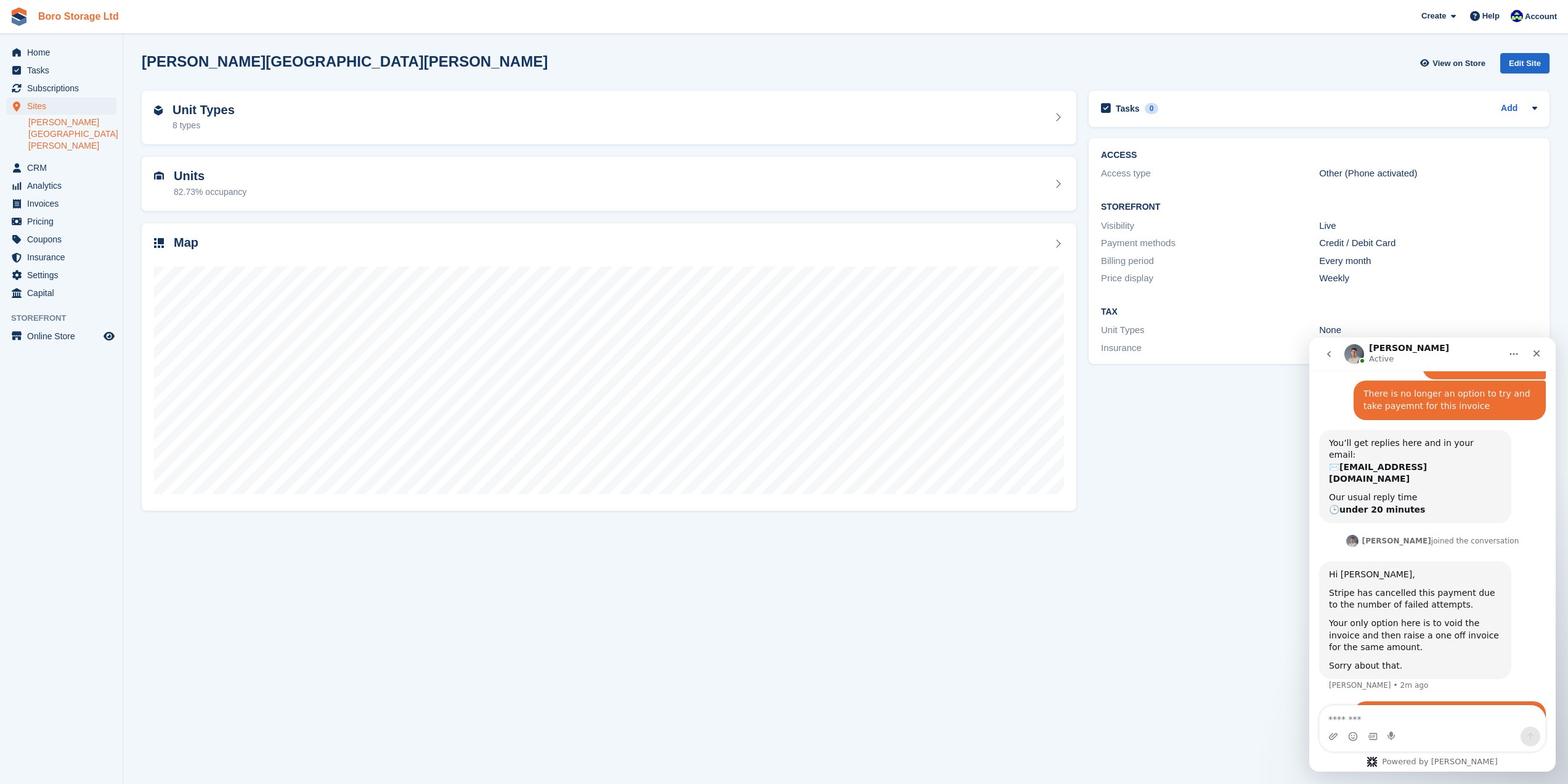
click at [69, 20] on link "Boro Storage Ltd" at bounding box center [79, 16] width 91 height 21
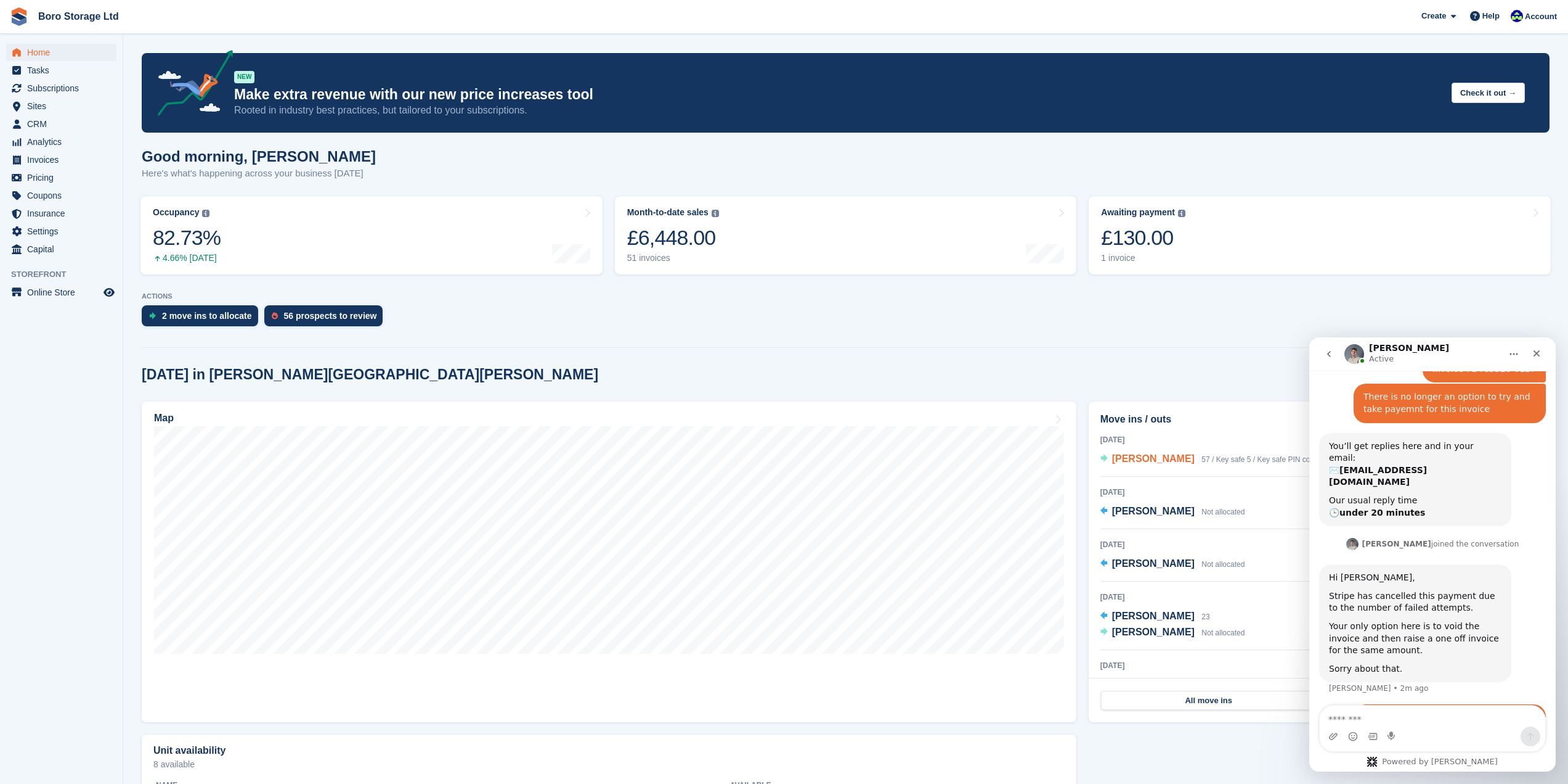
scroll to position [652, 0]
click at [1121, 256] on div "1 invoice" at bounding box center [1143, 258] width 85 height 11
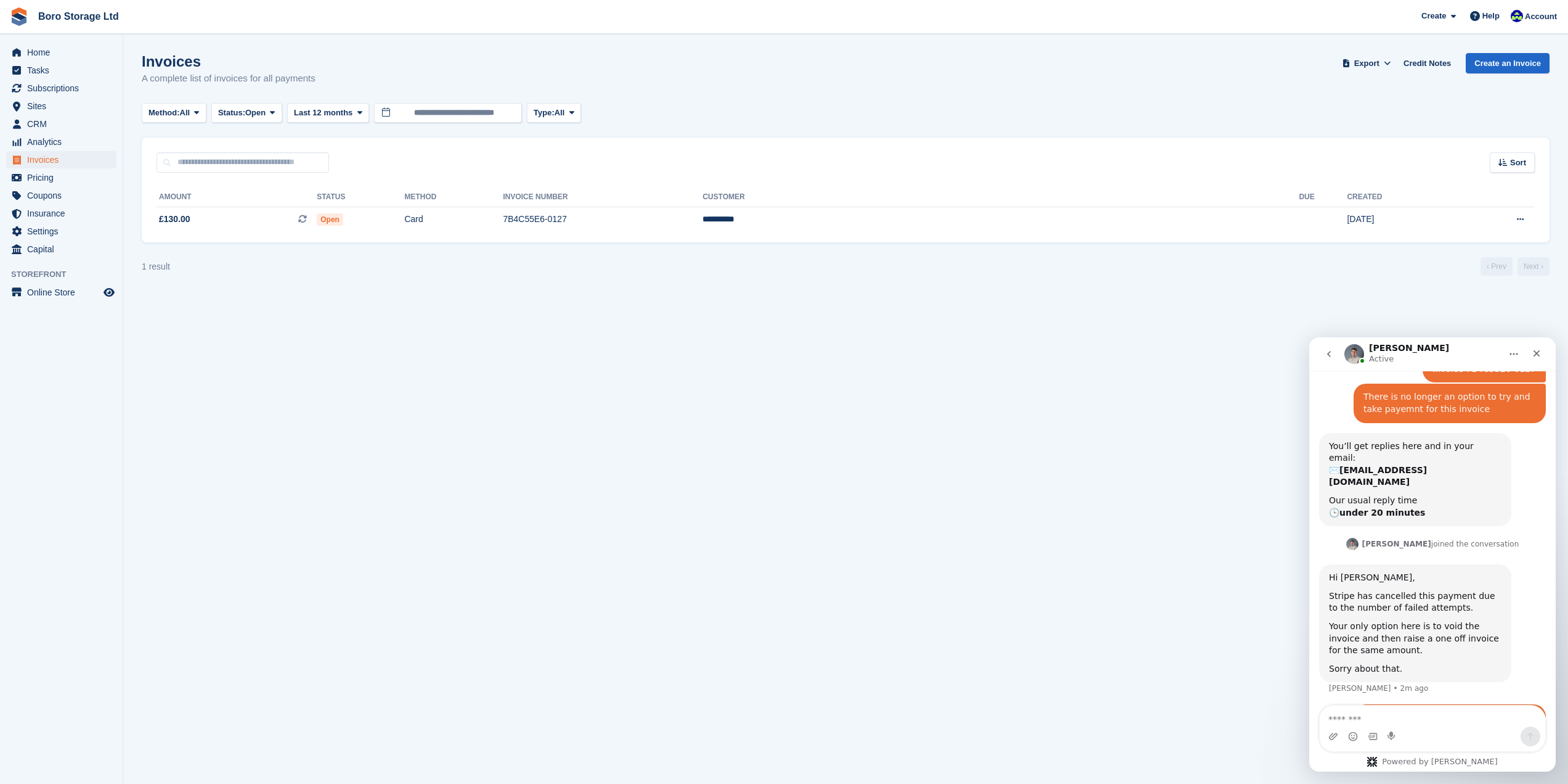
scroll to position [652, 0]
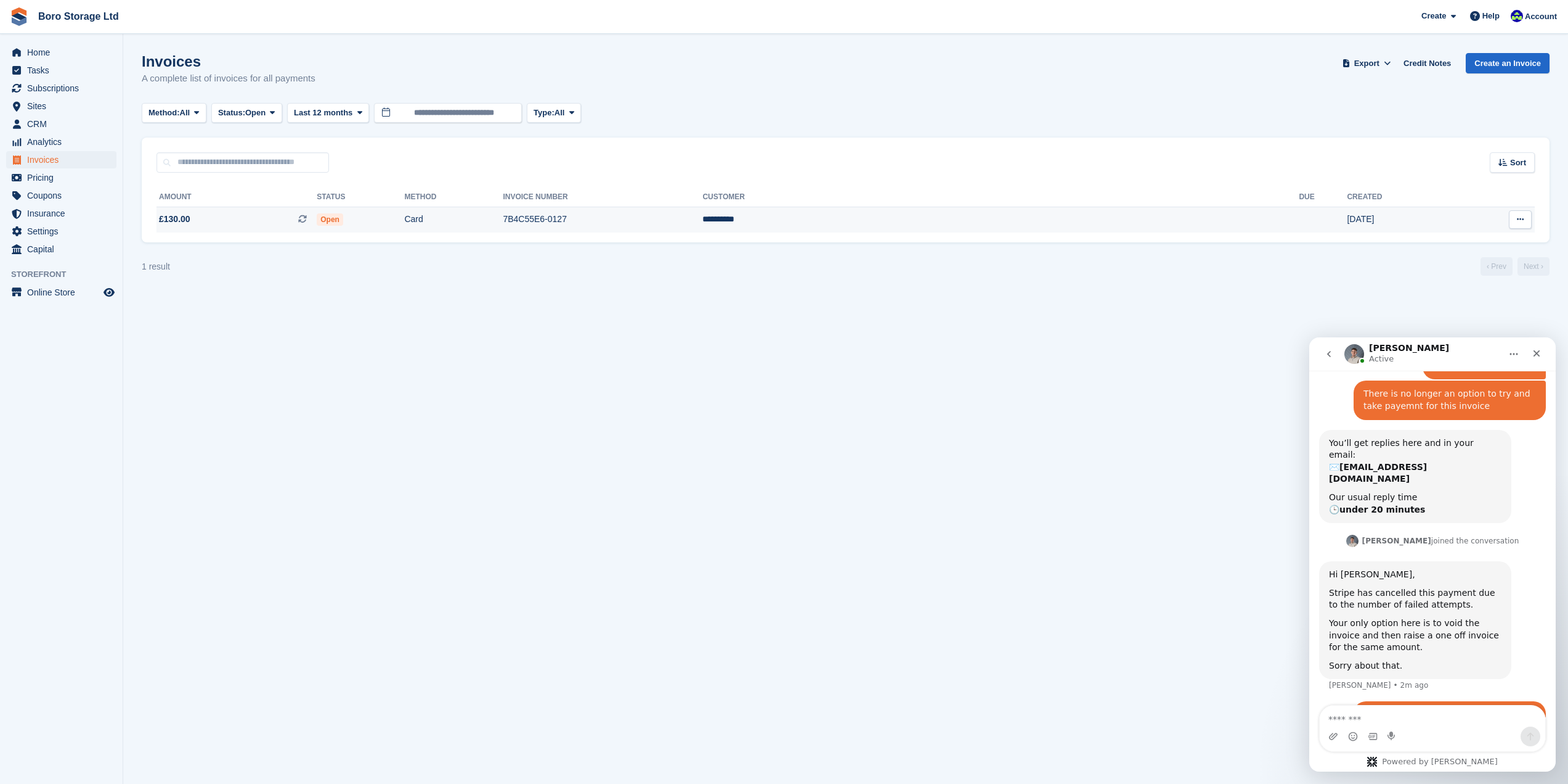
click at [1523, 217] on icon at bounding box center [1520, 219] width 7 height 8
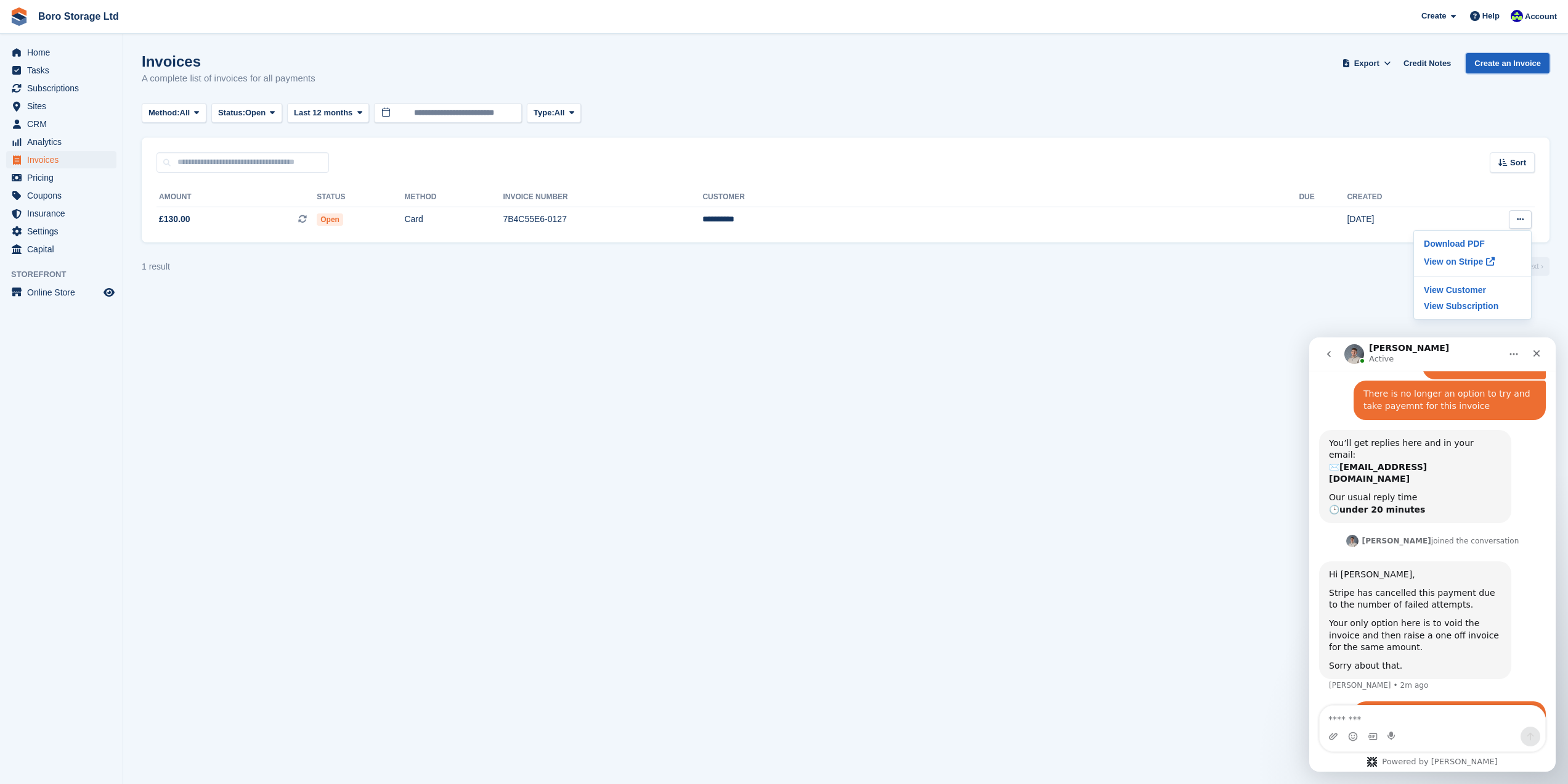
click at [1505, 63] on link "Create an Invoice" at bounding box center [1508, 63] width 84 height 21
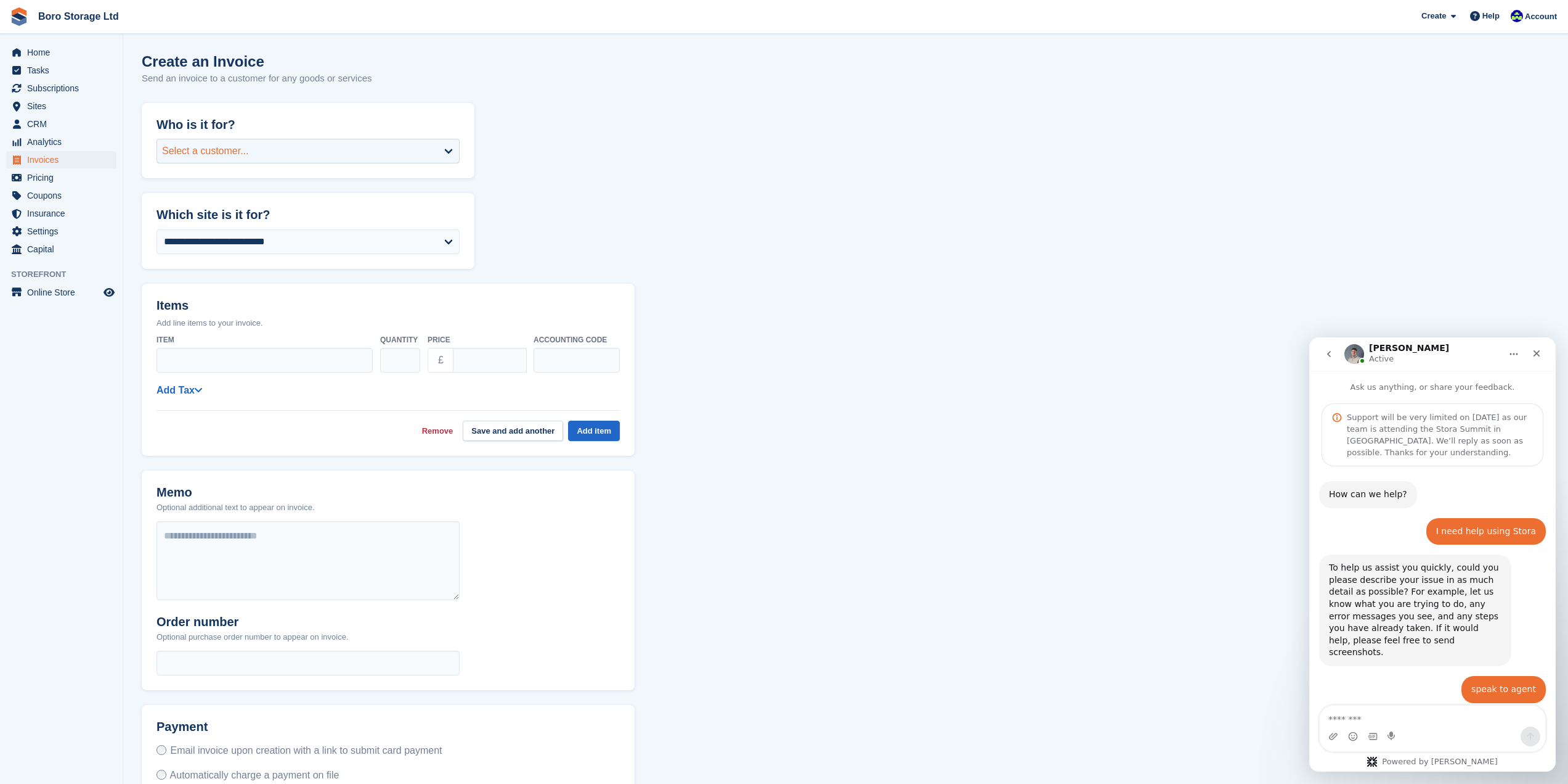
click at [242, 156] on div "Select a customer..." at bounding box center [206, 150] width 87 height 14
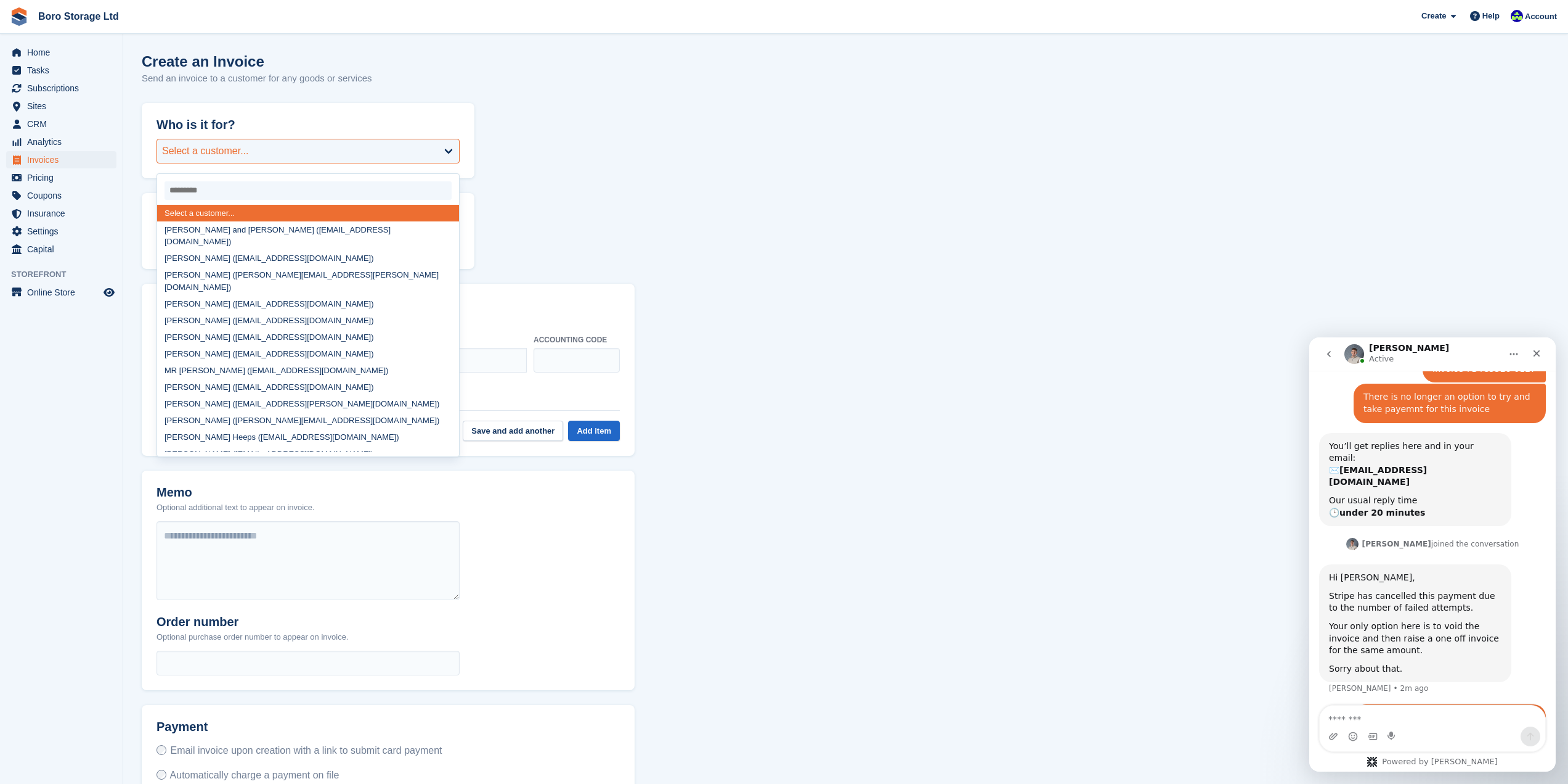
scroll to position [652, 0]
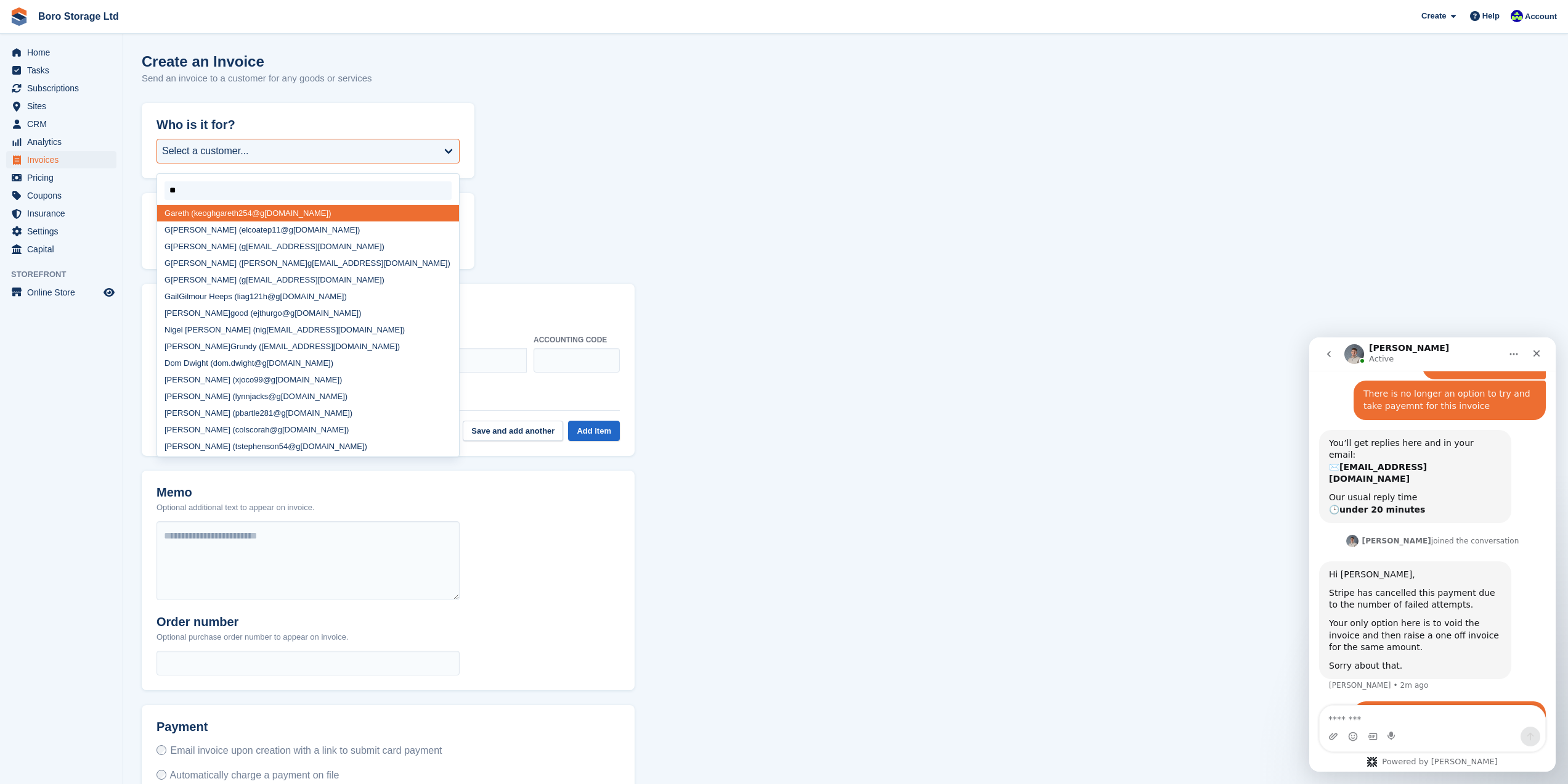
type input "***"
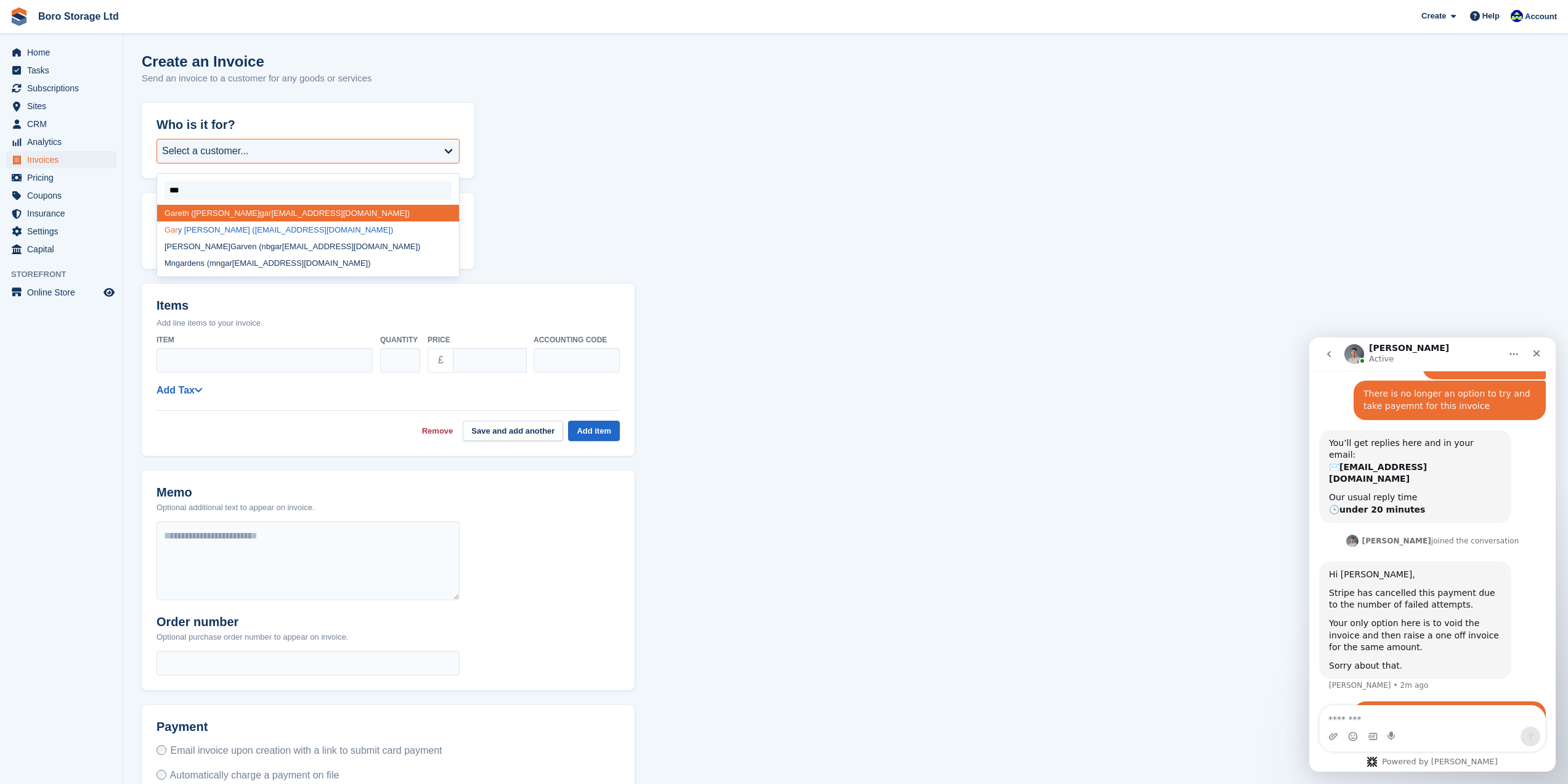
click at [273, 233] on div "[PERSON_NAME] ([EMAIL_ADDRESS][DOMAIN_NAME])" at bounding box center [308, 230] width 302 height 17
select select "******"
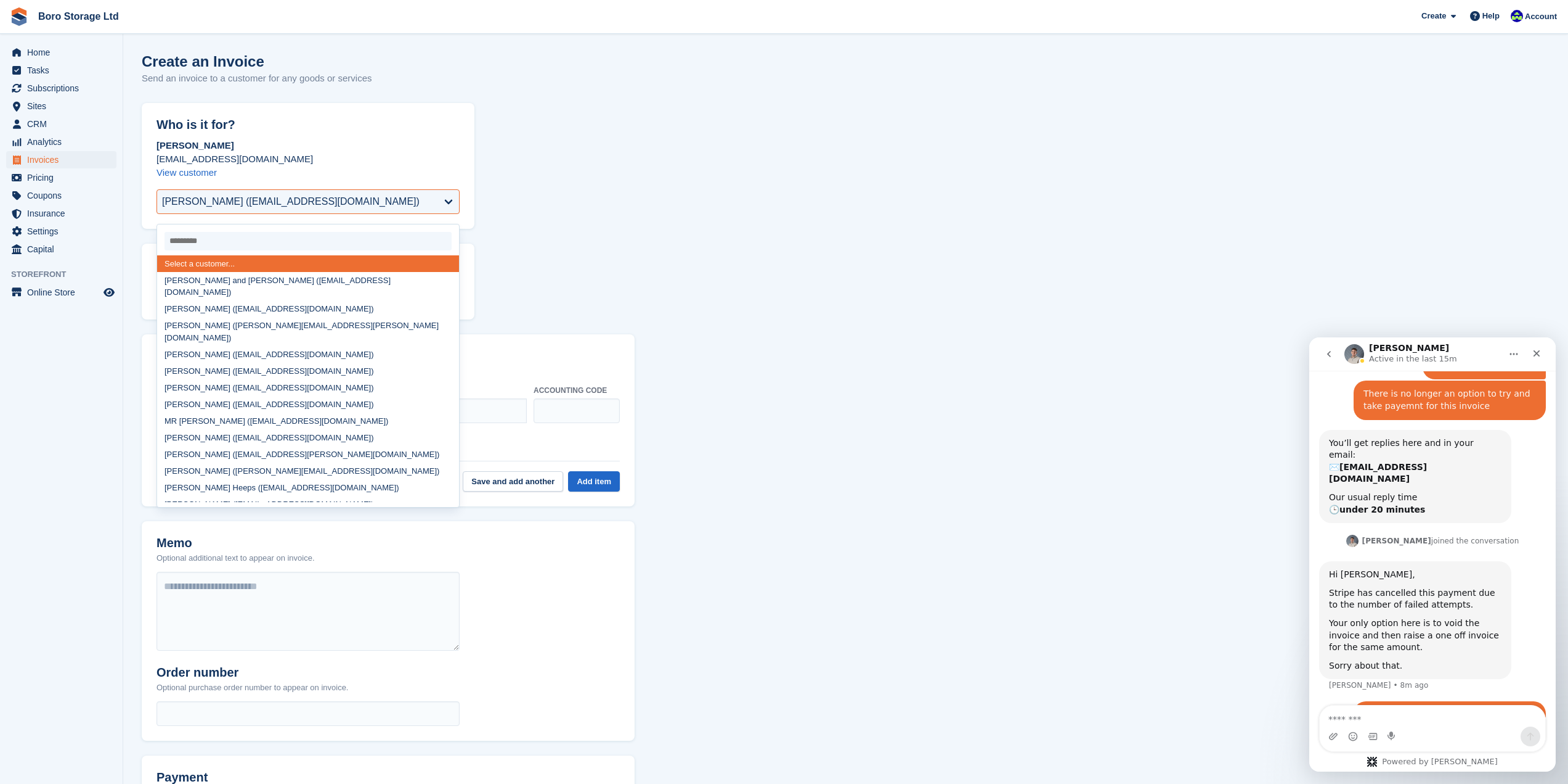
click at [1382, 727] on div "Intercom messenger" at bounding box center [1433, 736] width 226 height 20
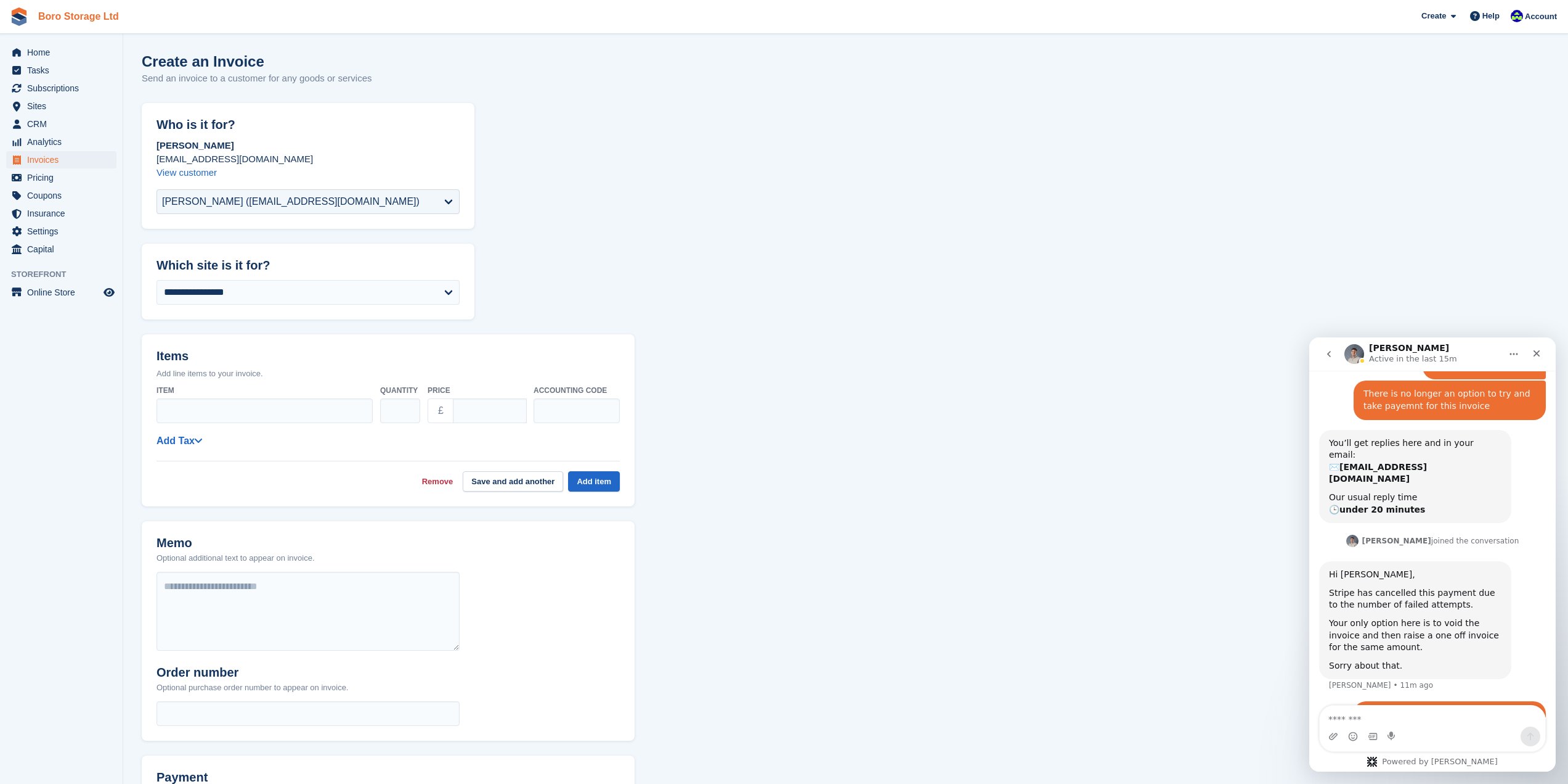
click at [72, 14] on link "Boro Storage Ltd" at bounding box center [79, 16] width 91 height 21
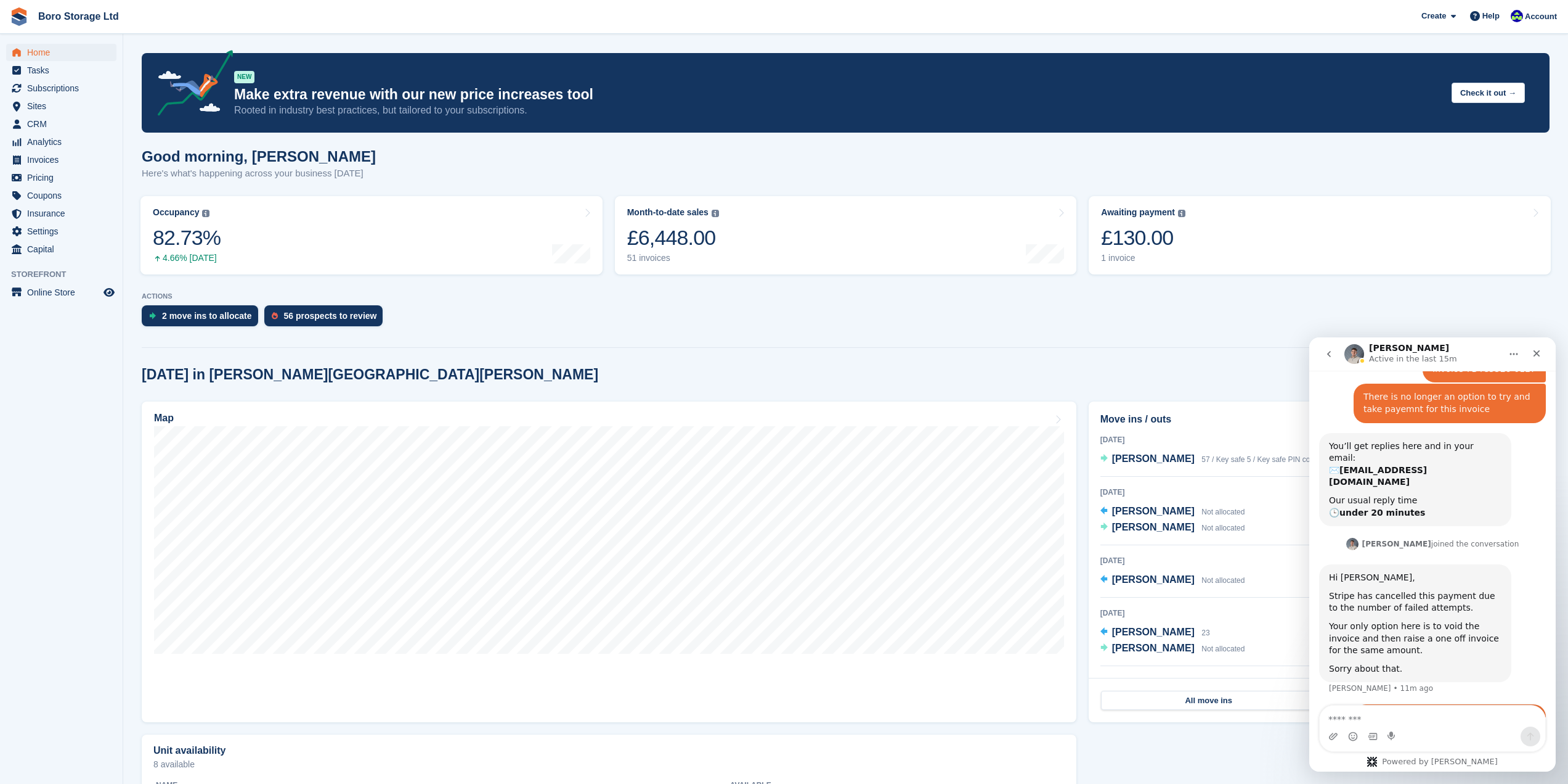
scroll to position [652, 0]
click at [1510, 355] on icon "Home" at bounding box center [1514, 354] width 10 height 10
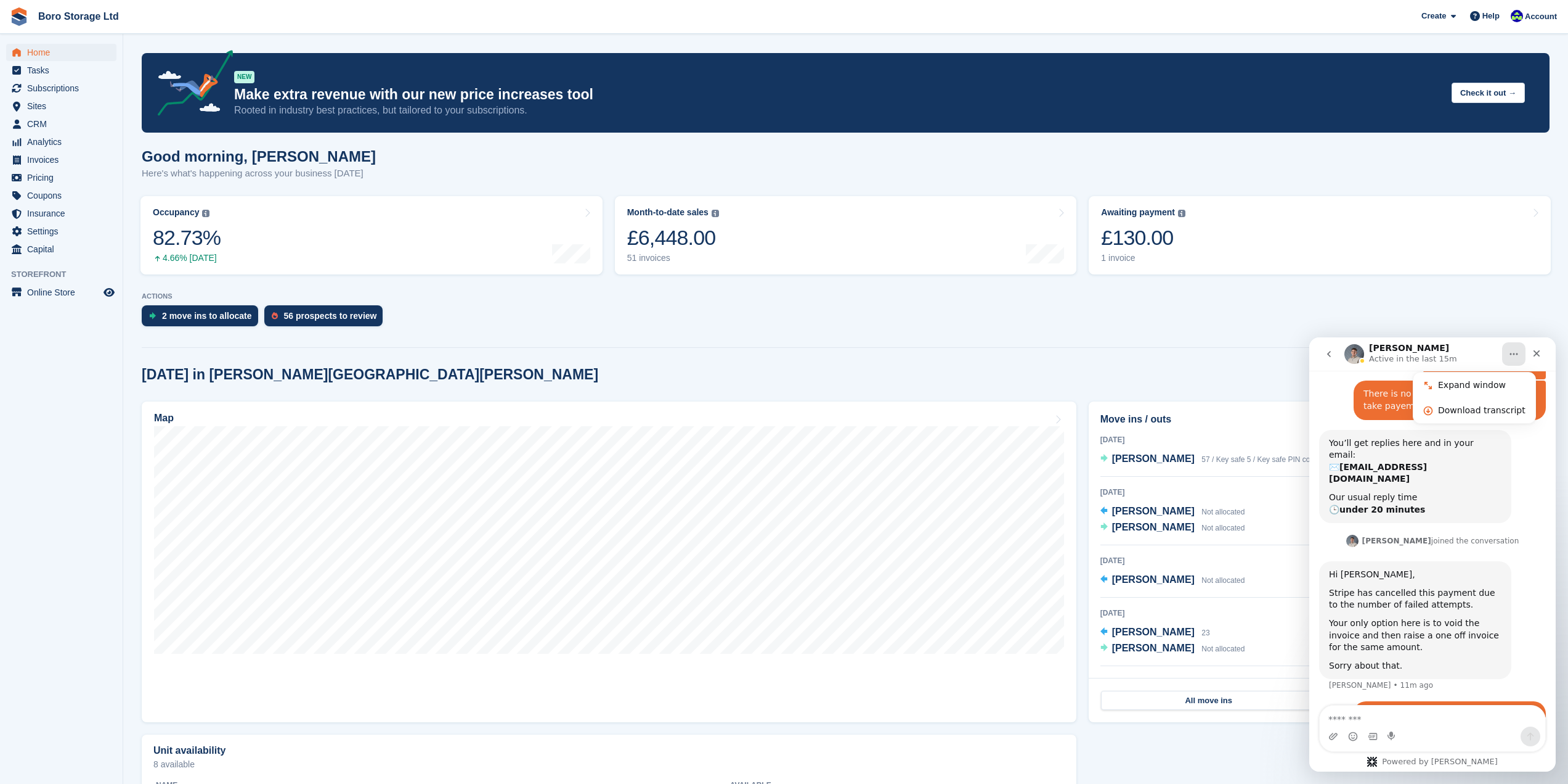
click at [1473, 304] on div "ACTIONS 2 move ins to allocate 56 prospects to review" at bounding box center [845, 312] width 1408 height 40
click at [1471, 301] on div "ACTIONS 2 move ins to allocate 56 prospects to review" at bounding box center [845, 312] width 1408 height 40
click at [1518, 352] on icon "Home" at bounding box center [1514, 354] width 10 height 10
click at [1170, 313] on div "2 move ins to allocate 56 prospects to review" at bounding box center [845, 319] width 1408 height 27
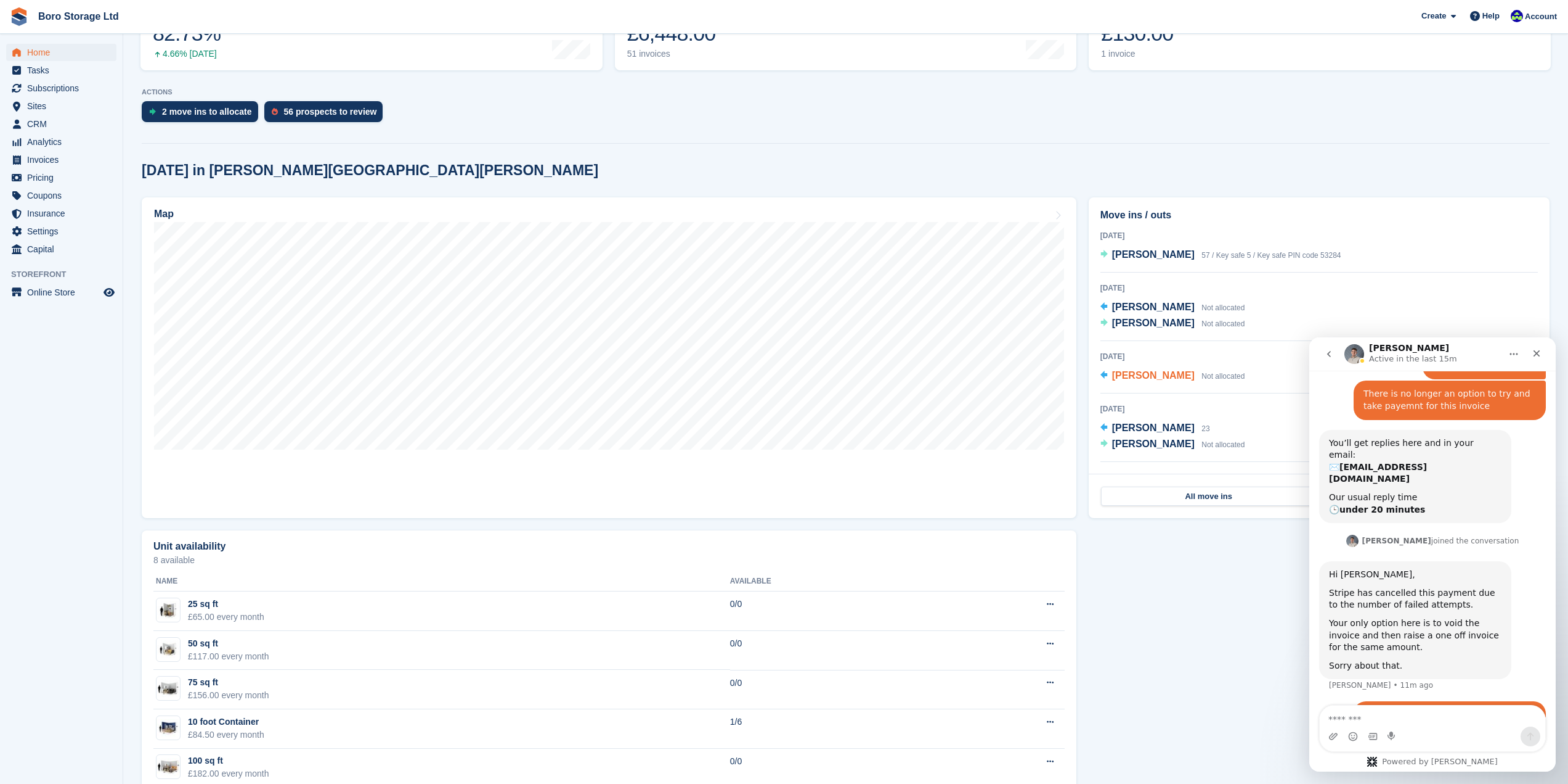
scroll to position [262, 0]
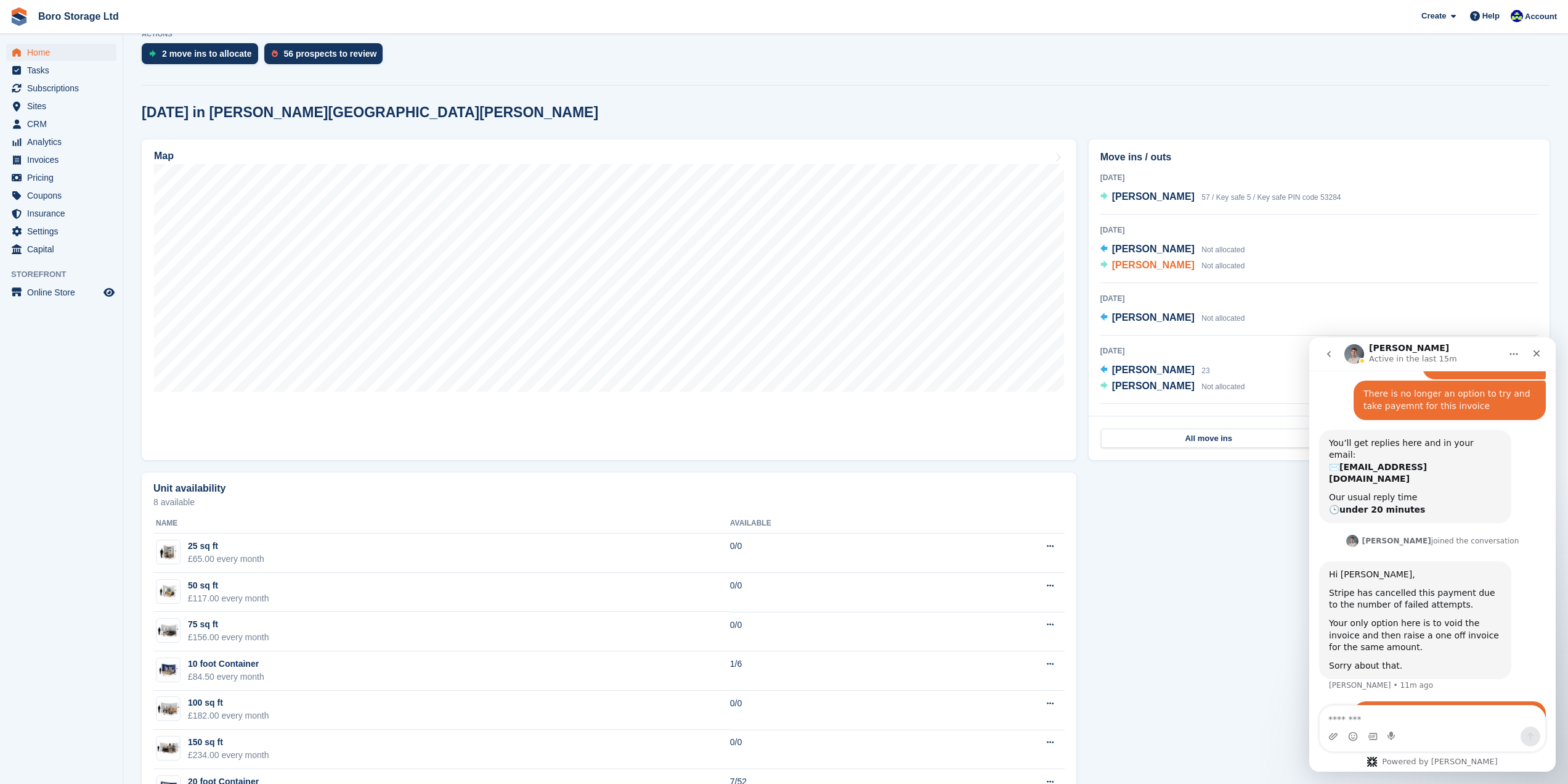
click at [1142, 265] on span "[PERSON_NAME]" at bounding box center [1153, 265] width 82 height 11
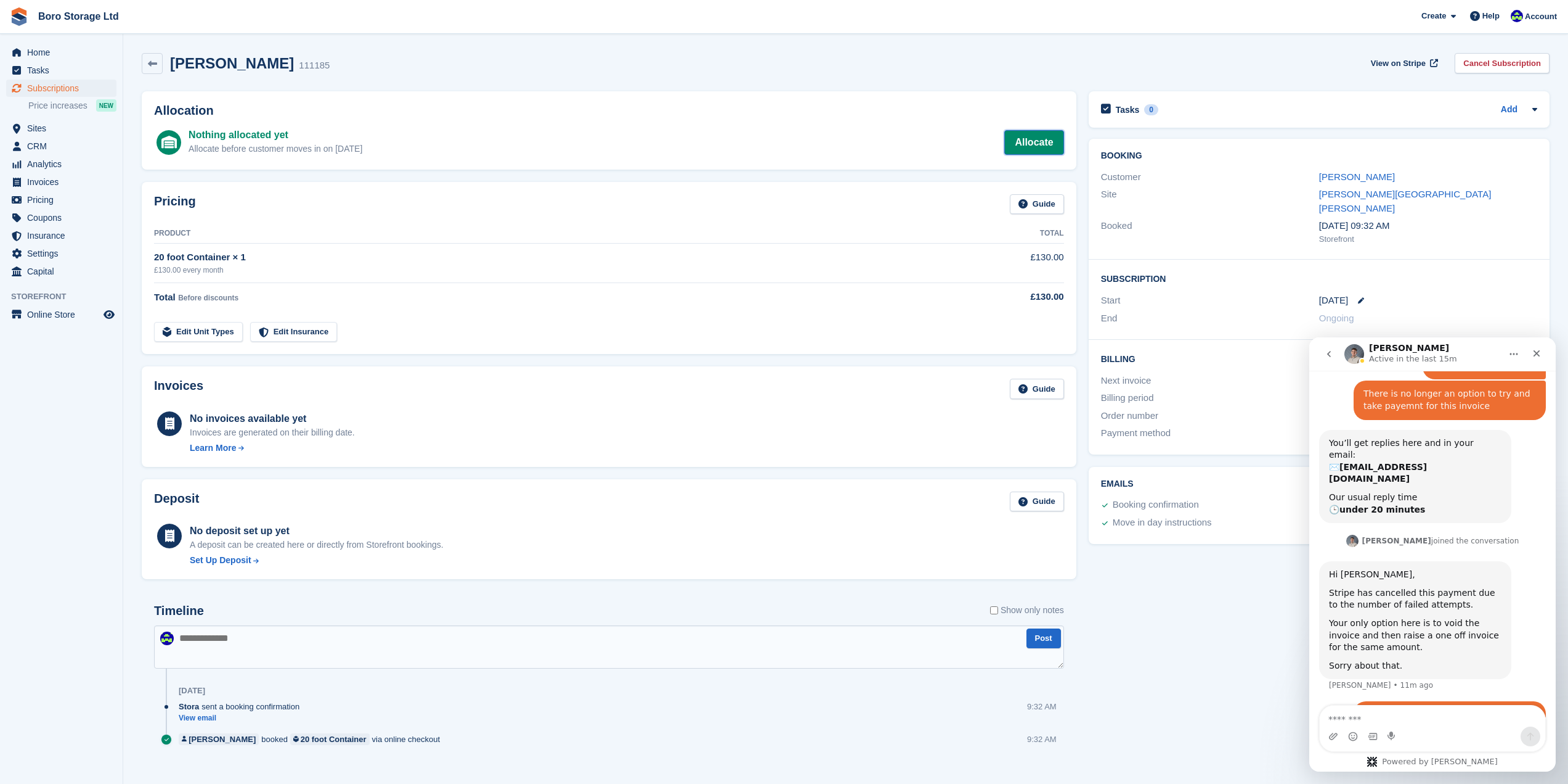
click at [1037, 144] on link "Allocate" at bounding box center [1034, 143] width 59 height 24
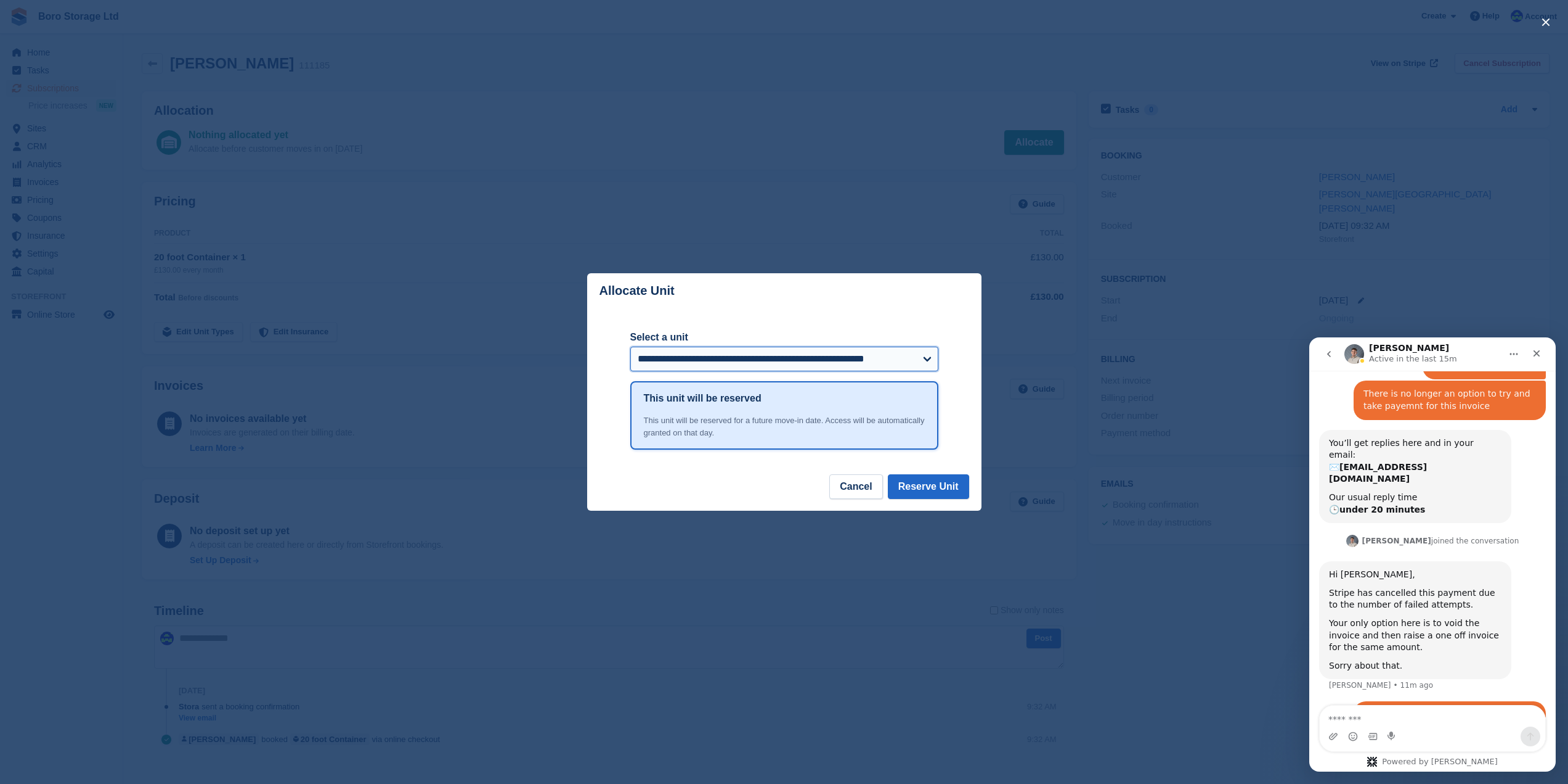
click at [715, 361] on select "**********" at bounding box center [784, 358] width 308 height 24
select select "******"
click at [630, 348] on select "**********" at bounding box center [784, 358] width 308 height 24
click at [931, 487] on button "Reserve Unit" at bounding box center [928, 487] width 82 height 24
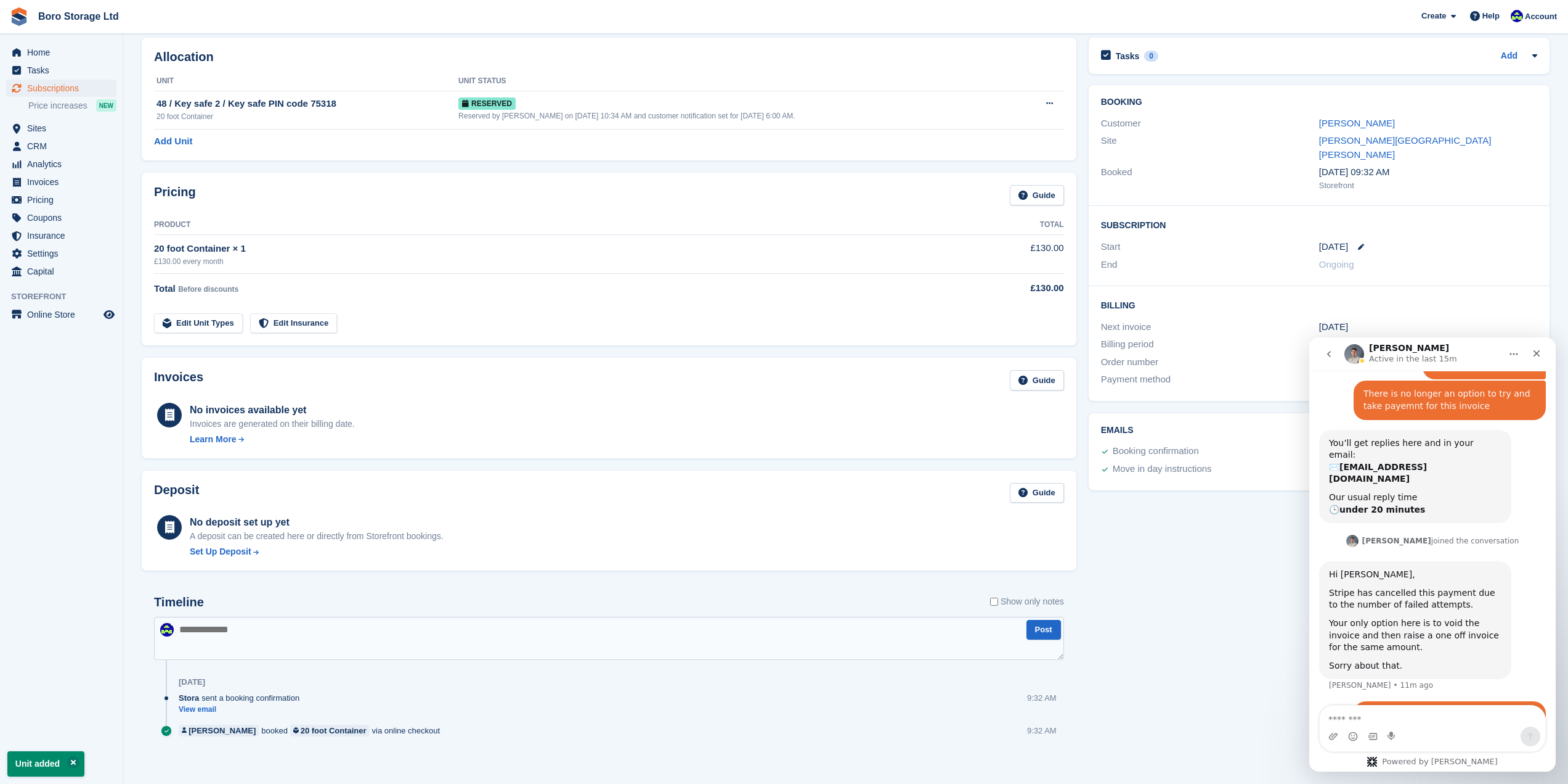
scroll to position [59, 0]
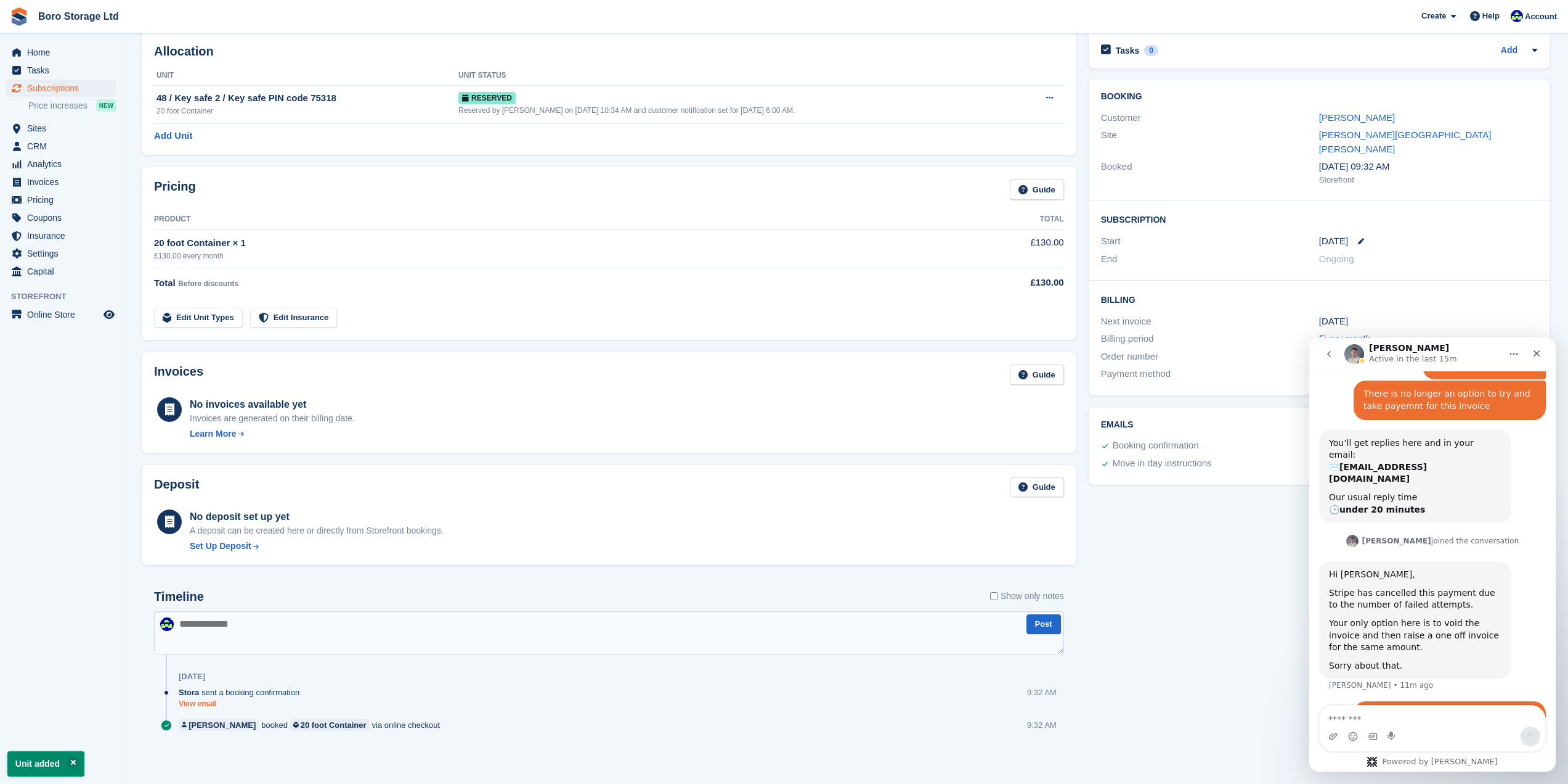
click at [204, 706] on link "View email" at bounding box center [242, 704] width 127 height 11
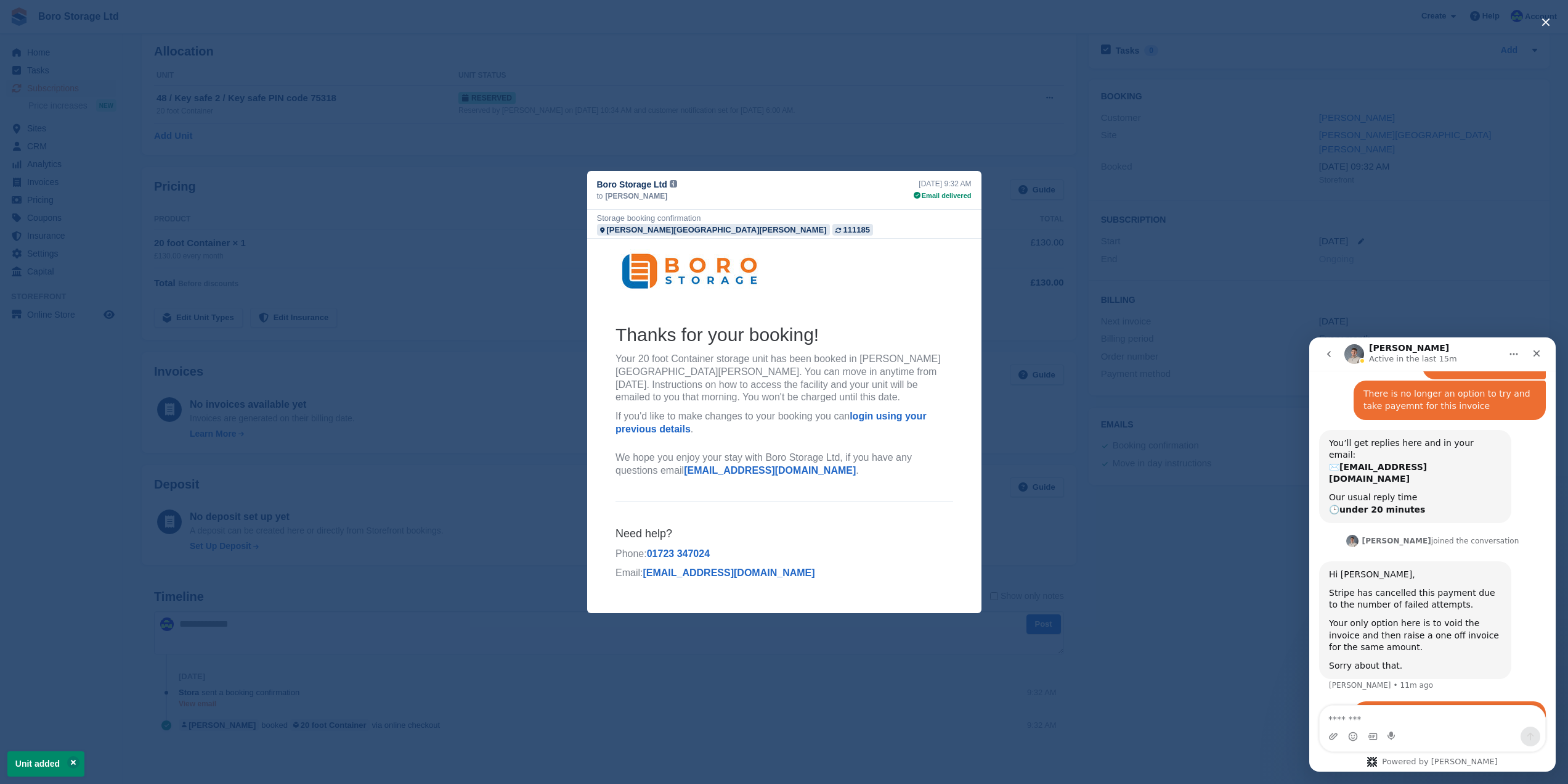
scroll to position [0, 0]
click at [749, 127] on div "close" at bounding box center [784, 392] width 1568 height 784
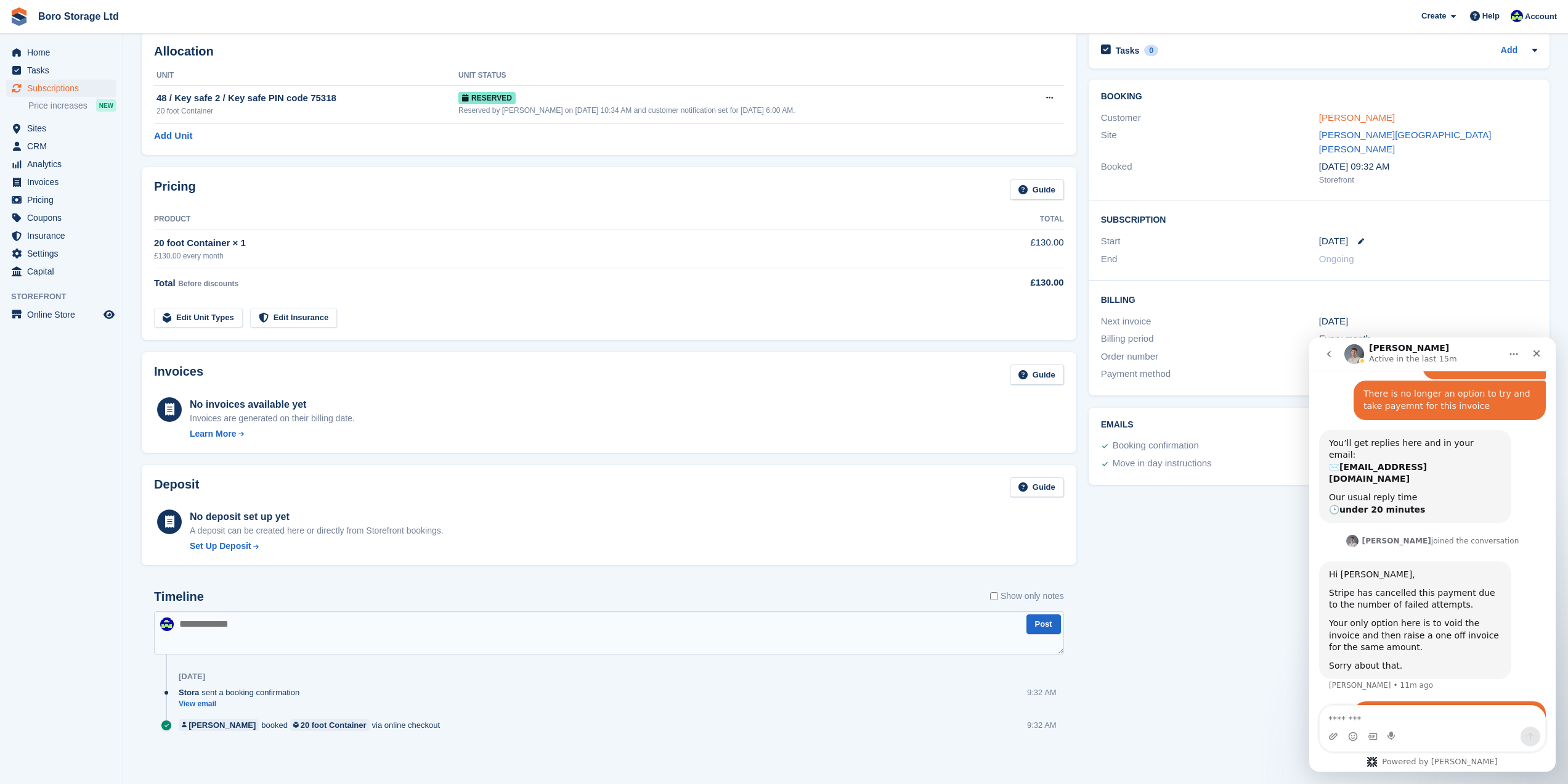
click at [1340, 112] on link "[PERSON_NAME]" at bounding box center [1357, 117] width 75 height 11
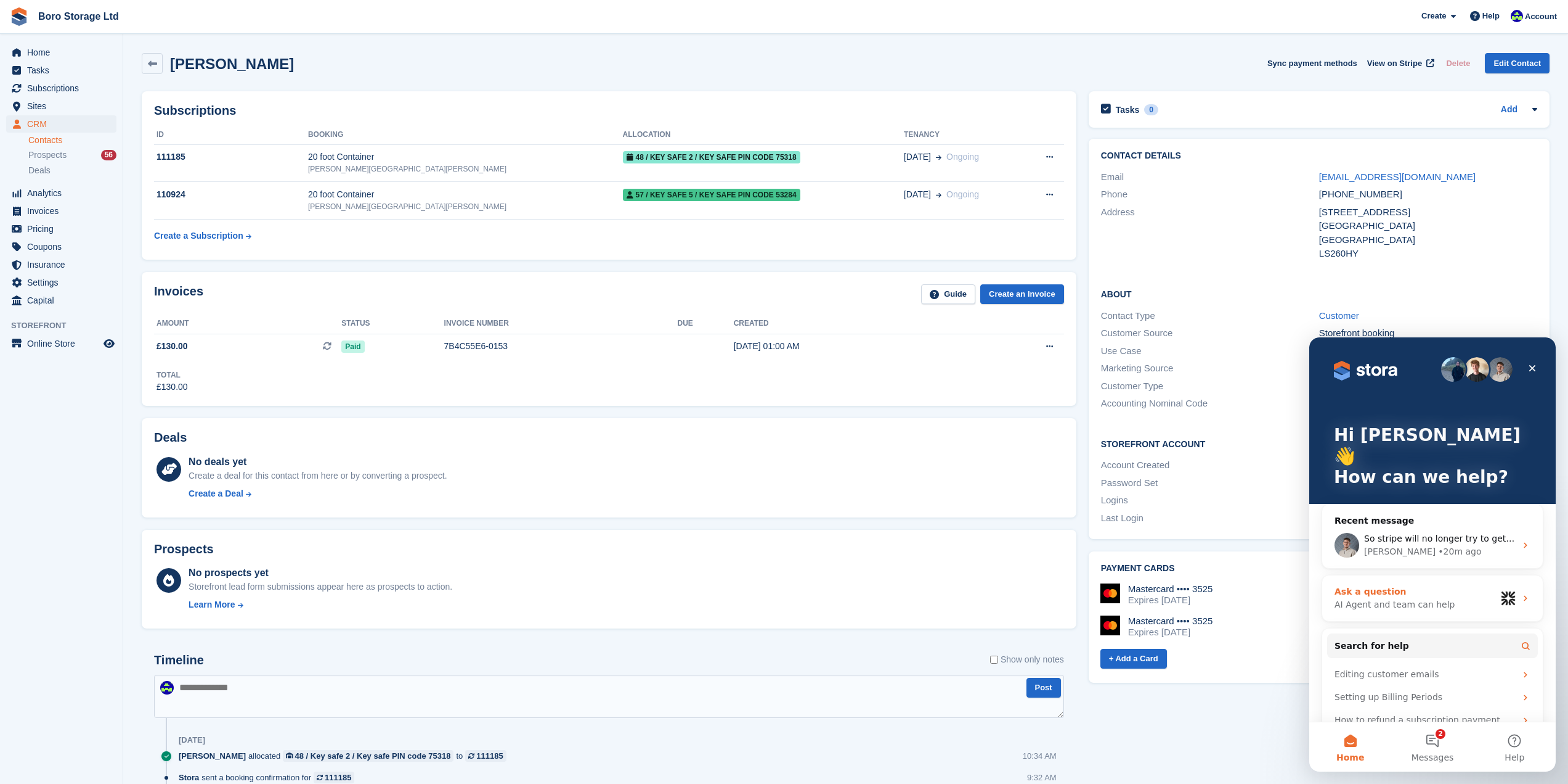
scroll to position [24, 0]
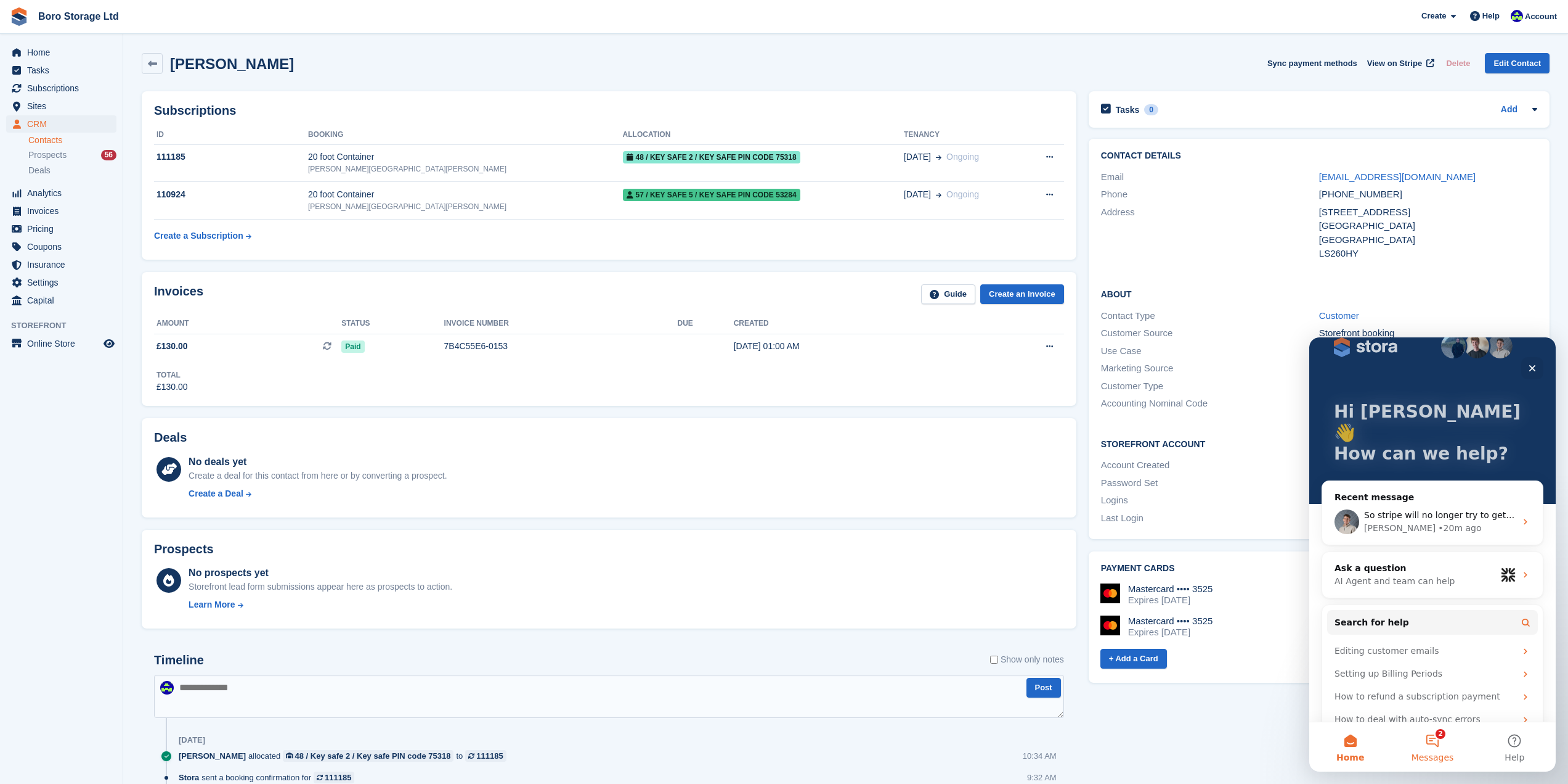
click at [1419, 741] on button "2 Messages" at bounding box center [1432, 747] width 82 height 50
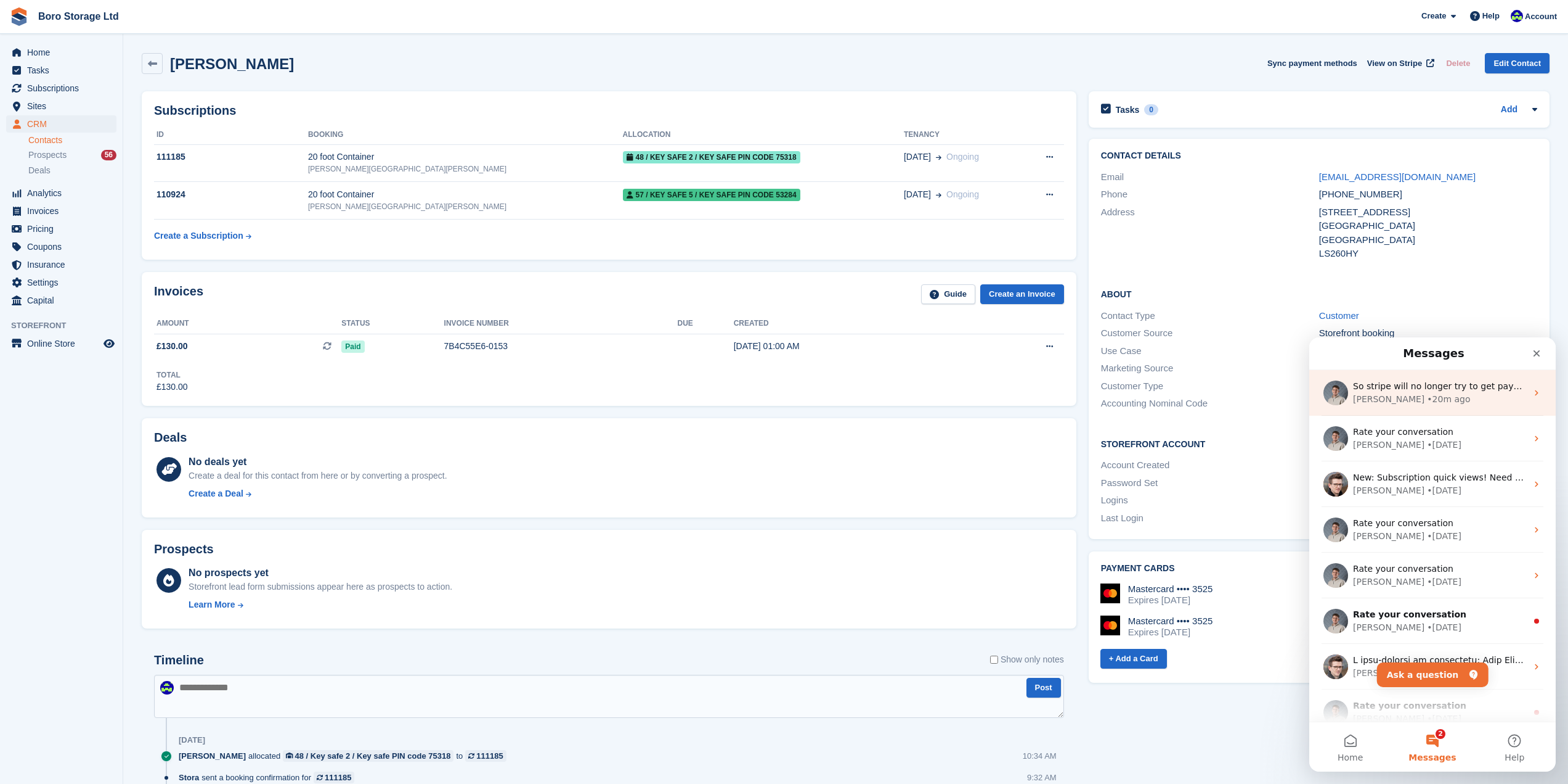
click at [1427, 397] on div "• 20m ago" at bounding box center [1448, 399] width 43 height 13
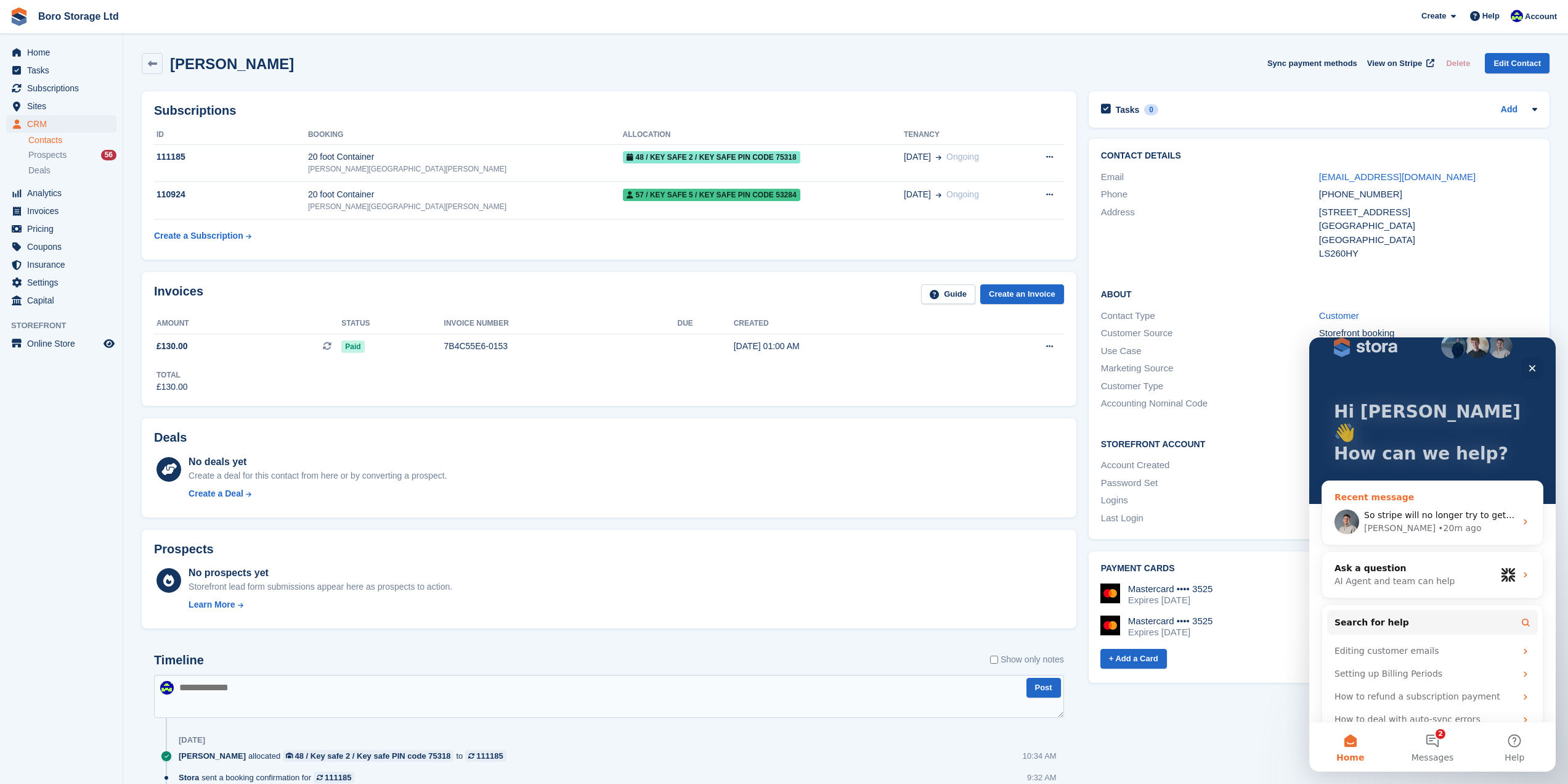
click at [1387, 522] on div "[PERSON_NAME]" at bounding box center [1400, 528] width 72 height 13
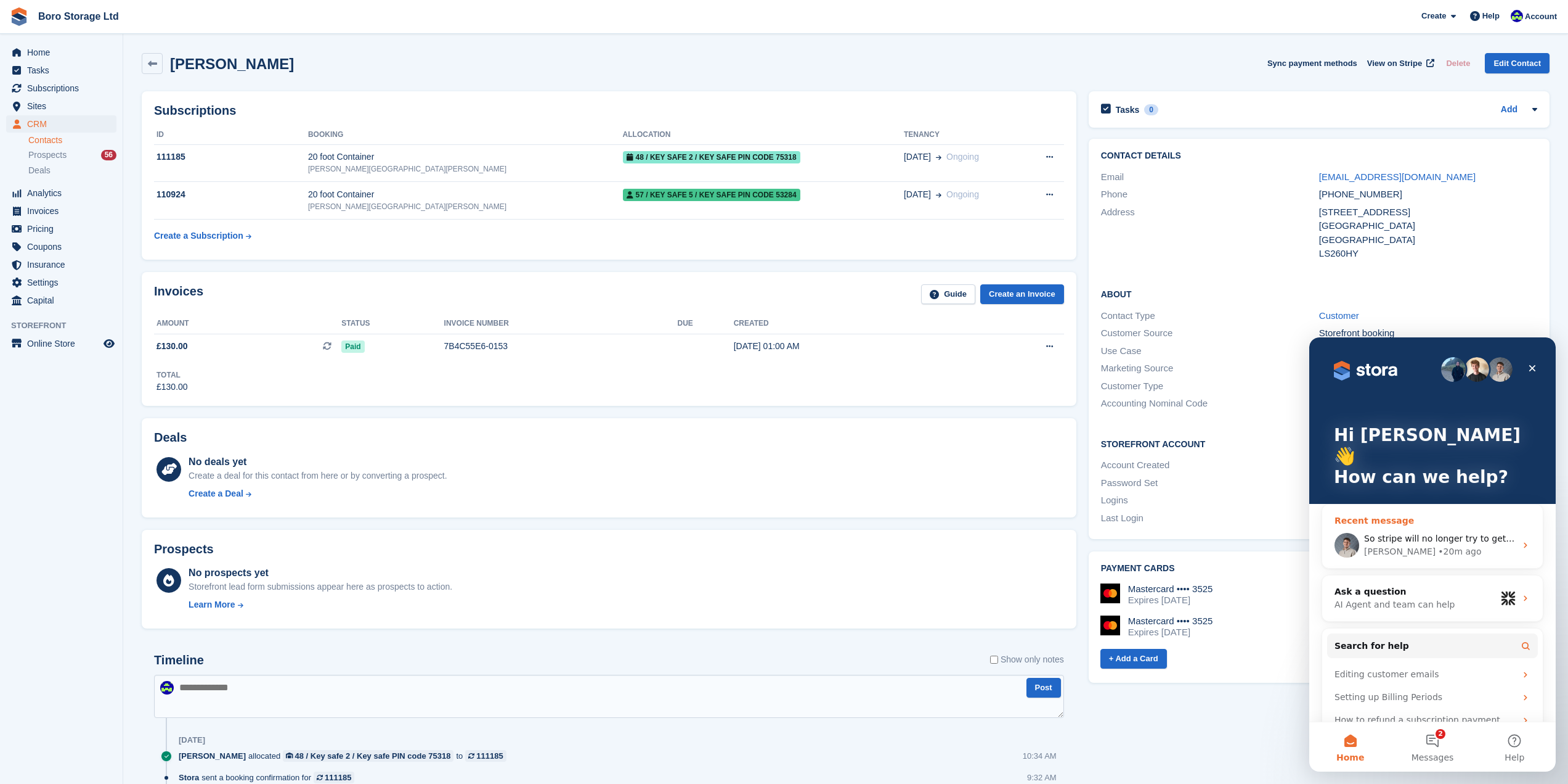
click at [1404, 533] on span "So stripe will no longer try to get payment for this invoice ?" at bounding box center [1493, 538] width 257 height 10
click at [1373, 514] on div "Recent message" at bounding box center [1432, 520] width 196 height 13
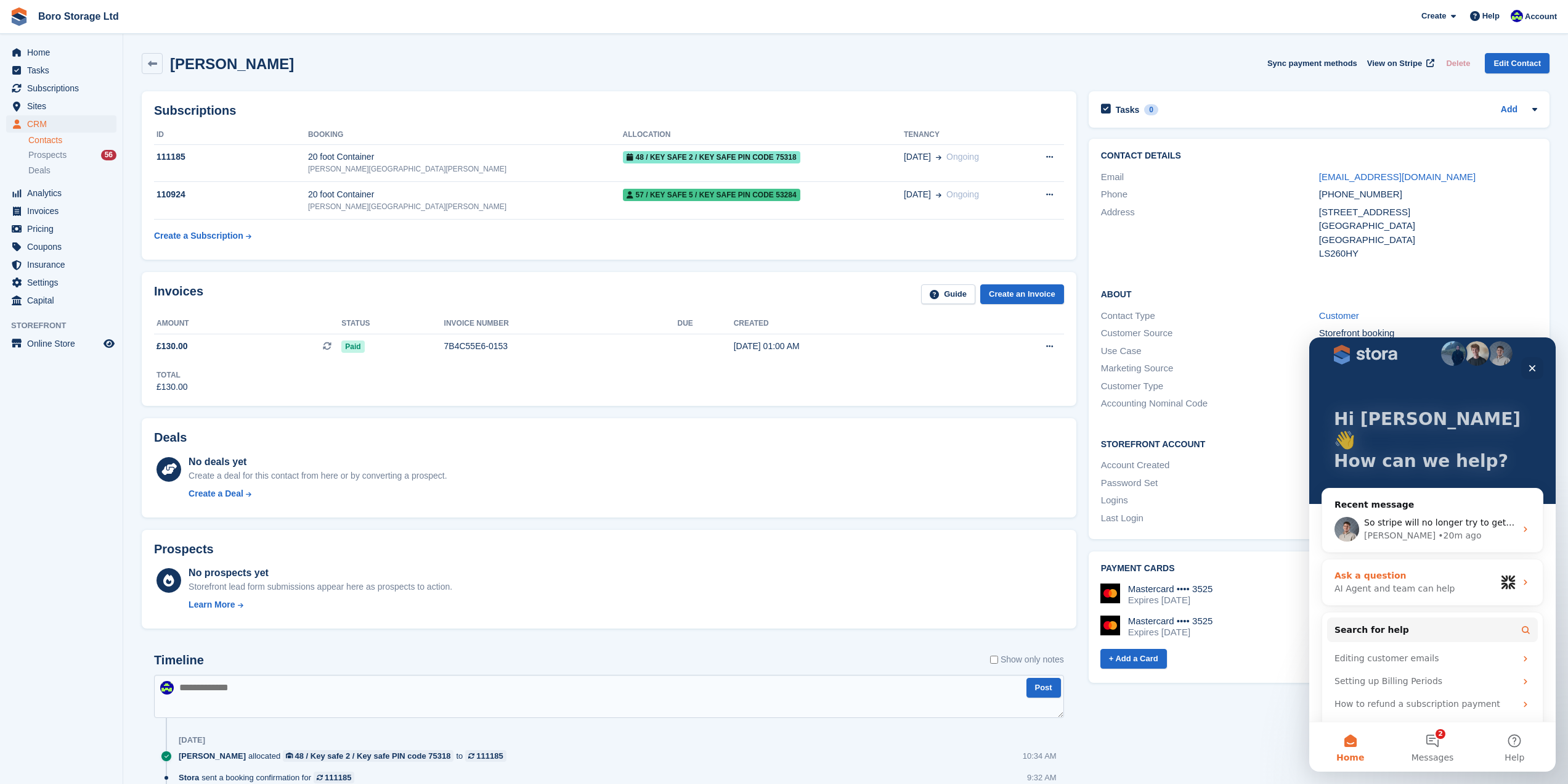
scroll to position [24, 0]
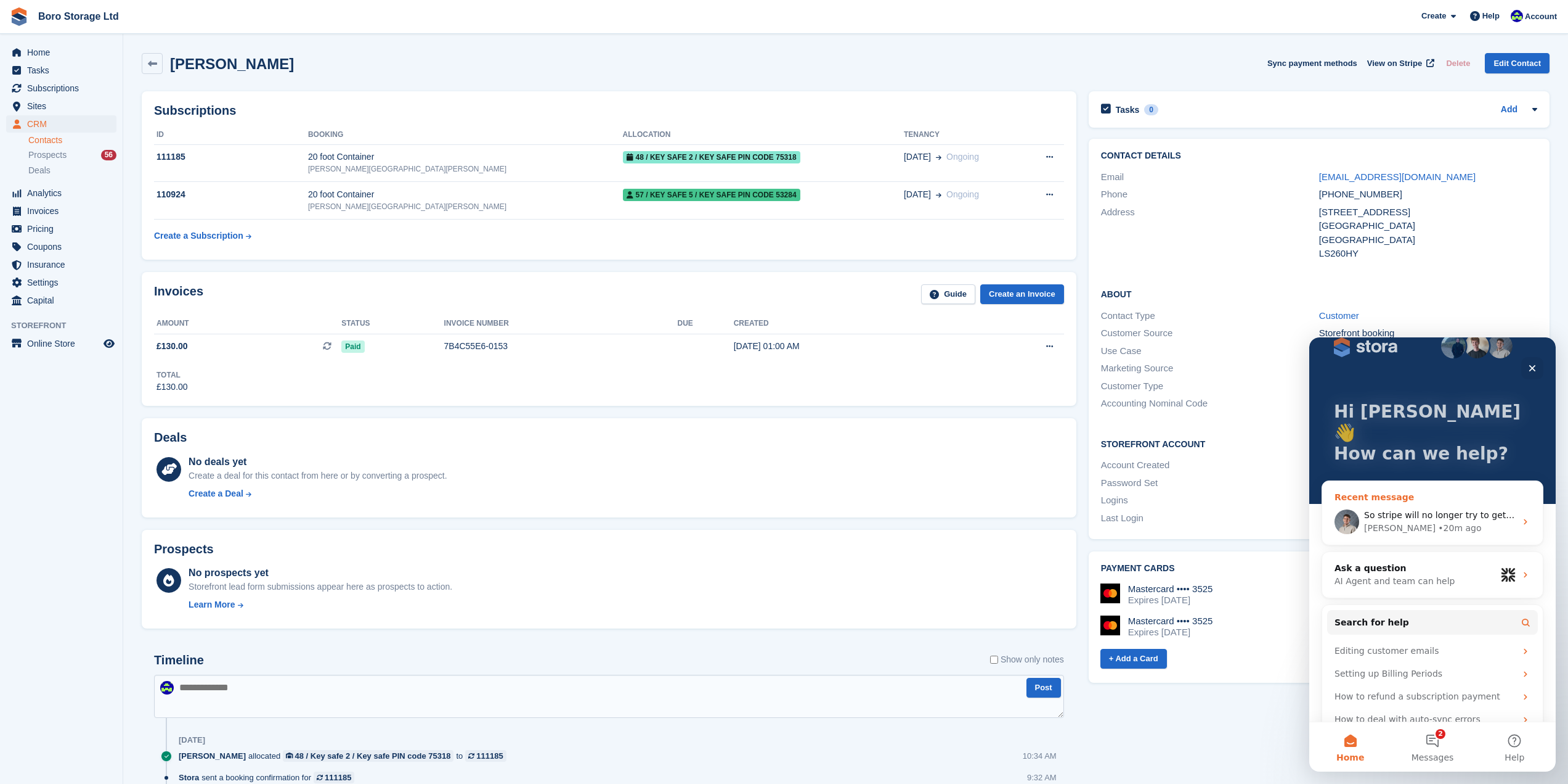
click at [1523, 516] on icon "Intercom messenger" at bounding box center [1525, 521] width 10 height 10
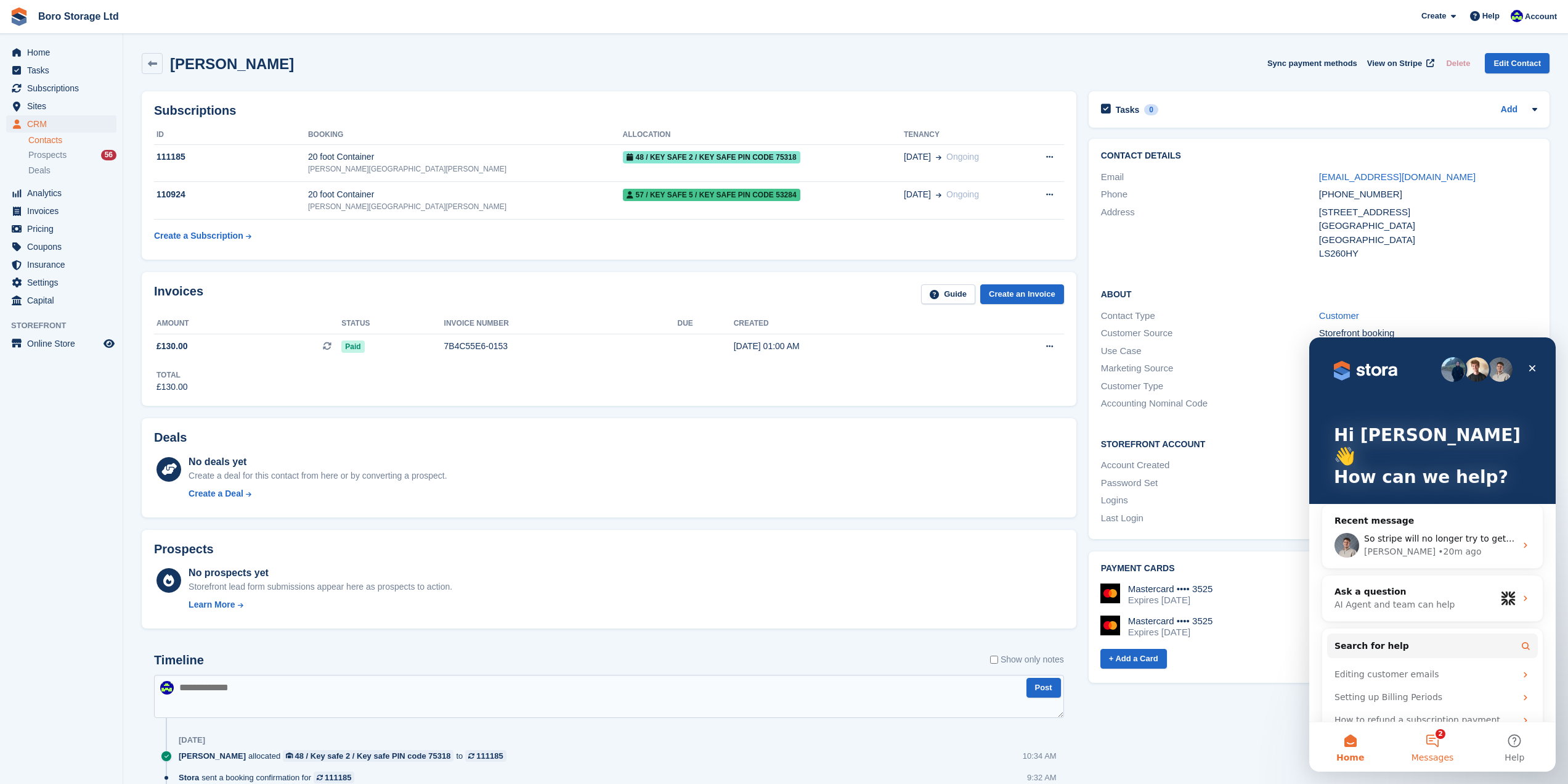
click at [1437, 747] on button "2 Messages" at bounding box center [1432, 747] width 82 height 50
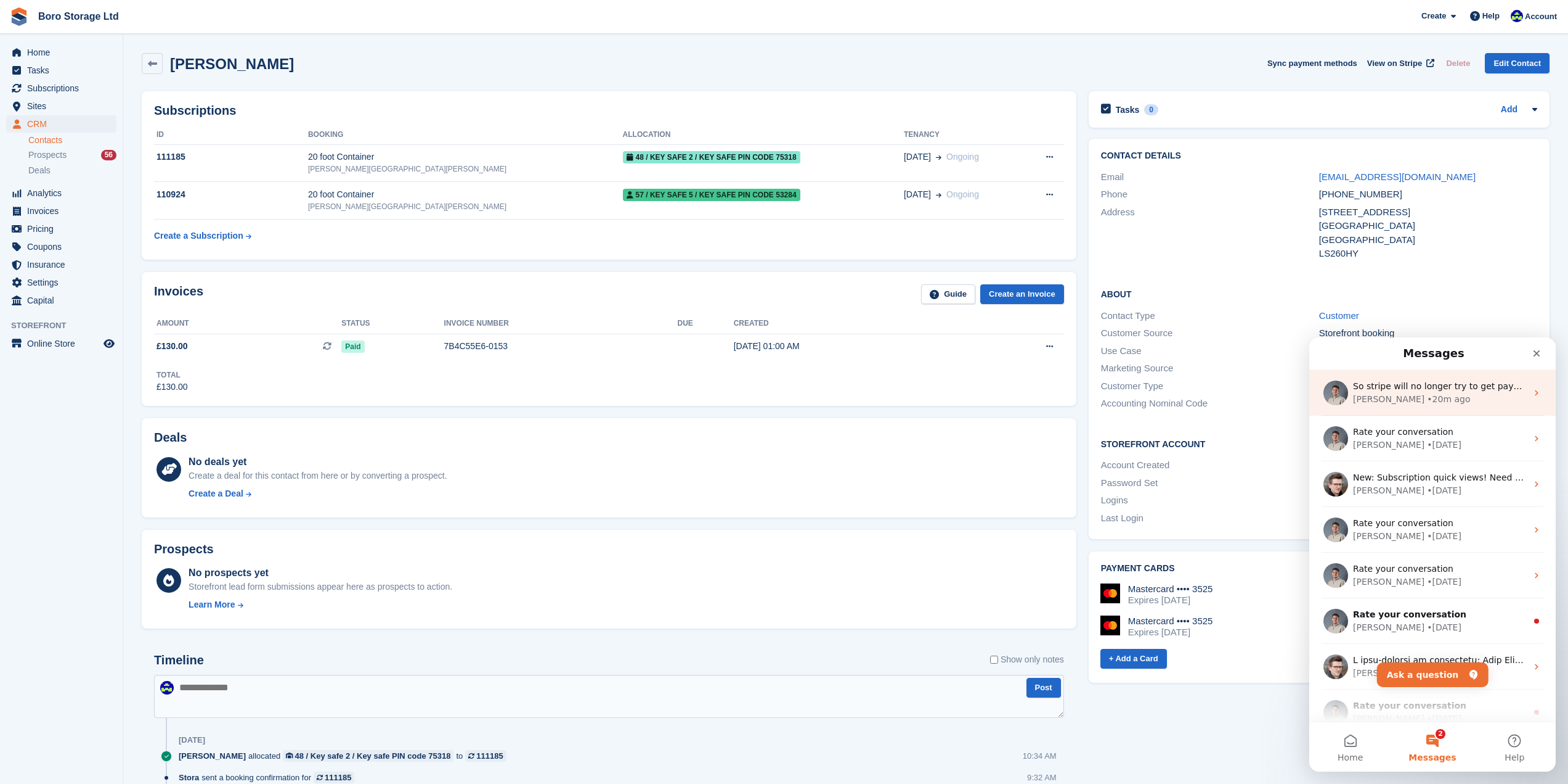
click at [1428, 388] on span "So stripe will no longer try to get payment for this invoice ?" at bounding box center [1481, 386] width 257 height 10
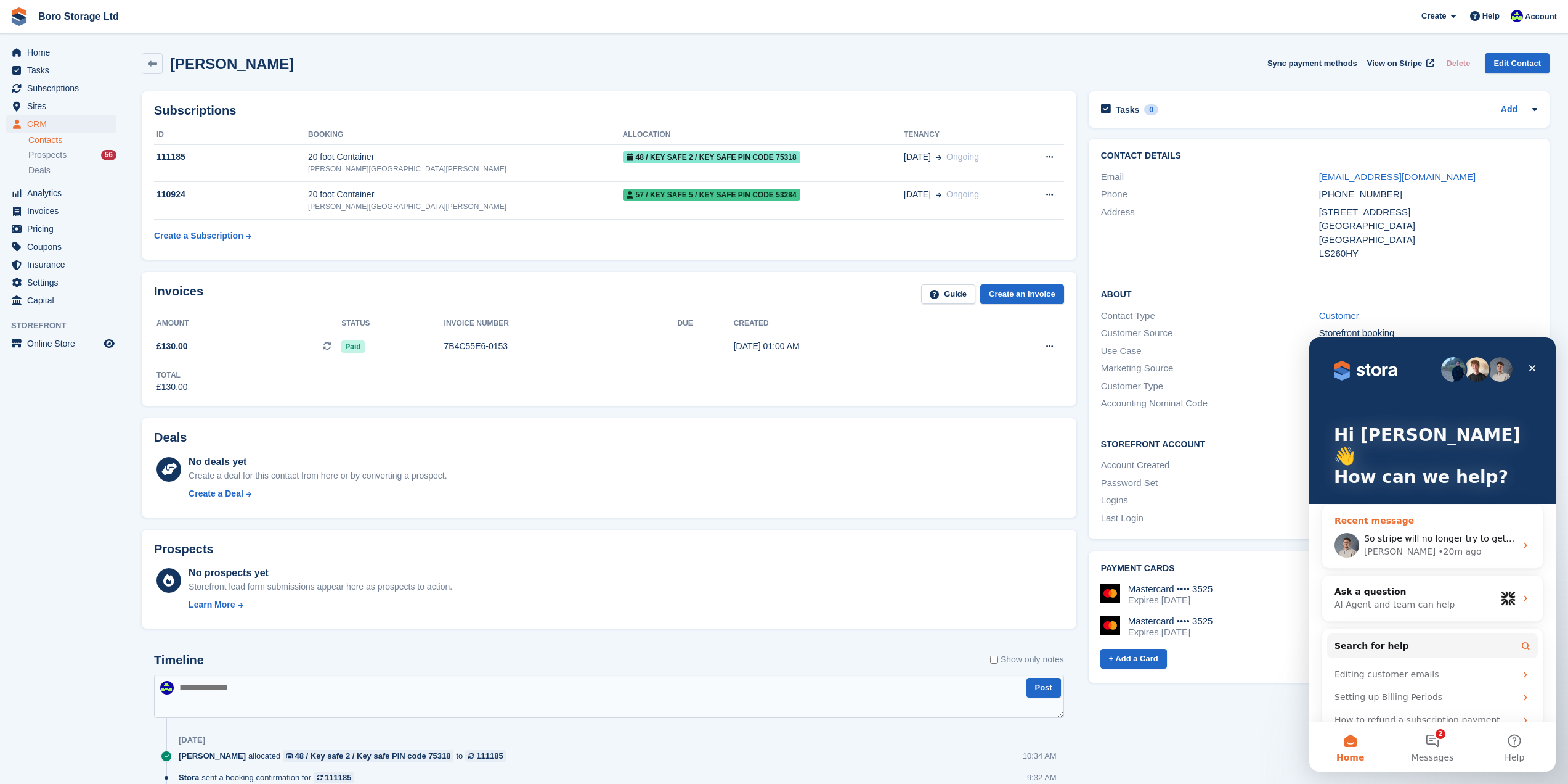
click at [1392, 545] on div "[PERSON_NAME]" at bounding box center [1400, 551] width 72 height 13
click at [1443, 753] on span "Messages" at bounding box center [1433, 757] width 43 height 8
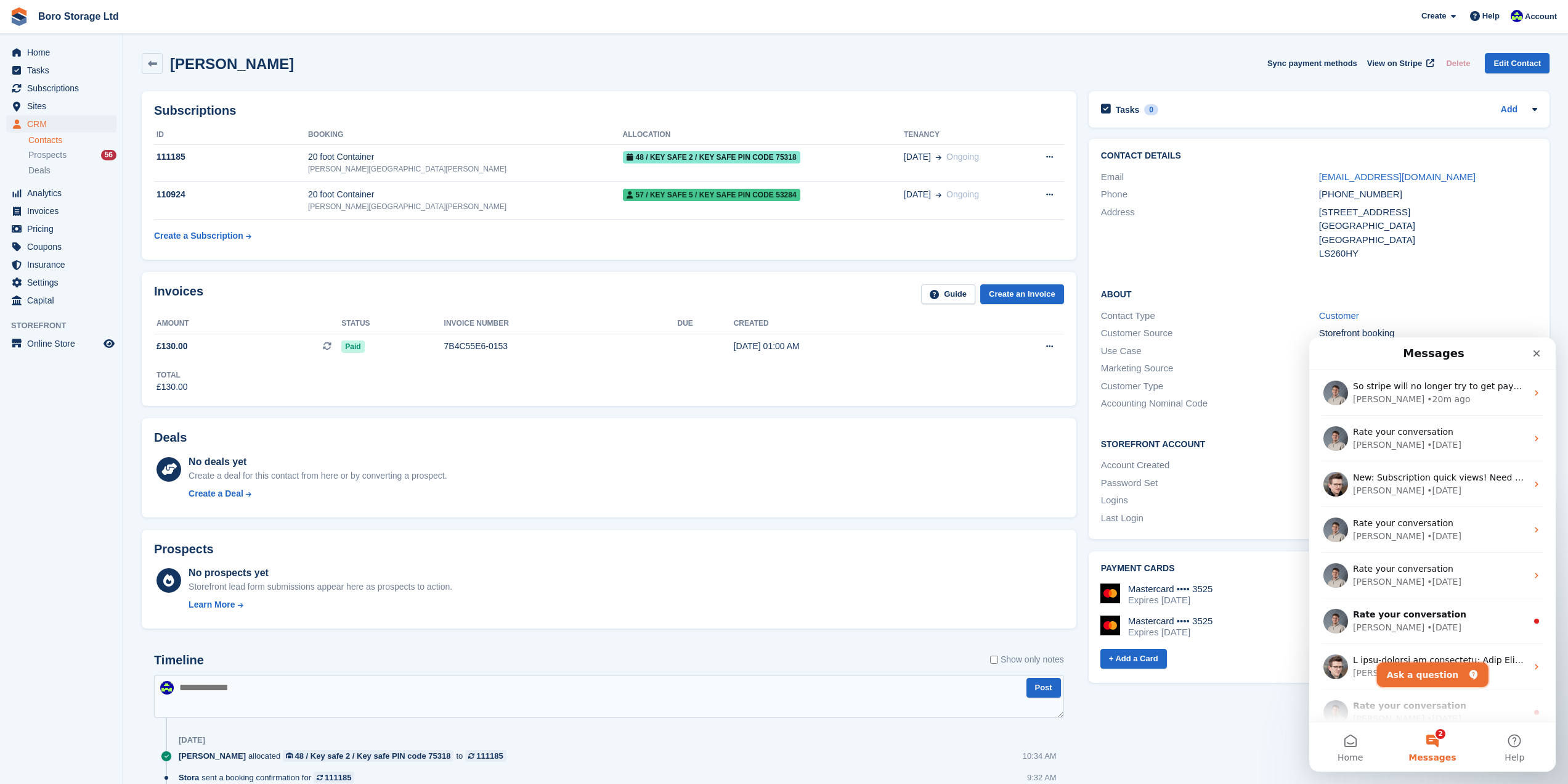
click at [1436, 669] on button "Ask a question" at bounding box center [1433, 674] width 111 height 24
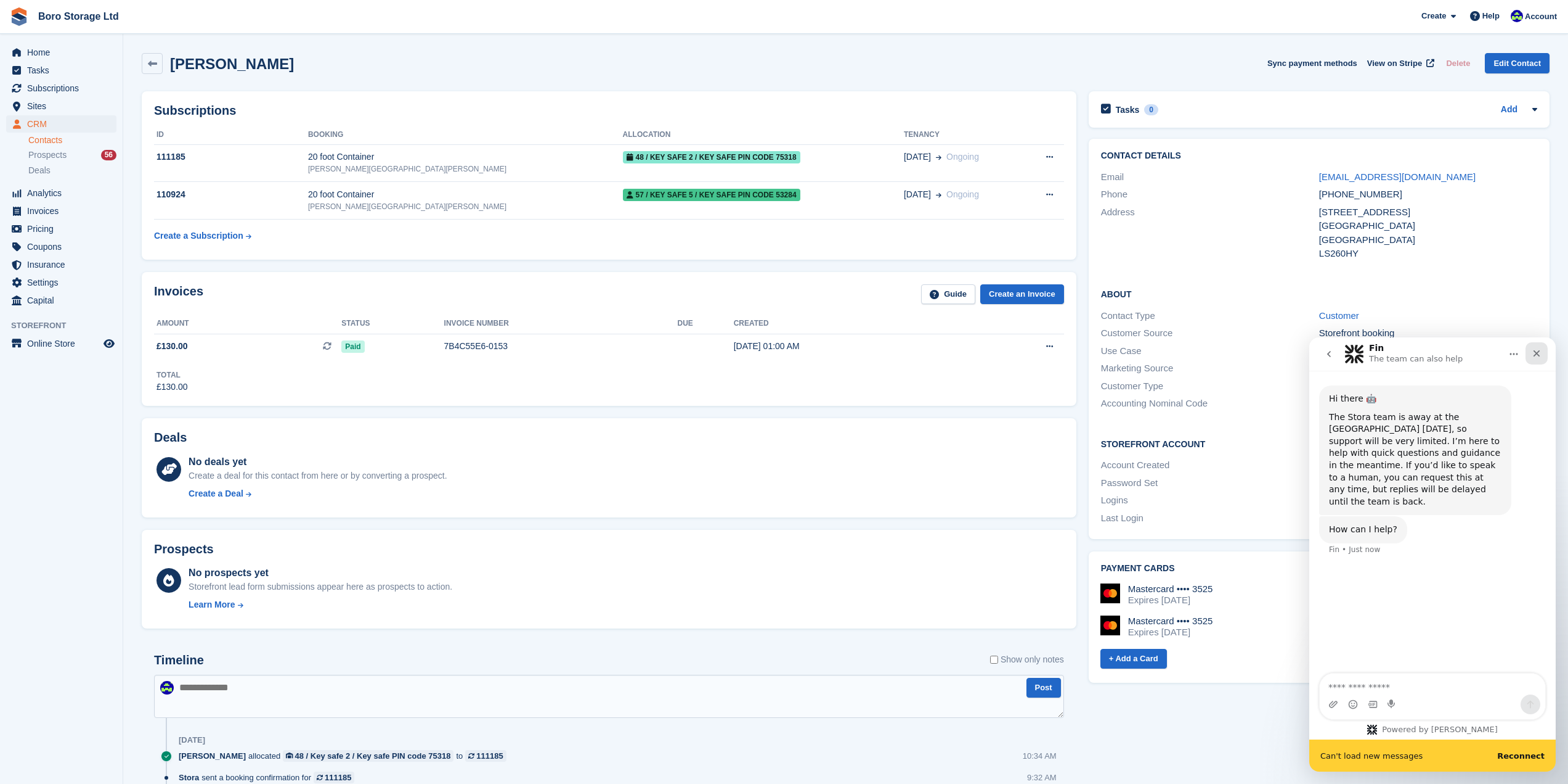
click at [1535, 354] on icon "Close" at bounding box center [1537, 353] width 10 height 10
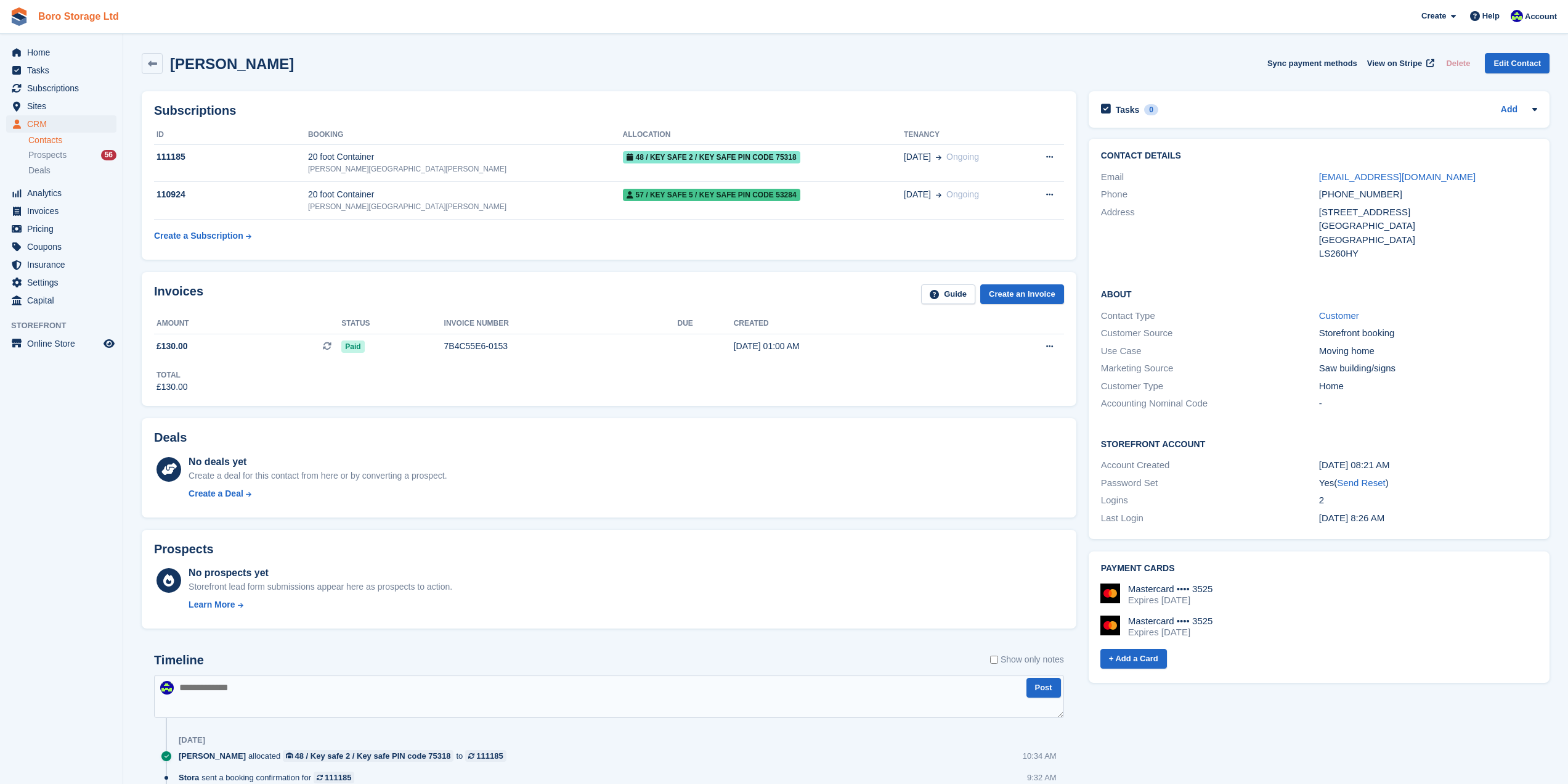
click at [79, 18] on link "Boro Storage Ltd" at bounding box center [79, 16] width 91 height 21
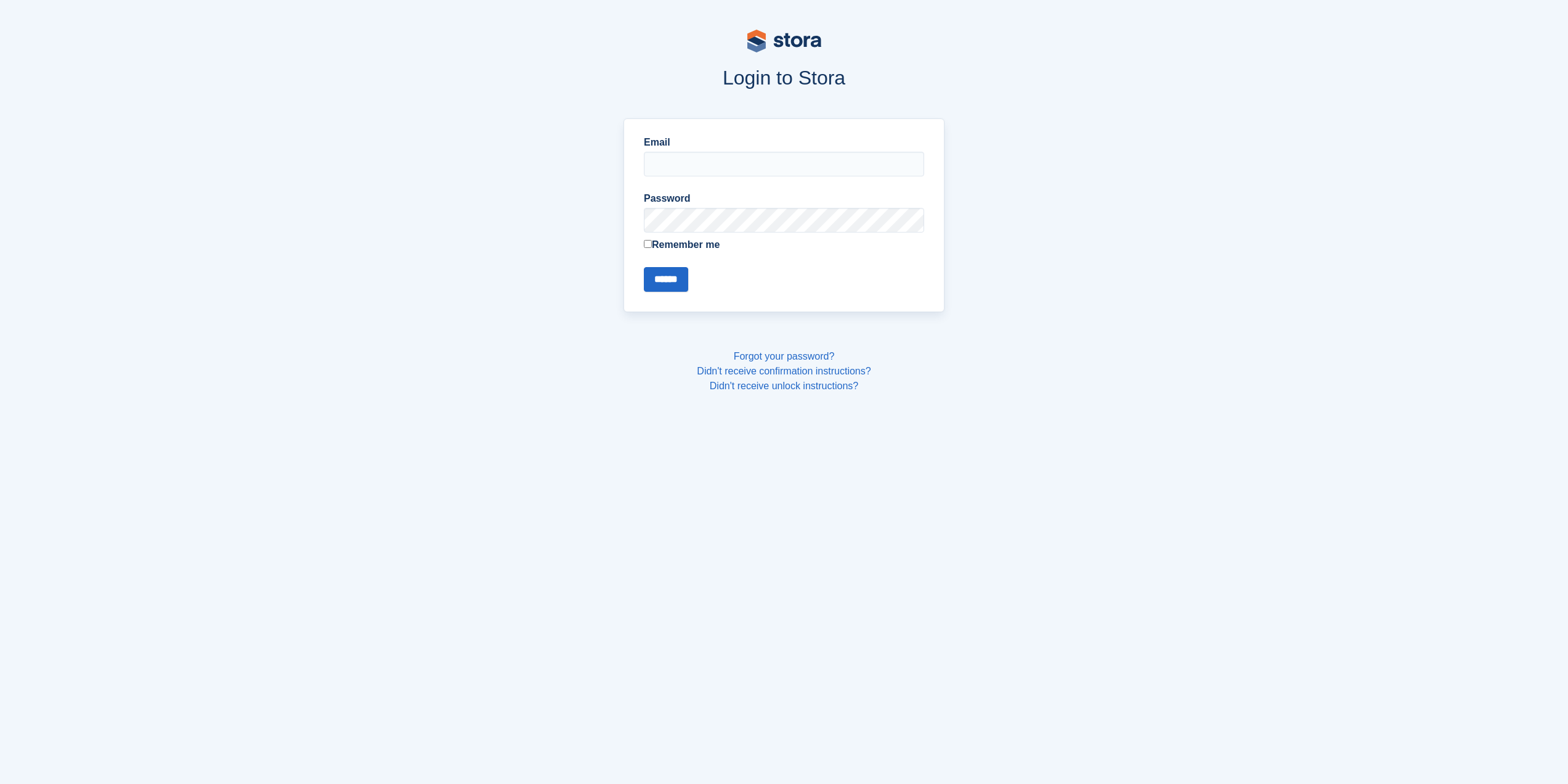
type input "**********"
click at [669, 272] on input "******" at bounding box center [666, 279] width 44 height 24
